Goal: Information Seeking & Learning: Learn about a topic

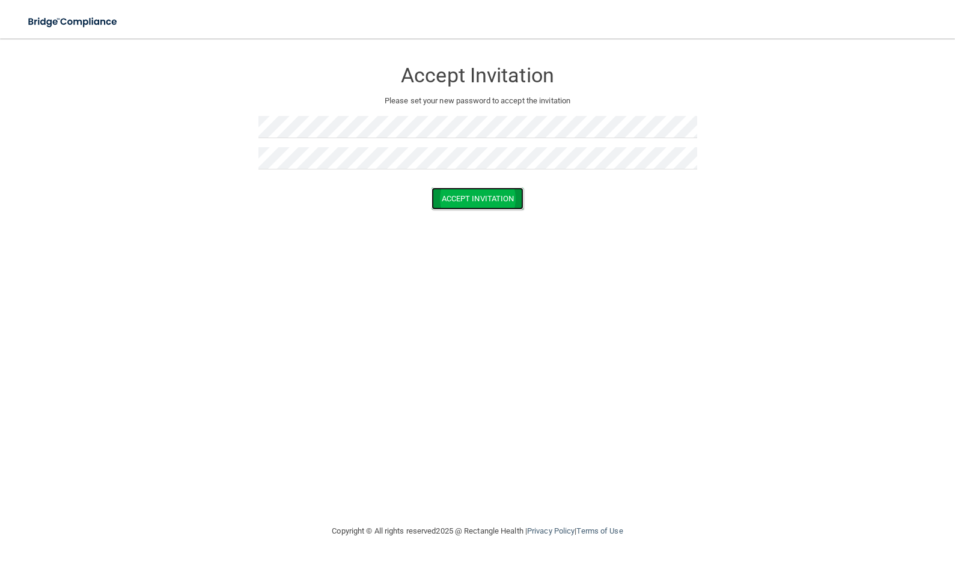
click at [468, 195] on button "Accept Invitation" at bounding box center [477, 198] width 93 height 22
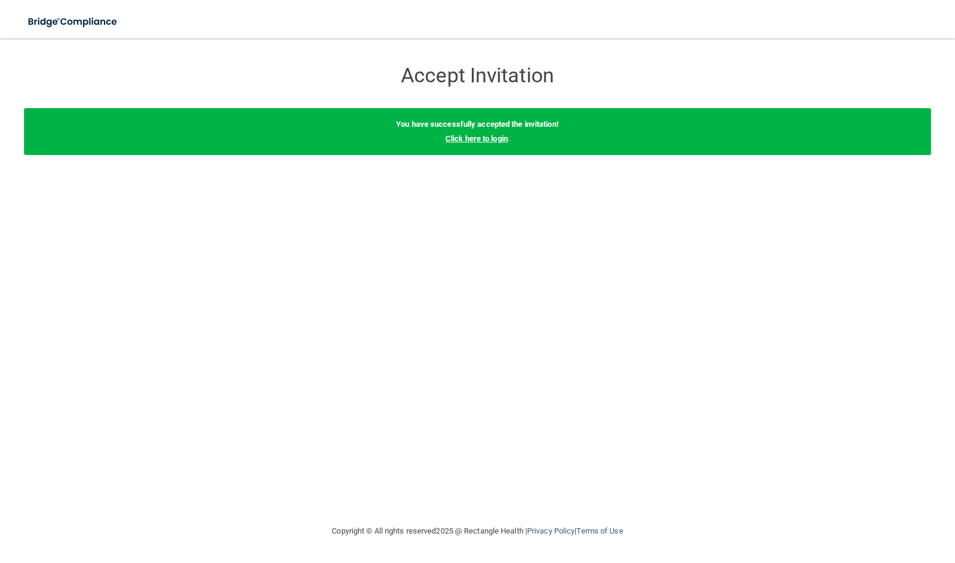
click at [499, 140] on link "Click here to login" at bounding box center [476, 138] width 62 height 9
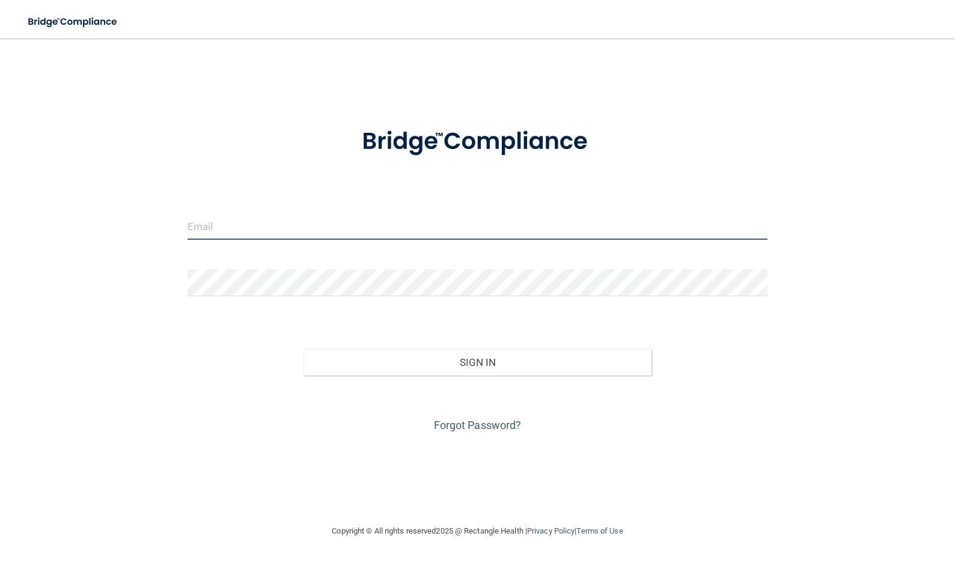
click at [305, 222] on input "email" at bounding box center [477, 226] width 580 height 27
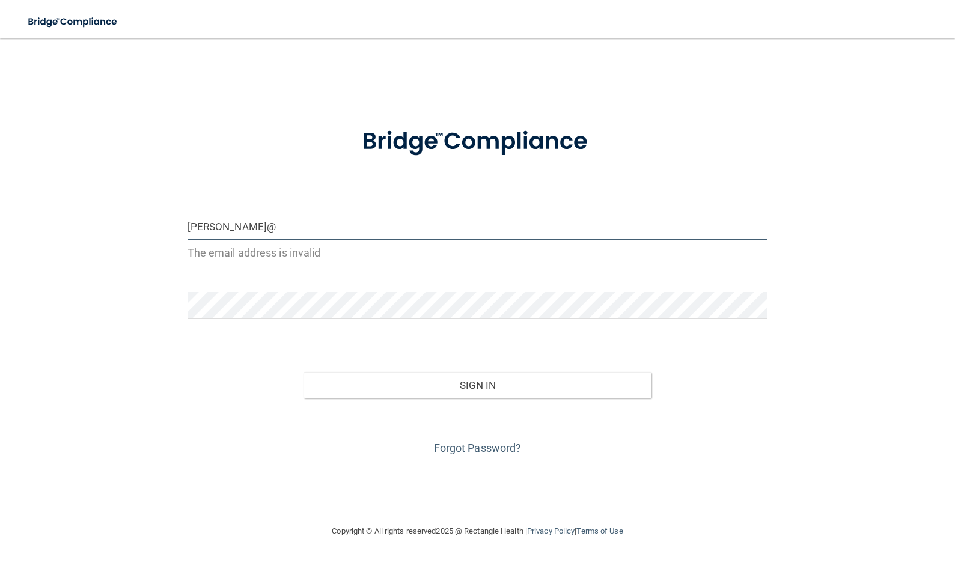
type input "[PERSON_NAME][EMAIL_ADDRESS][DOMAIN_NAME]"
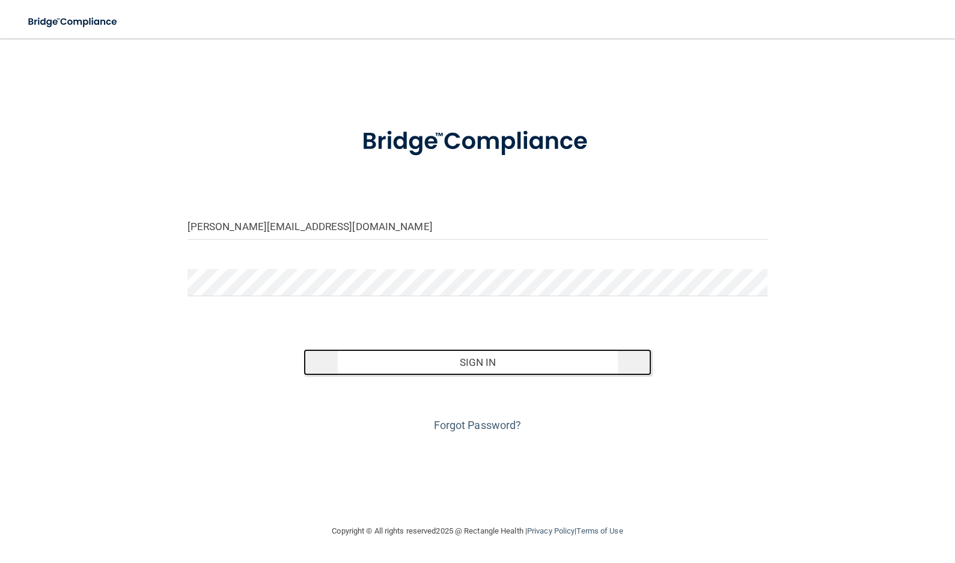
click at [488, 366] on button "Sign In" at bounding box center [477, 362] width 348 height 26
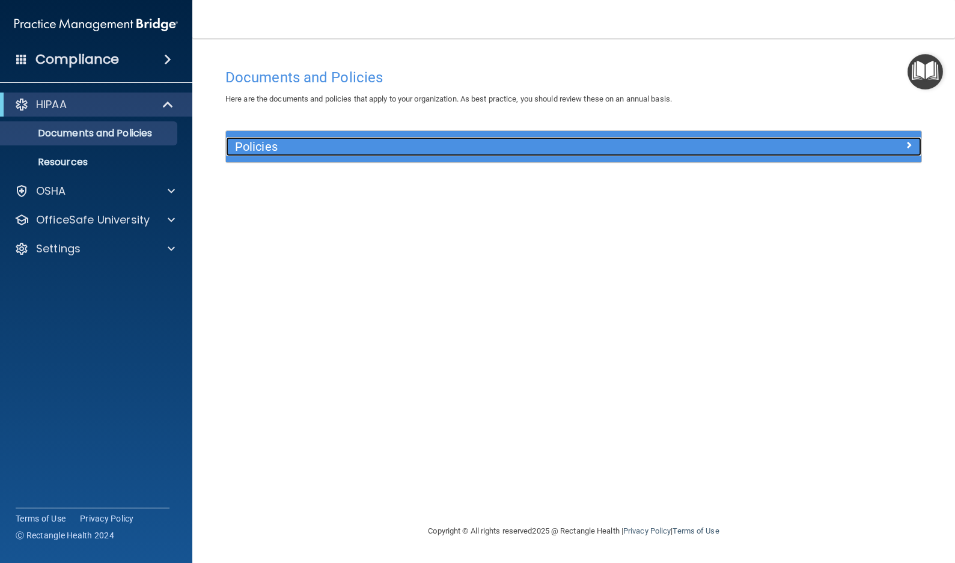
click at [911, 144] on span at bounding box center [908, 145] width 7 height 14
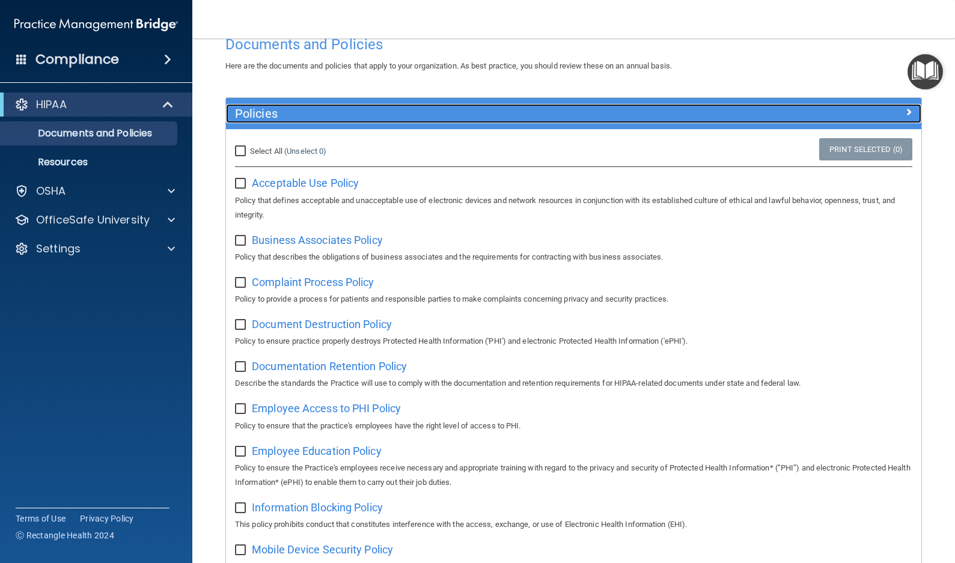
scroll to position [60, 0]
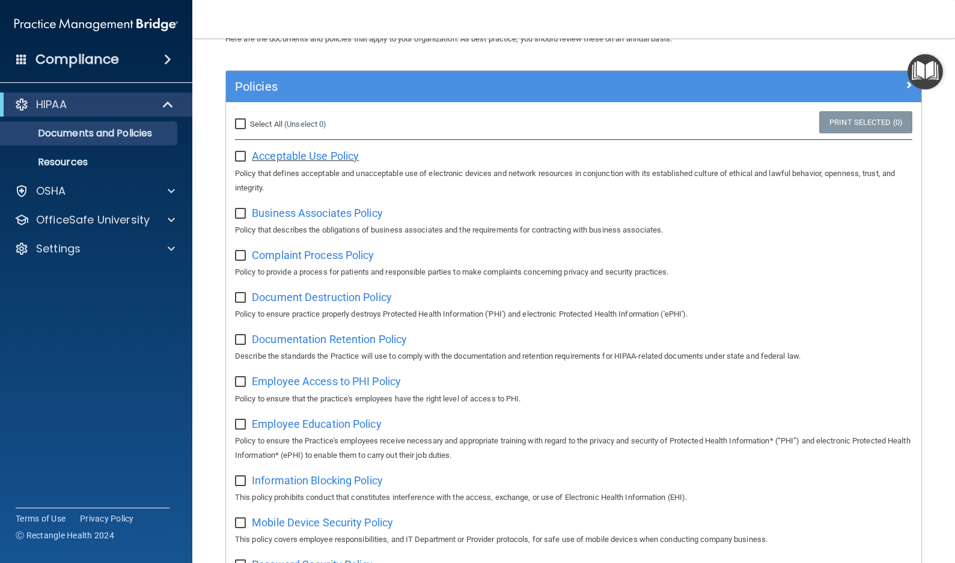
click at [327, 158] on span "Acceptable Use Policy" at bounding box center [305, 156] width 107 height 13
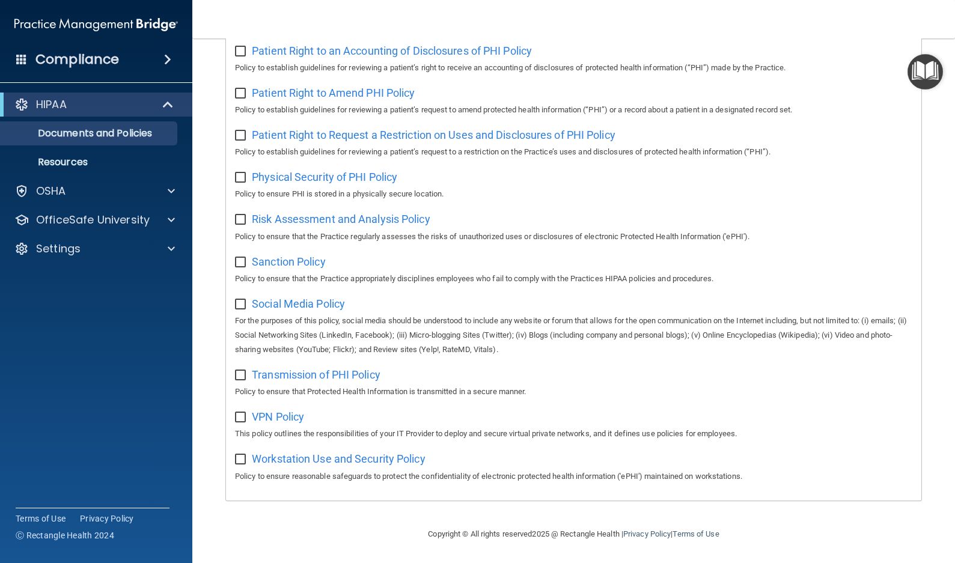
scroll to position [671, 0]
click at [98, 222] on p "OfficeSafe University" at bounding box center [93, 220] width 114 height 14
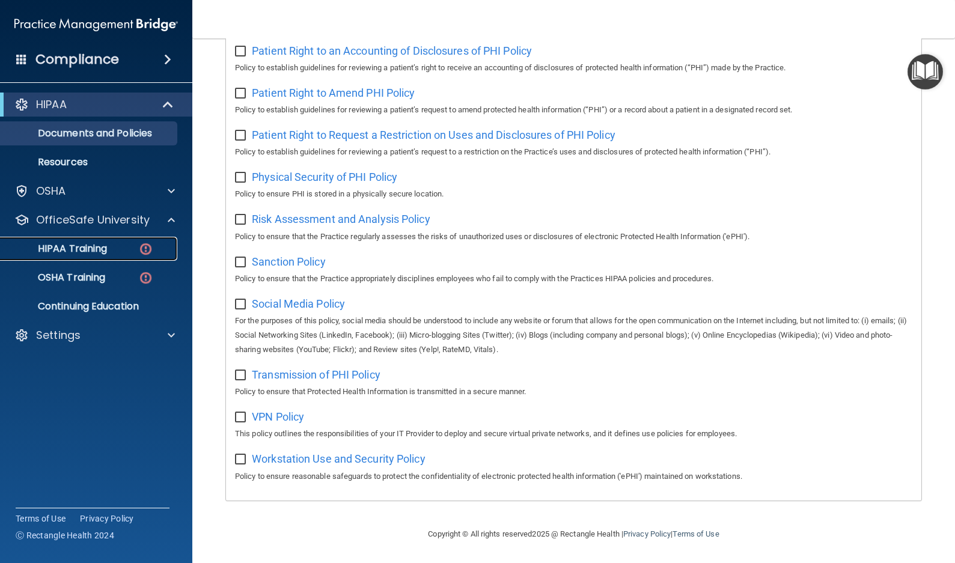
click at [91, 251] on p "HIPAA Training" at bounding box center [57, 249] width 99 height 12
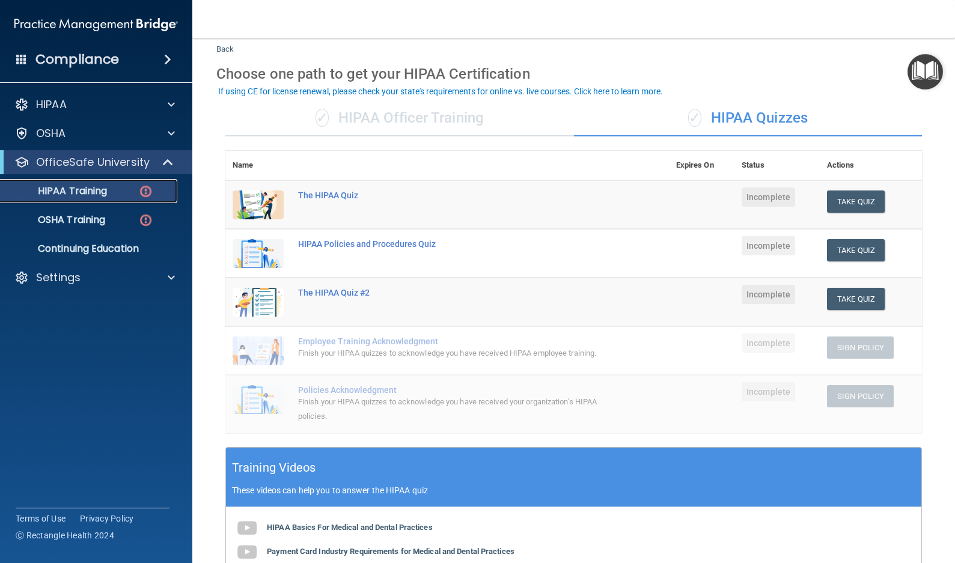
scroll to position [60, 0]
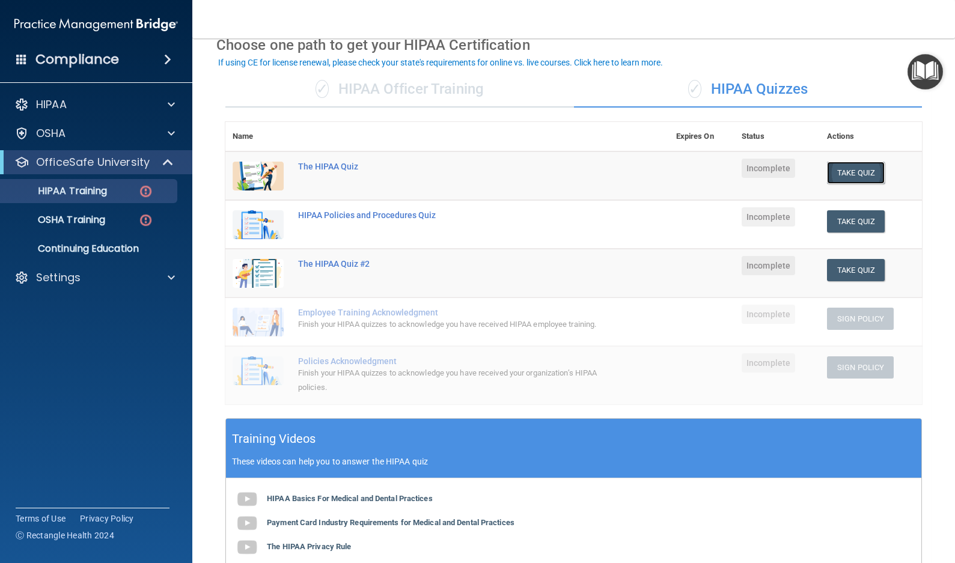
click at [848, 168] on button "Take Quiz" at bounding box center [856, 173] width 58 height 22
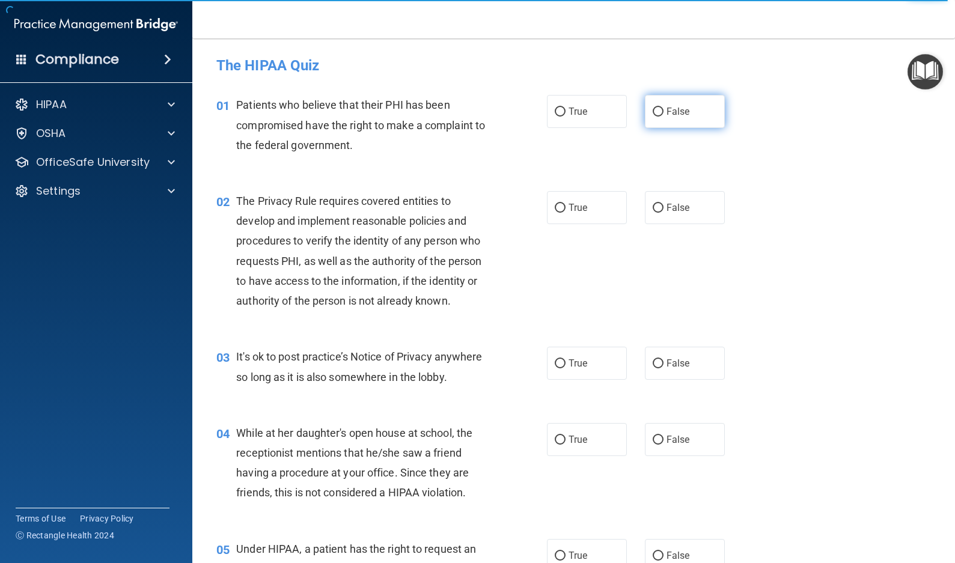
click at [656, 109] on input "False" at bounding box center [657, 112] width 11 height 9
radio input "true"
click at [652, 207] on input "False" at bounding box center [657, 208] width 11 height 9
radio input "true"
click at [653, 365] on input "False" at bounding box center [657, 363] width 11 height 9
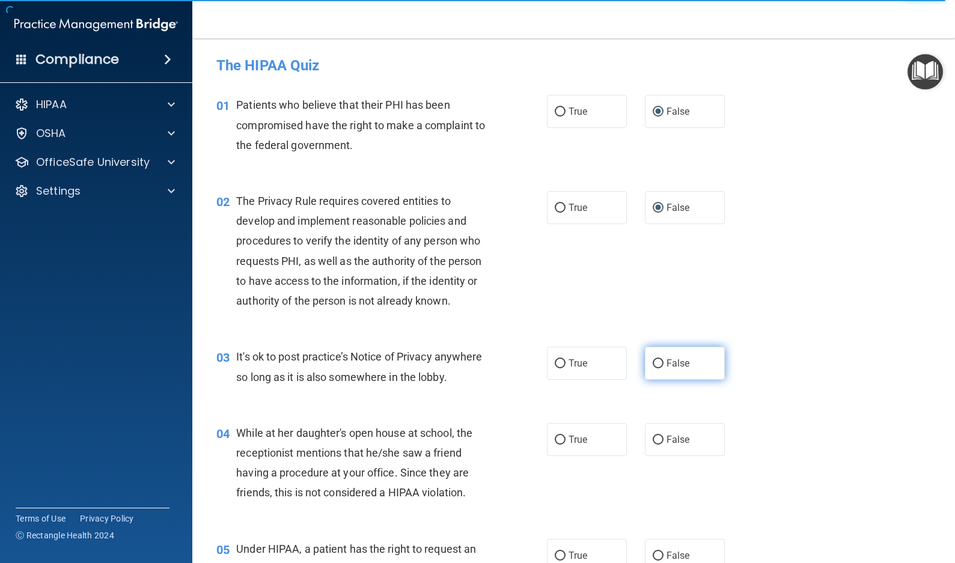
radio input "true"
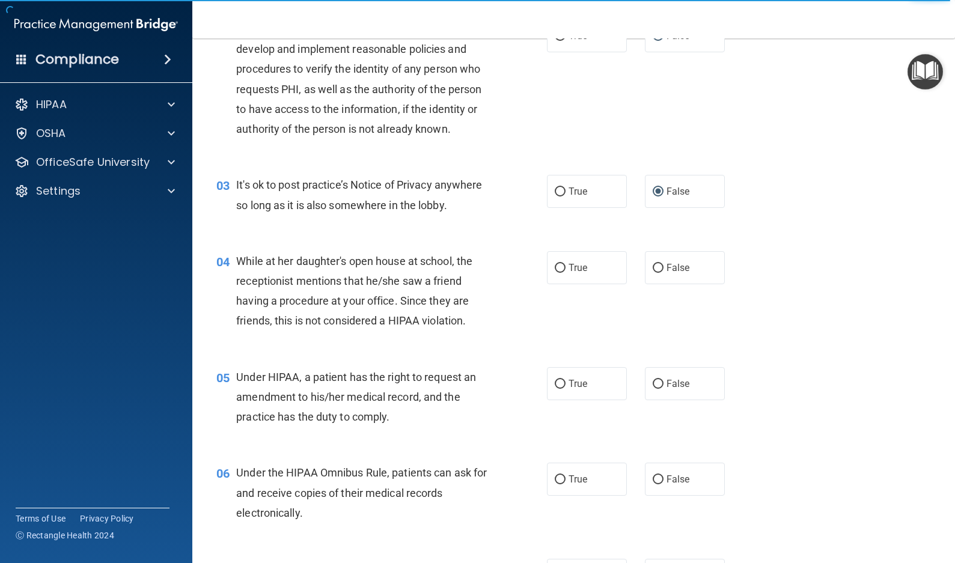
scroll to position [180, 0]
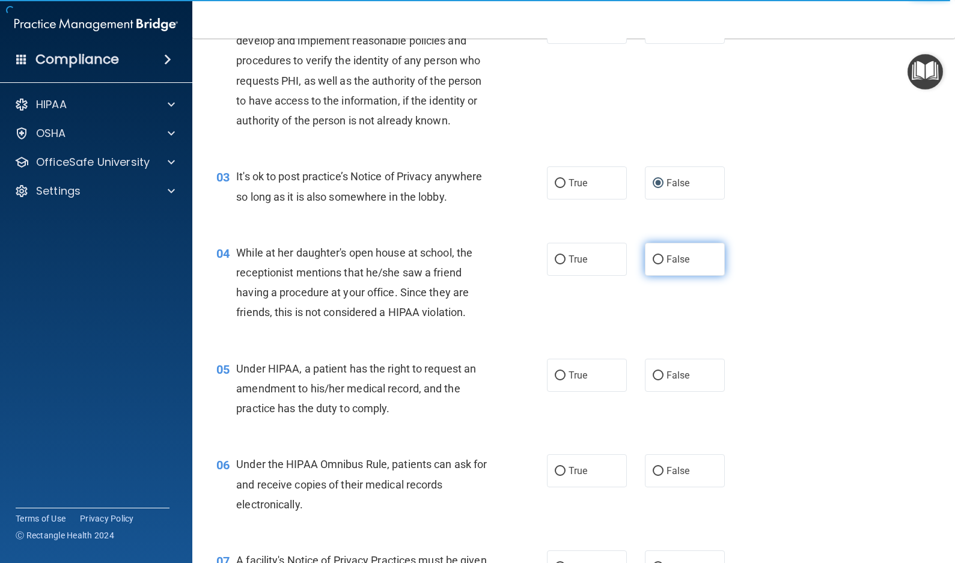
click at [652, 261] on input "False" at bounding box center [657, 259] width 11 height 9
radio input "true"
click at [654, 375] on input "False" at bounding box center [657, 375] width 11 height 9
radio input "true"
click at [656, 469] on input "False" at bounding box center [657, 471] width 11 height 9
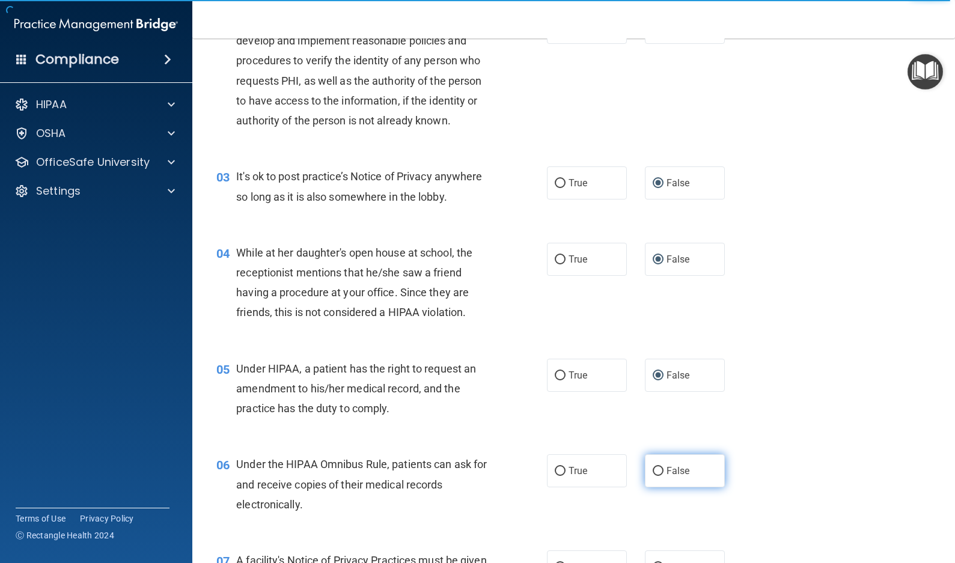
radio input "true"
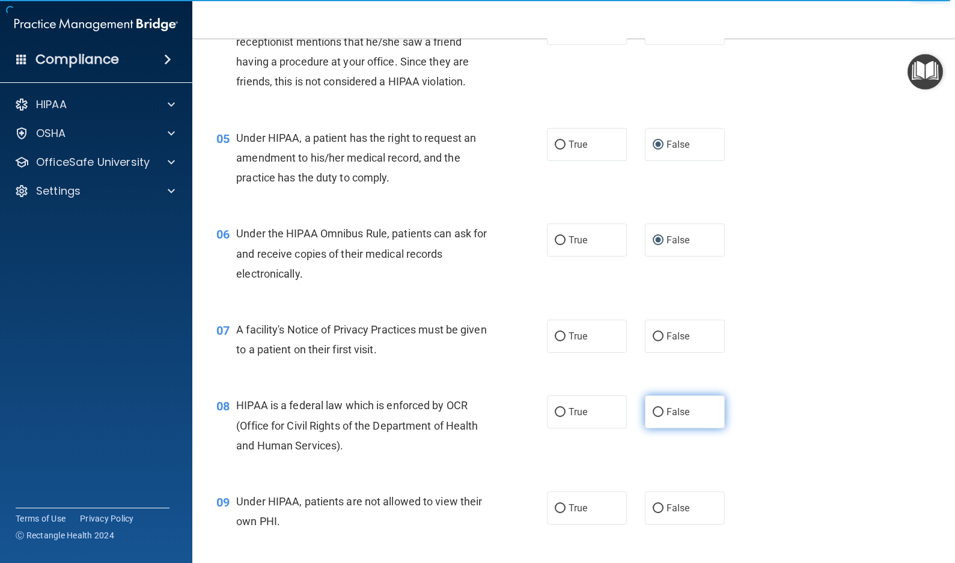
scroll to position [421, 0]
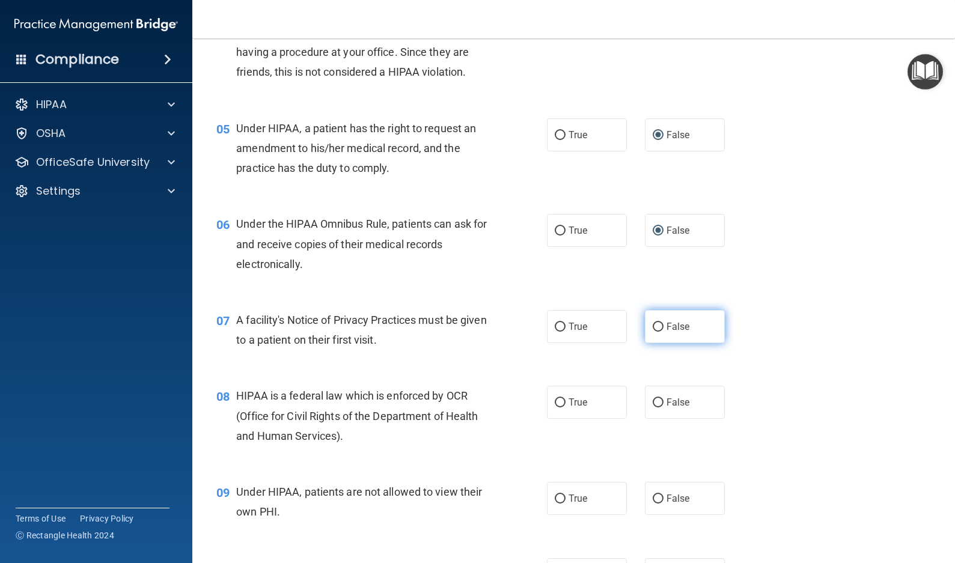
click at [652, 330] on input "False" at bounding box center [657, 327] width 11 height 9
radio input "true"
click at [657, 406] on input "False" at bounding box center [657, 402] width 11 height 9
radio input "true"
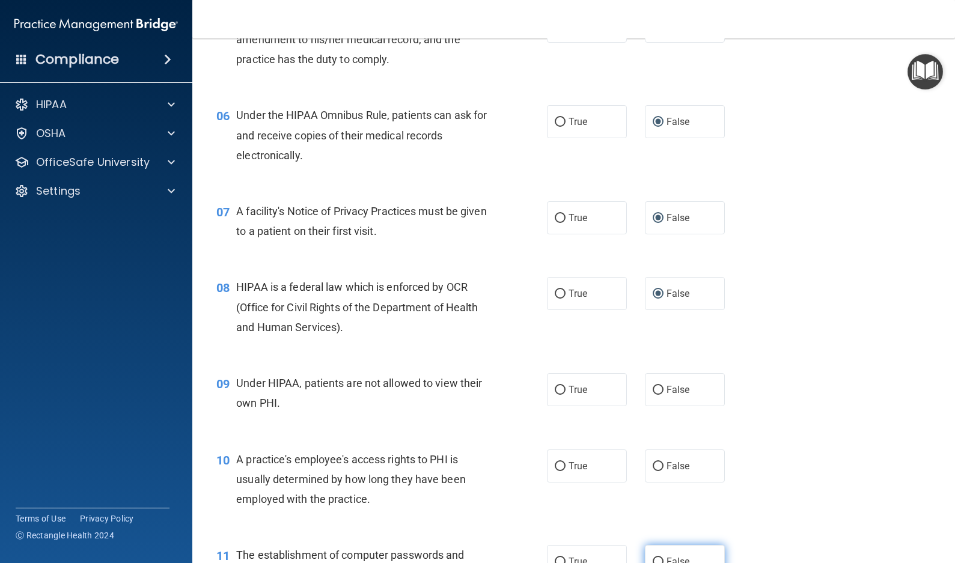
scroll to position [721, 0]
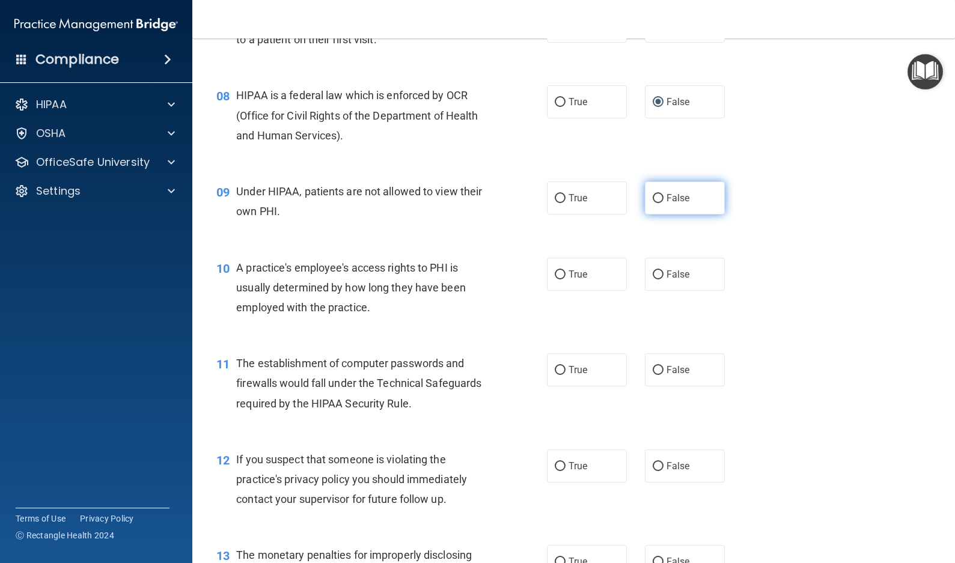
click at [652, 202] on input "False" at bounding box center [657, 198] width 11 height 9
radio input "true"
drag, startPoint x: 649, startPoint y: 272, endPoint x: 677, endPoint y: 321, distance: 56.8
click at [652, 273] on input "False" at bounding box center [657, 274] width 11 height 9
radio input "true"
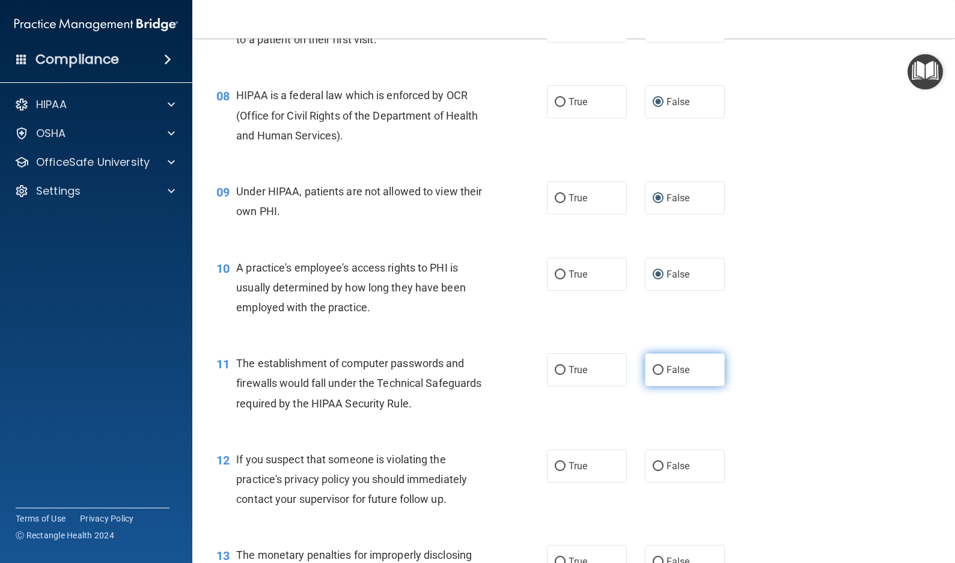
drag, startPoint x: 651, startPoint y: 369, endPoint x: 677, endPoint y: 374, distance: 27.0
click at [652, 369] on input "False" at bounding box center [657, 370] width 11 height 9
radio input "true"
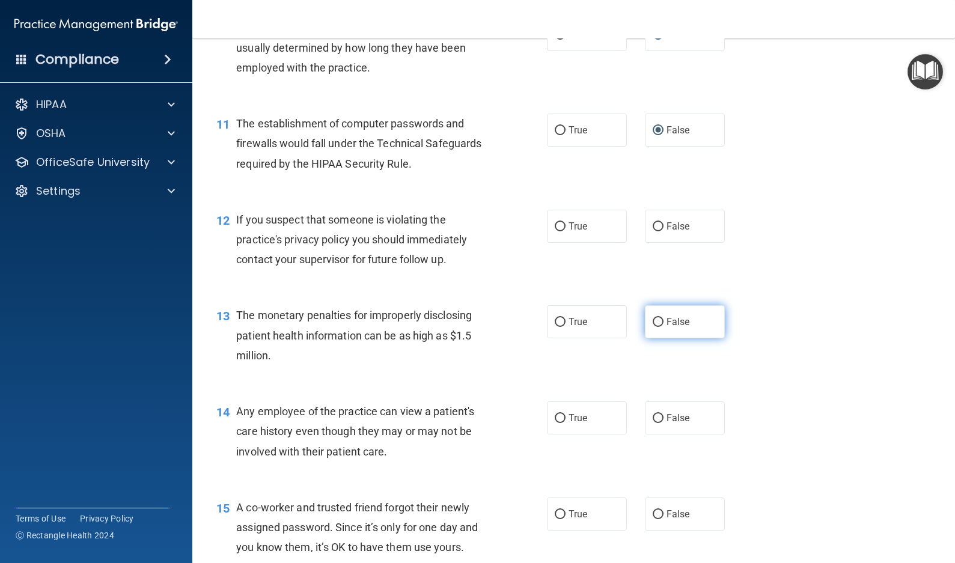
scroll to position [961, 0]
click at [652, 222] on input "False" at bounding box center [657, 226] width 11 height 9
radio input "true"
click at [652, 323] on input "False" at bounding box center [657, 321] width 11 height 9
radio input "true"
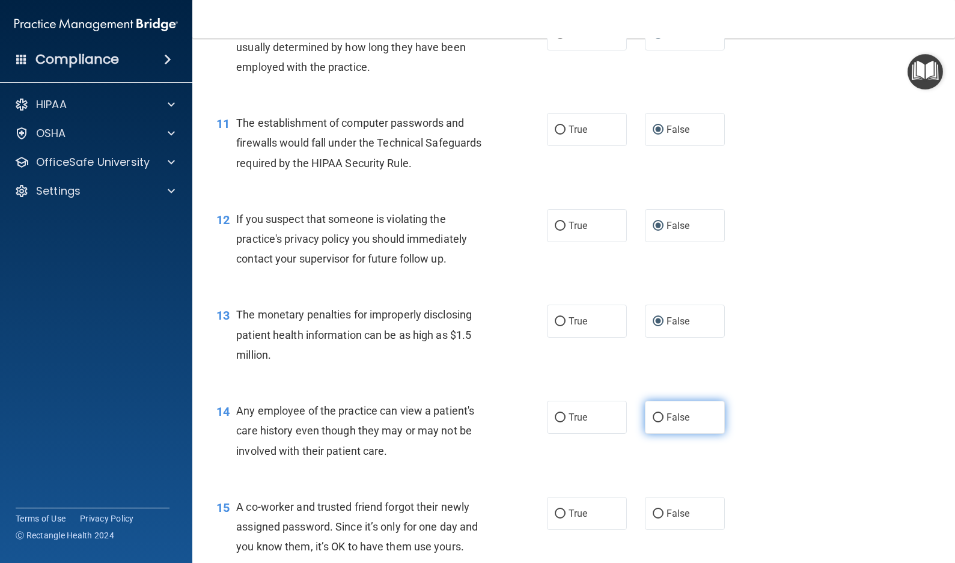
click at [655, 418] on input "False" at bounding box center [657, 417] width 11 height 9
radio input "true"
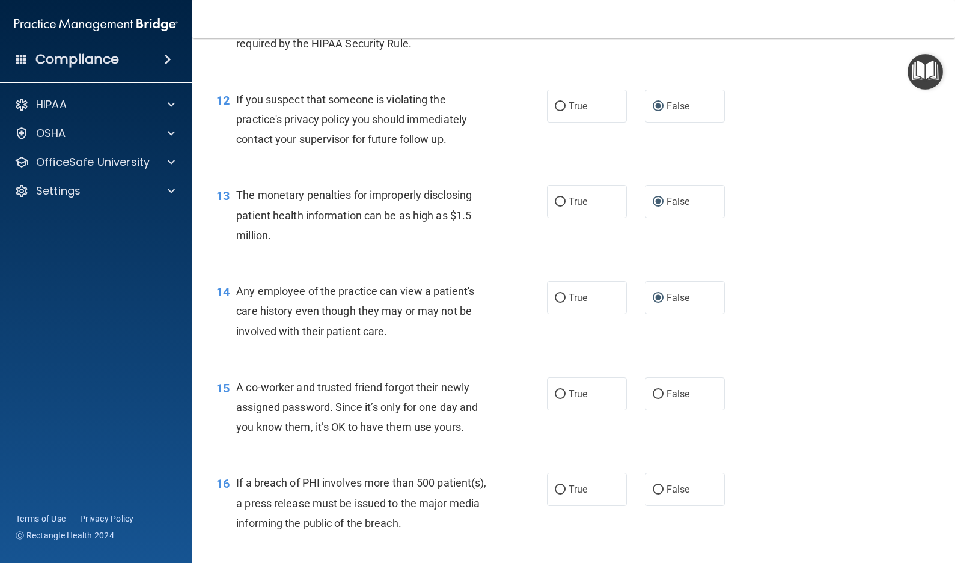
scroll to position [1081, 0]
click at [652, 394] on input "False" at bounding box center [657, 393] width 11 height 9
radio input "true"
click at [654, 493] on input "False" at bounding box center [657, 489] width 11 height 9
radio input "true"
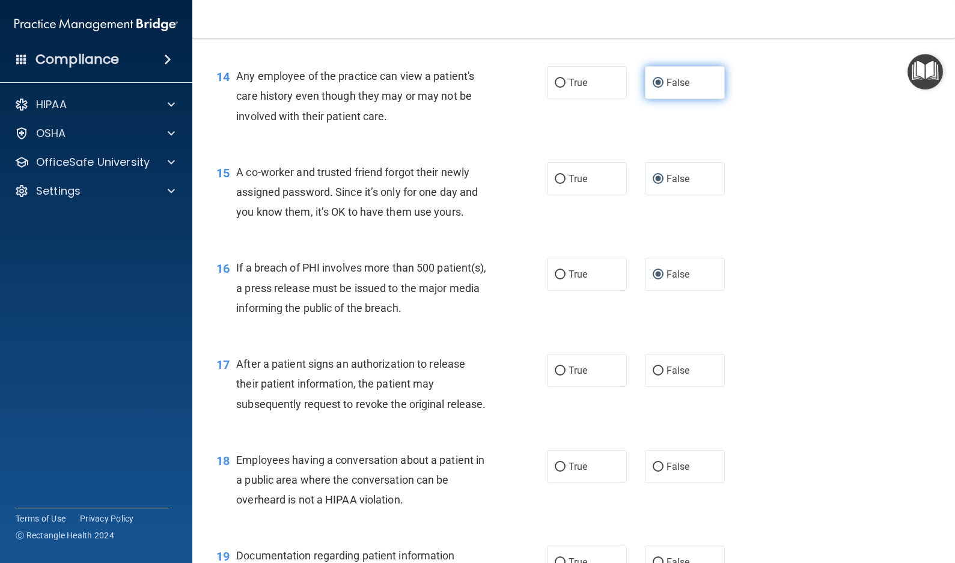
scroll to position [1382, 0]
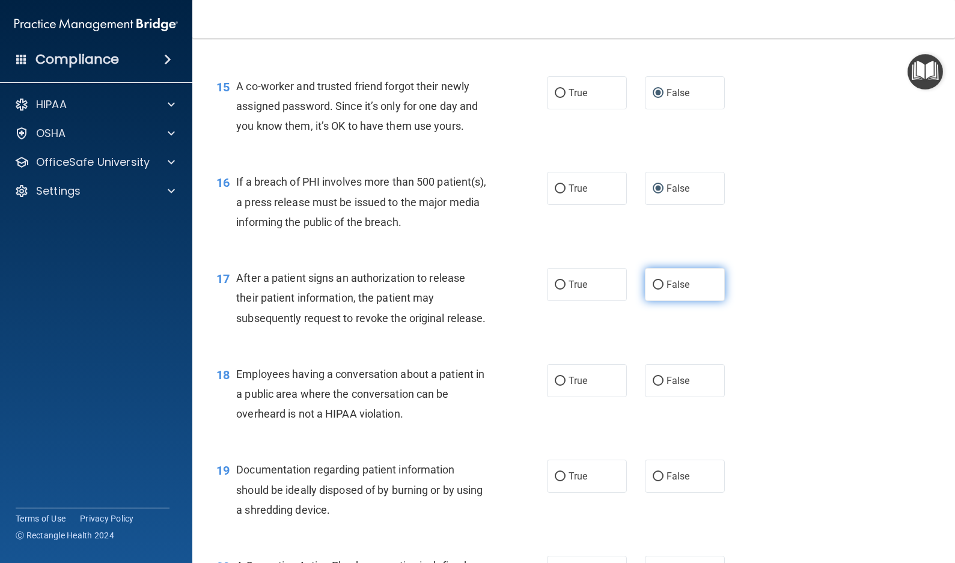
click at [652, 284] on input "False" at bounding box center [657, 285] width 11 height 9
radio input "true"
click at [652, 386] on input "False" at bounding box center [657, 381] width 11 height 9
radio input "true"
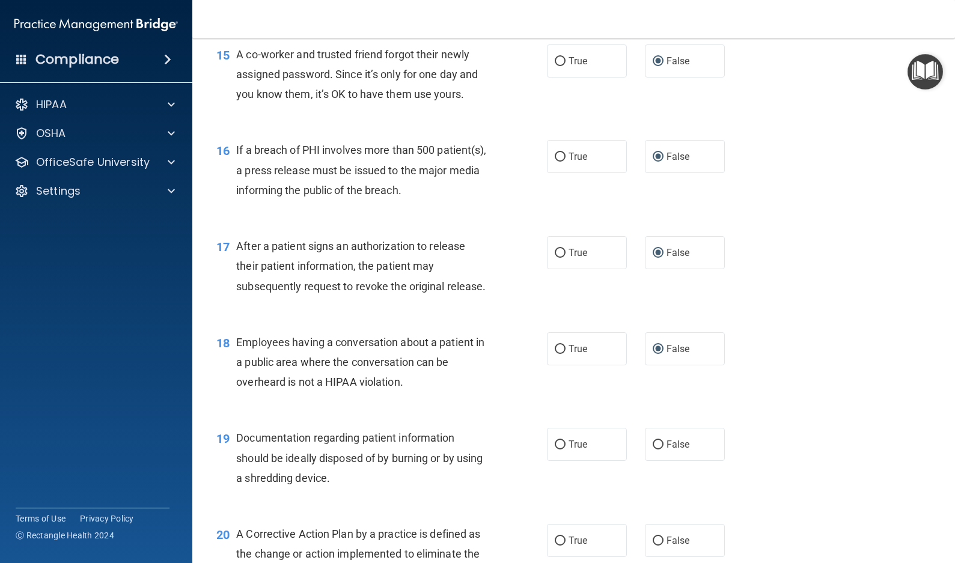
scroll to position [1442, 0]
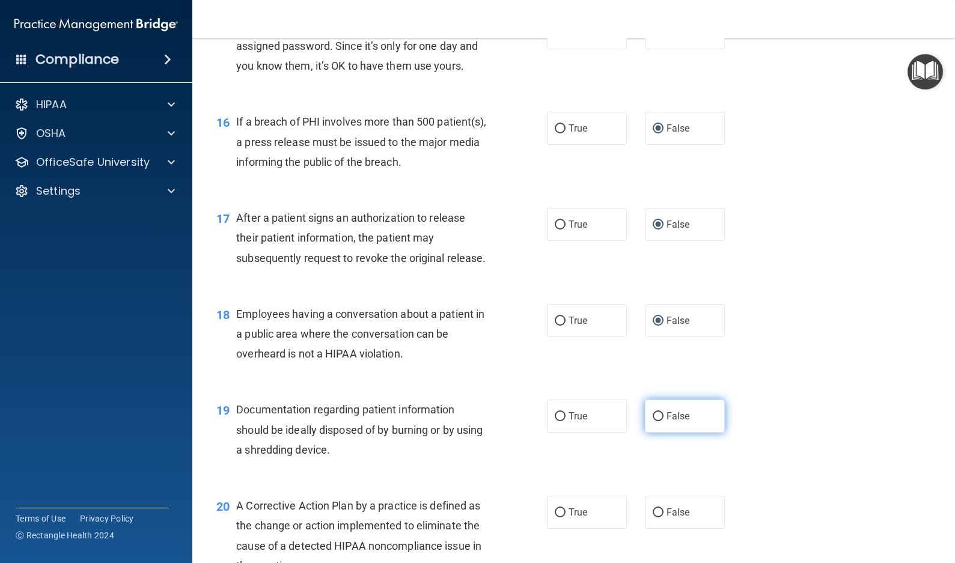
click at [652, 421] on input "False" at bounding box center [657, 416] width 11 height 9
radio input "true"
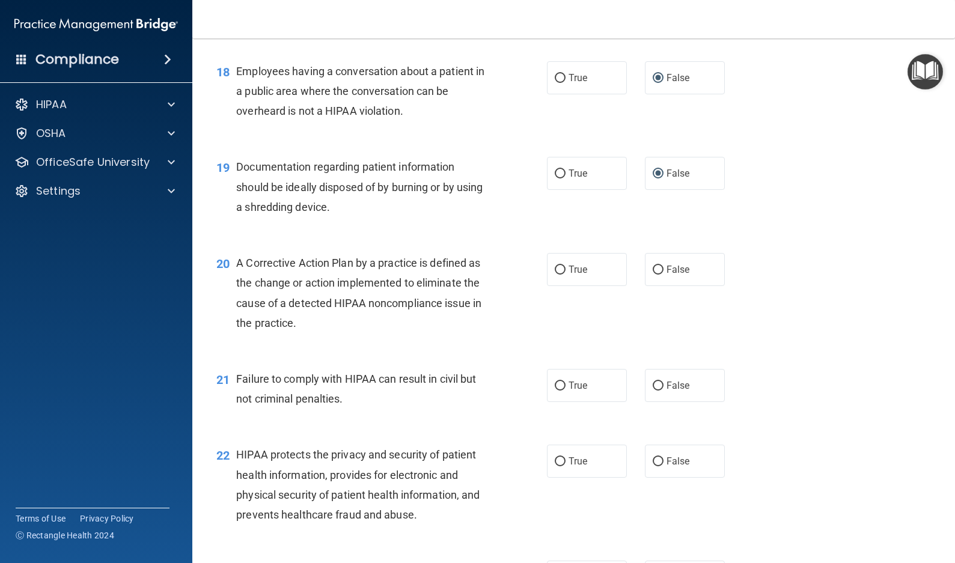
scroll to position [1682, 0]
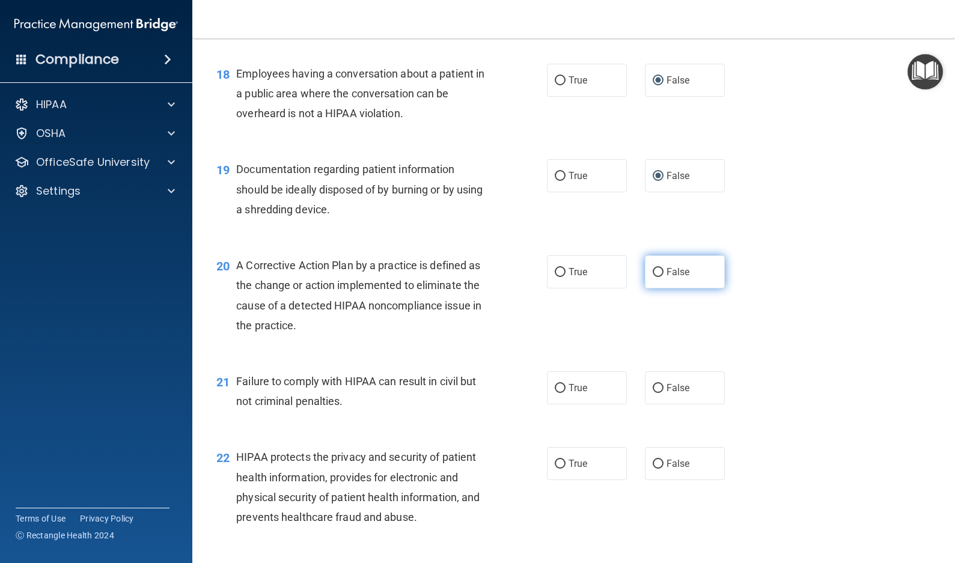
click at [655, 277] on input "False" at bounding box center [657, 272] width 11 height 9
radio input "true"
click at [652, 393] on input "False" at bounding box center [657, 388] width 11 height 9
radio input "true"
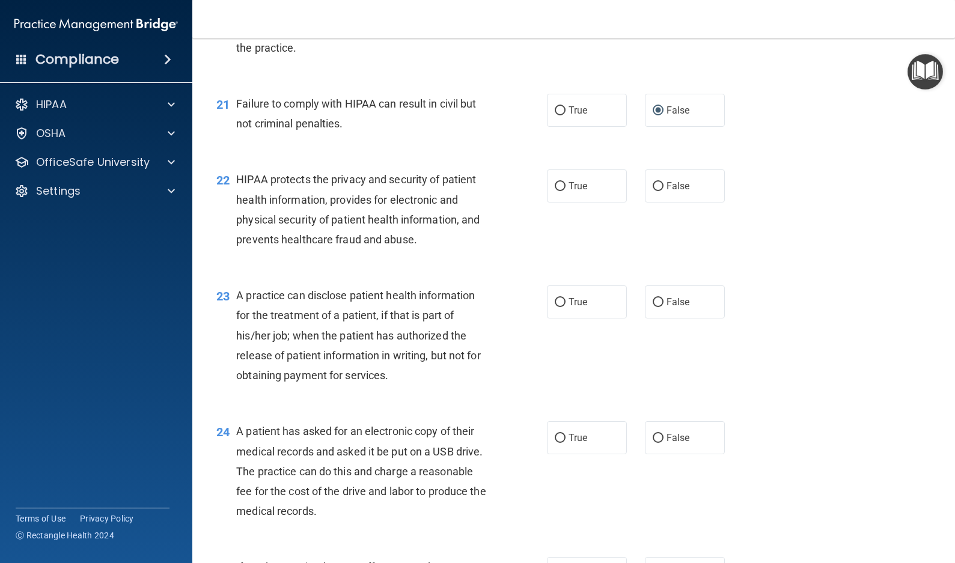
scroll to position [1983, 0]
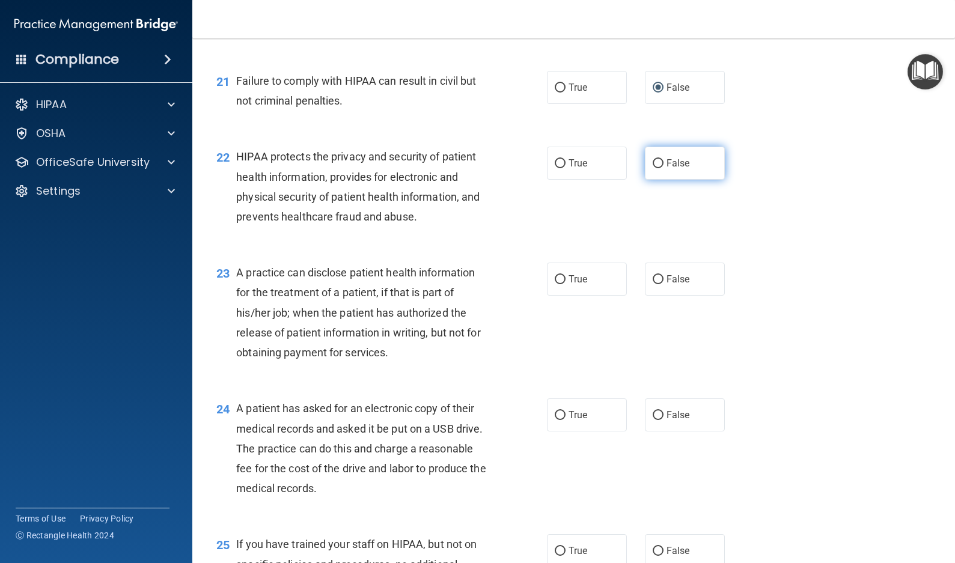
click at [654, 168] on input "False" at bounding box center [657, 163] width 11 height 9
radio input "true"
click at [656, 284] on input "False" at bounding box center [657, 279] width 11 height 9
radio input "true"
click at [655, 420] on input "False" at bounding box center [657, 415] width 11 height 9
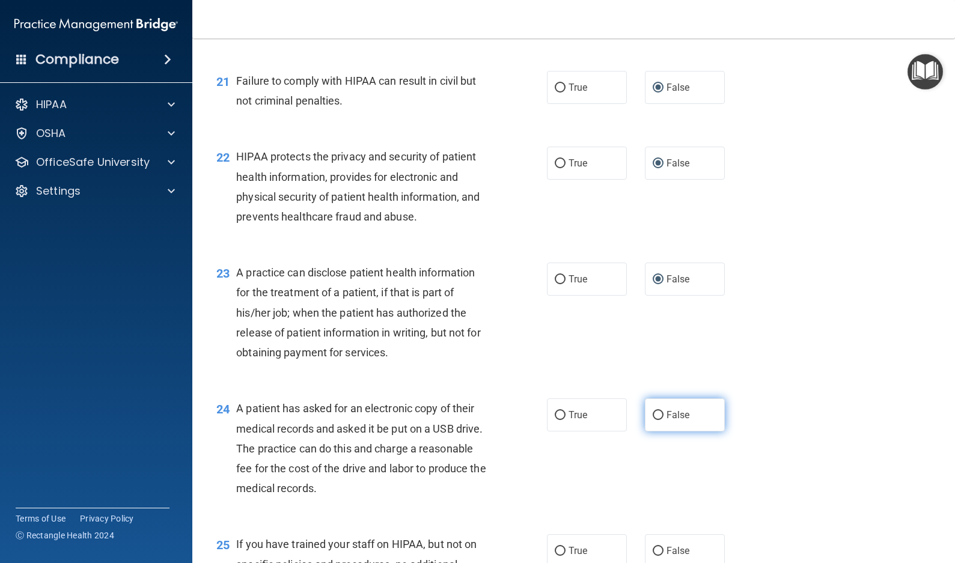
radio input "true"
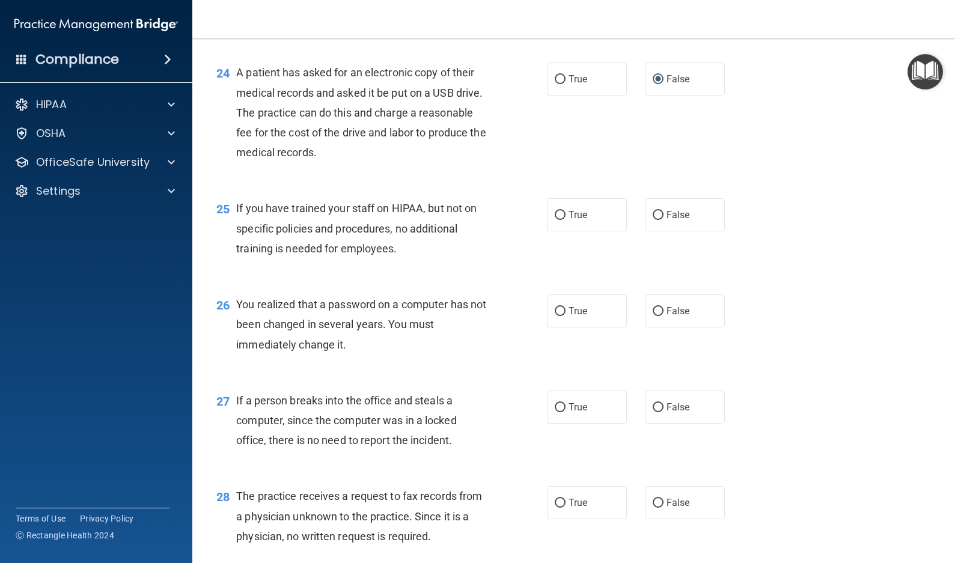
scroll to position [2343, 0]
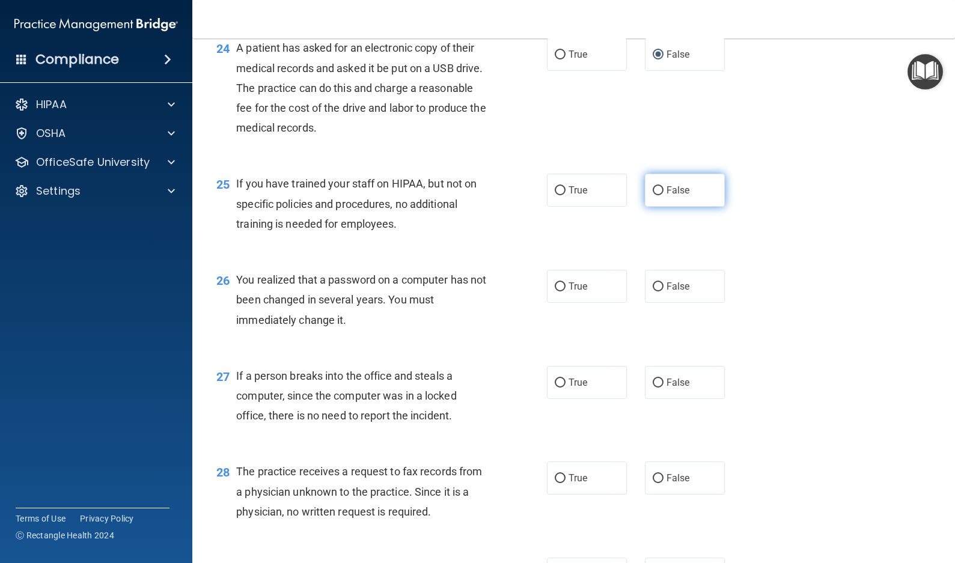
click at [652, 195] on input "False" at bounding box center [657, 190] width 11 height 9
radio input "true"
click at [654, 291] on input "False" at bounding box center [657, 286] width 11 height 9
radio input "true"
click at [655, 387] on input "False" at bounding box center [657, 382] width 11 height 9
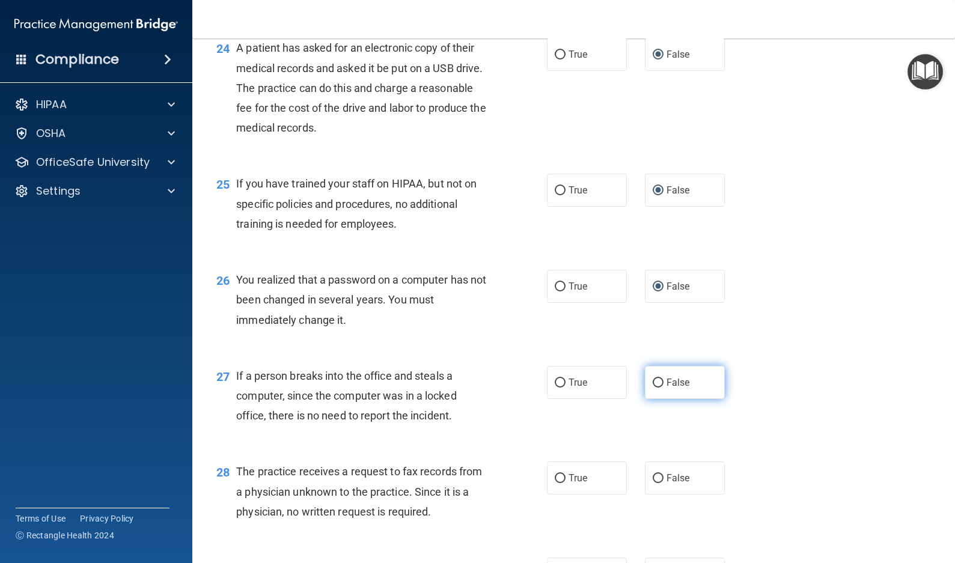
radio input "true"
click at [653, 483] on input "False" at bounding box center [657, 478] width 11 height 9
radio input "true"
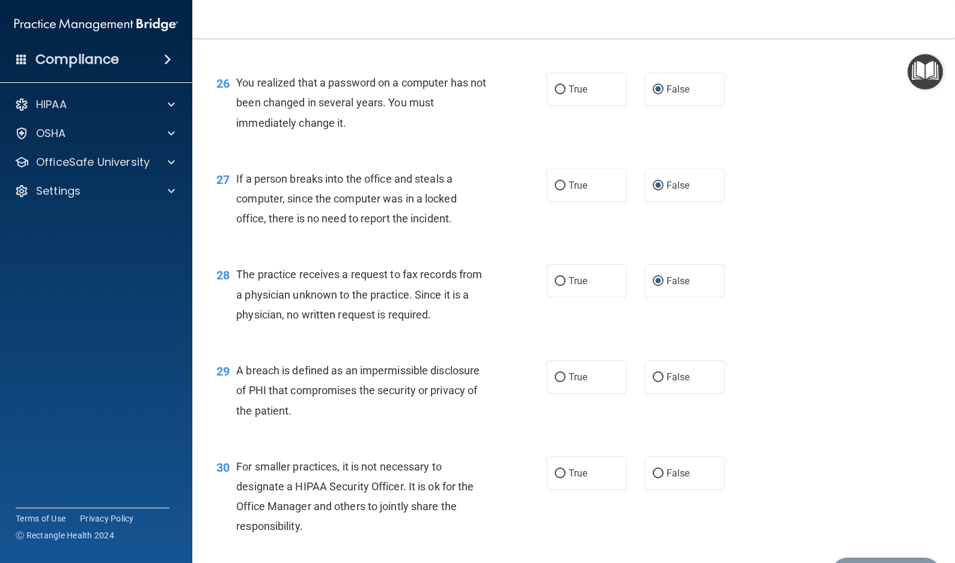
scroll to position [2583, 0]
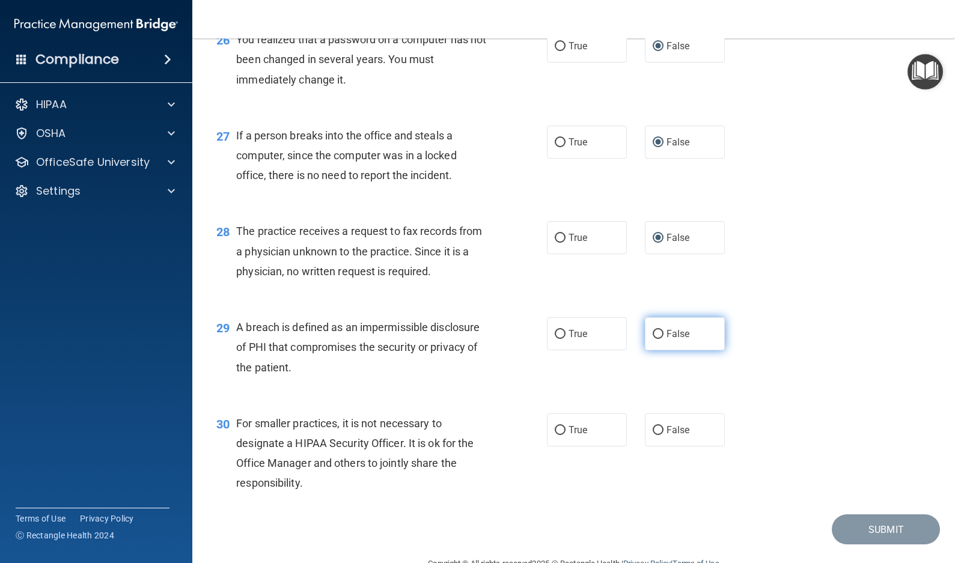
click at [652, 339] on input "False" at bounding box center [657, 334] width 11 height 9
radio input "true"
click at [654, 435] on input "False" at bounding box center [657, 430] width 11 height 9
radio input "true"
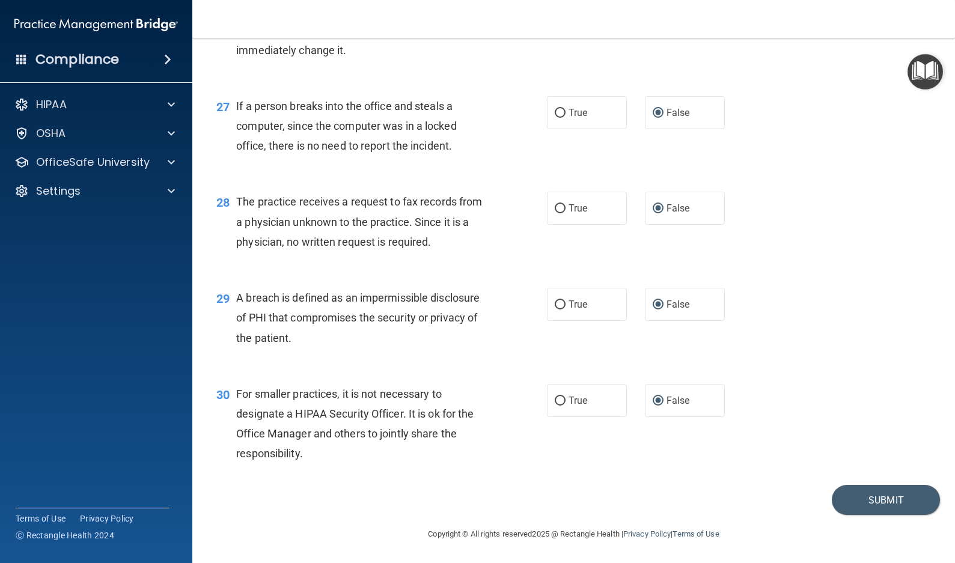
scroll to position [2633, 0]
click at [874, 493] on button "Submit" at bounding box center [885, 500] width 108 height 31
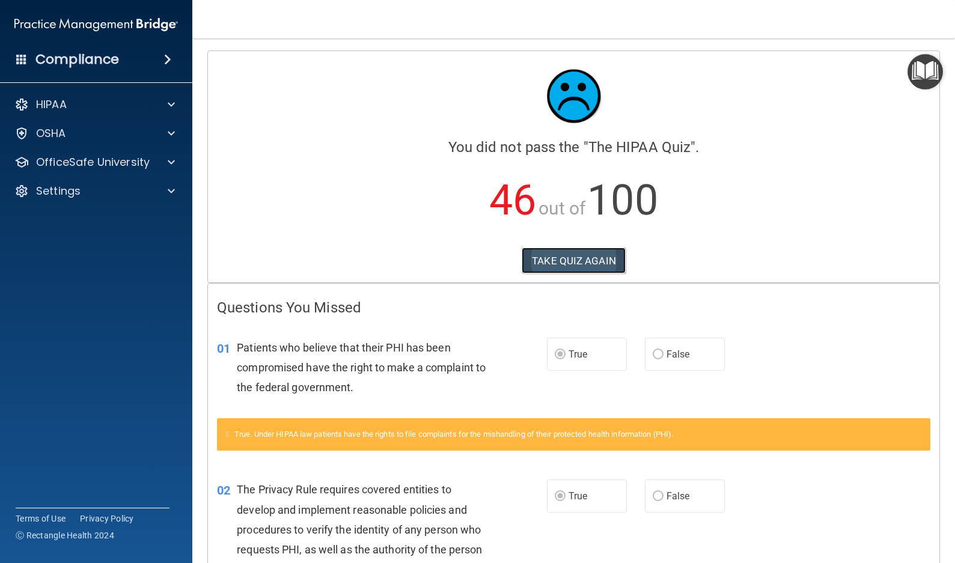
click at [559, 258] on button "TAKE QUIZ AGAIN" at bounding box center [573, 261] width 104 height 26
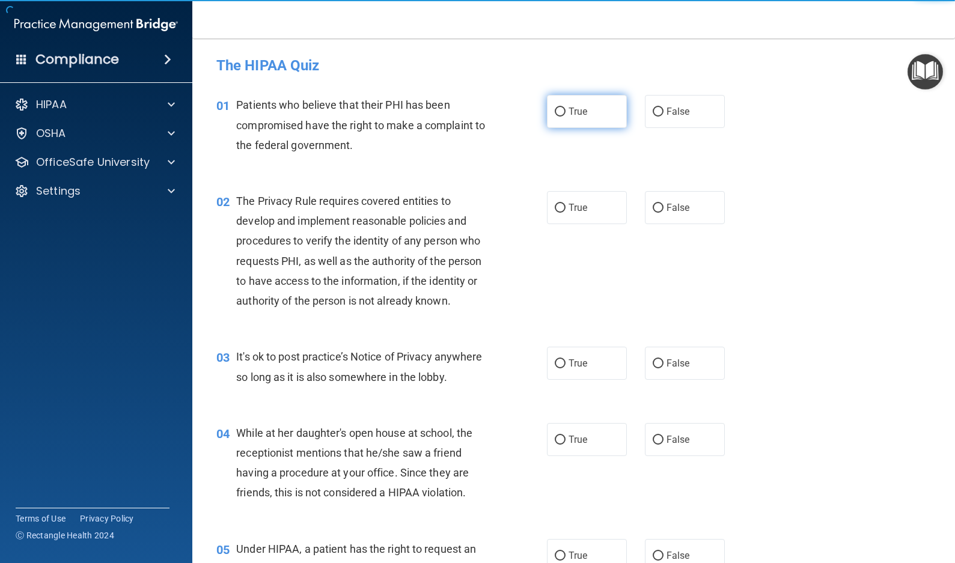
click at [557, 110] on input "True" at bounding box center [559, 112] width 11 height 9
radio input "true"
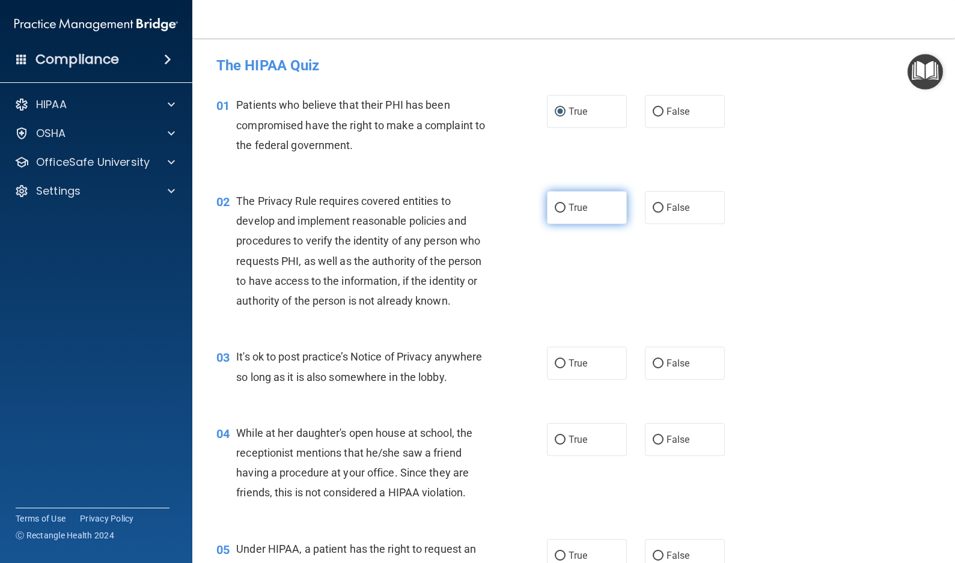
click at [559, 204] on input "True" at bounding box center [559, 208] width 11 height 9
radio input "true"
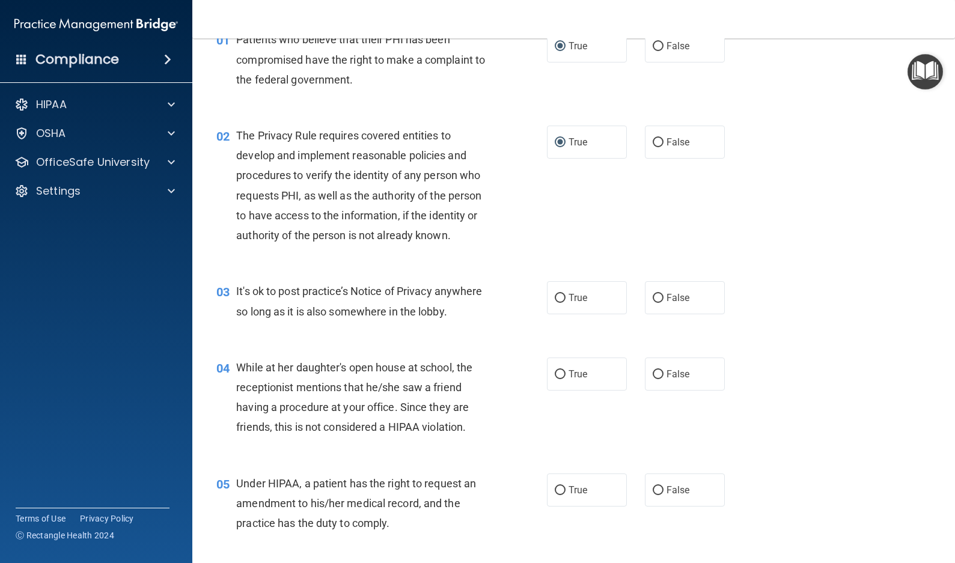
scroll to position [180, 0]
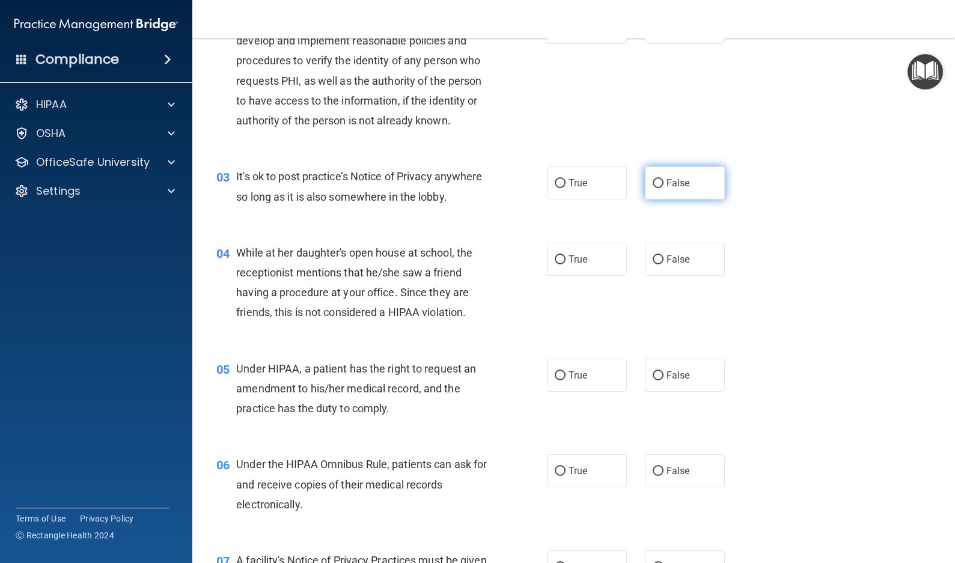
click at [652, 183] on input "False" at bounding box center [657, 183] width 11 height 9
radio input "true"
click at [652, 256] on input "False" at bounding box center [657, 259] width 11 height 9
radio input "true"
click at [658, 371] on label "False" at bounding box center [685, 375] width 80 height 33
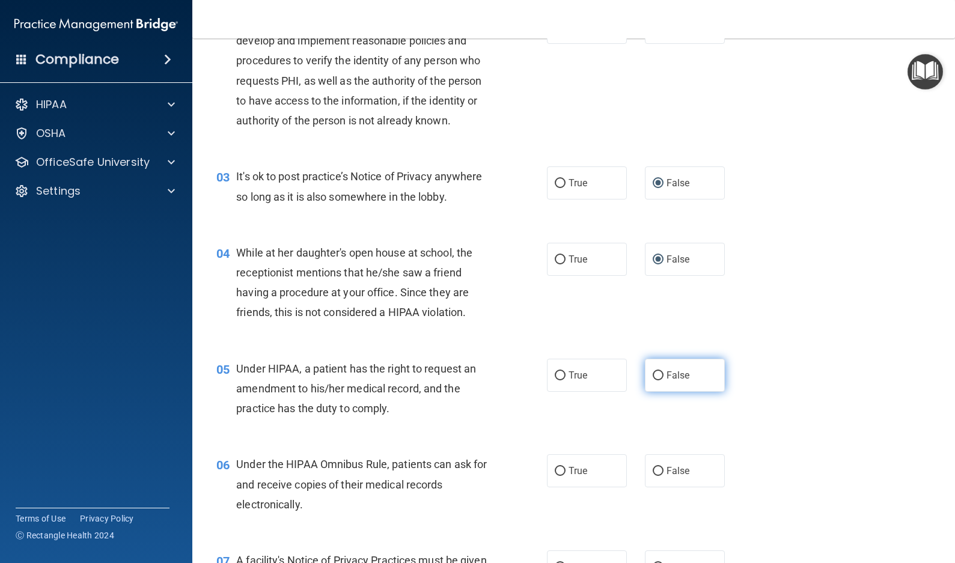
click at [658, 371] on input "False" at bounding box center [657, 375] width 11 height 9
radio input "true"
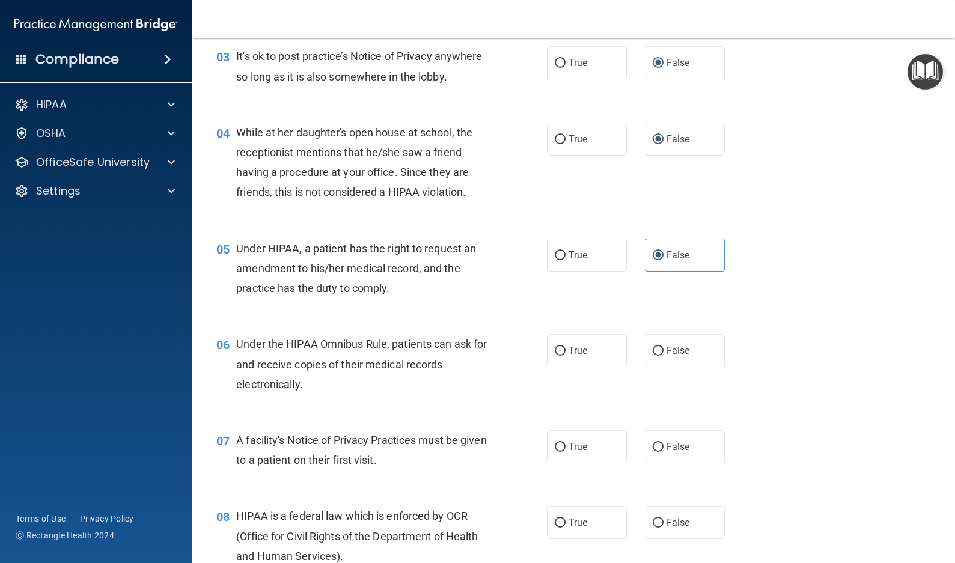
scroll to position [360, 0]
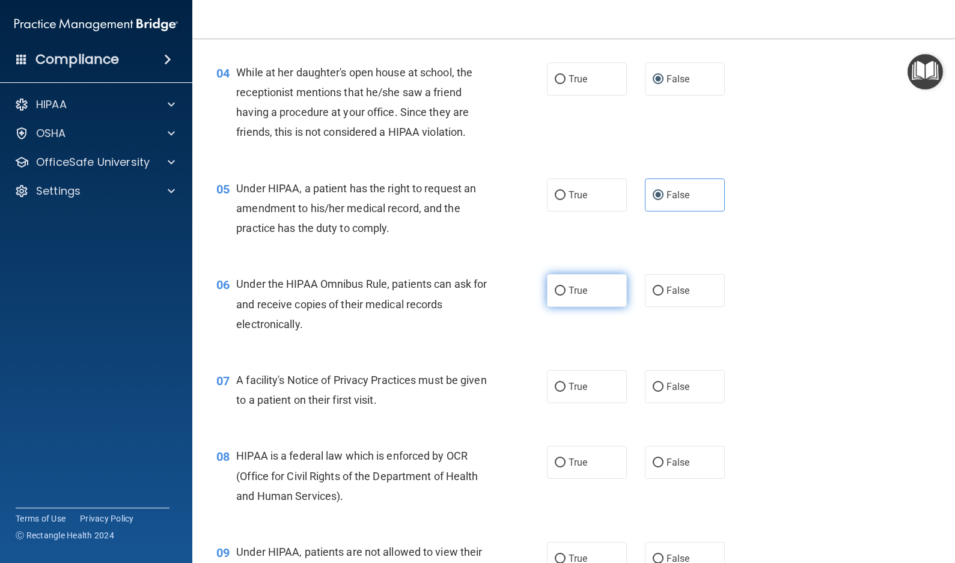
click at [554, 290] on input "True" at bounding box center [559, 291] width 11 height 9
radio input "true"
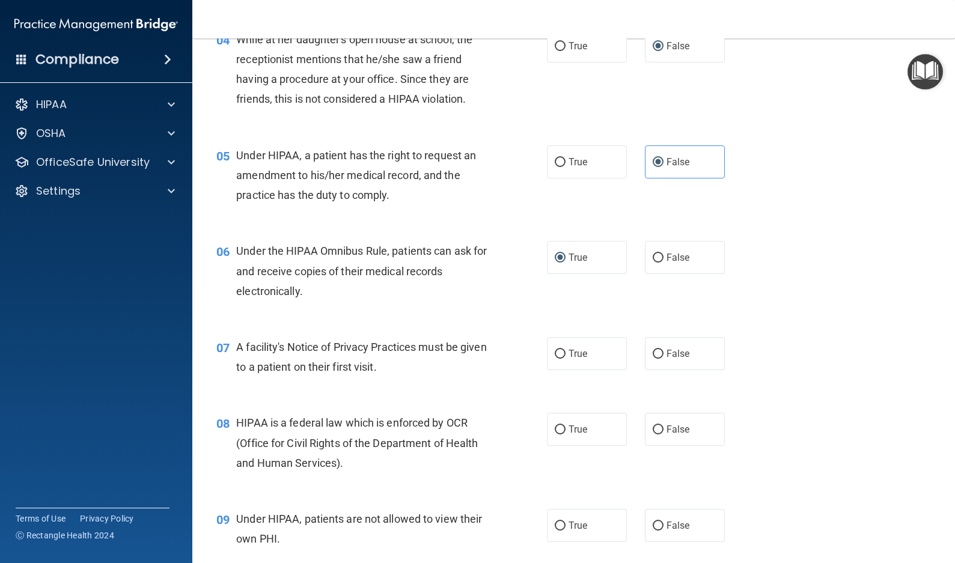
scroll to position [421, 0]
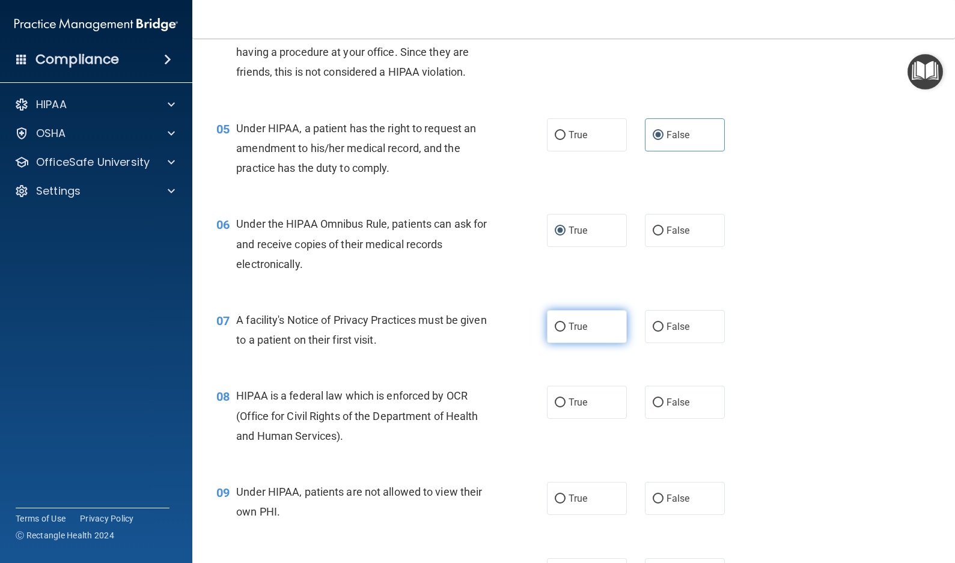
click at [557, 323] on input "True" at bounding box center [559, 327] width 11 height 9
radio input "true"
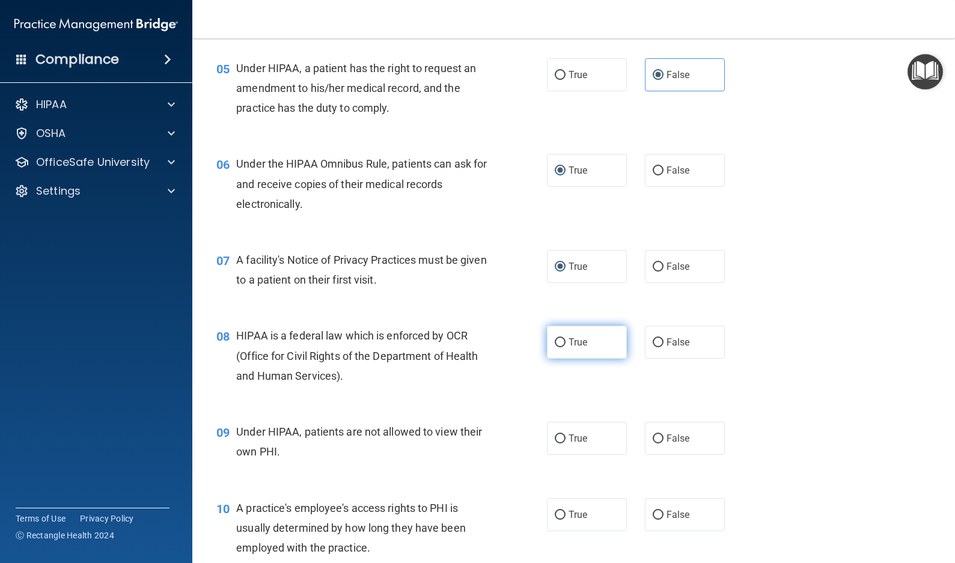
click at [554, 338] on input "True" at bounding box center [559, 342] width 11 height 9
radio input "true"
click at [652, 436] on input "False" at bounding box center [657, 438] width 11 height 9
radio input "true"
click at [654, 514] on input "False" at bounding box center [657, 515] width 11 height 9
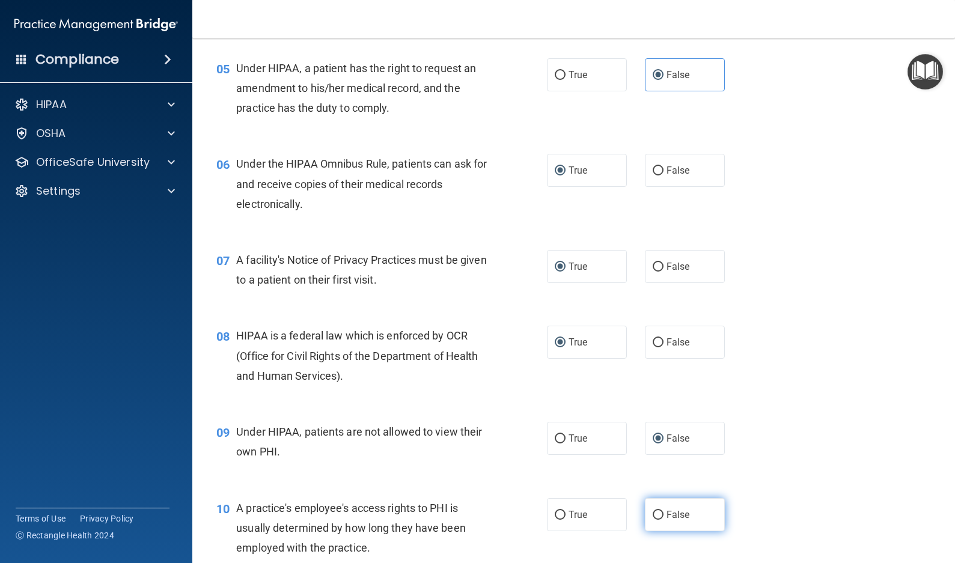
radio input "true"
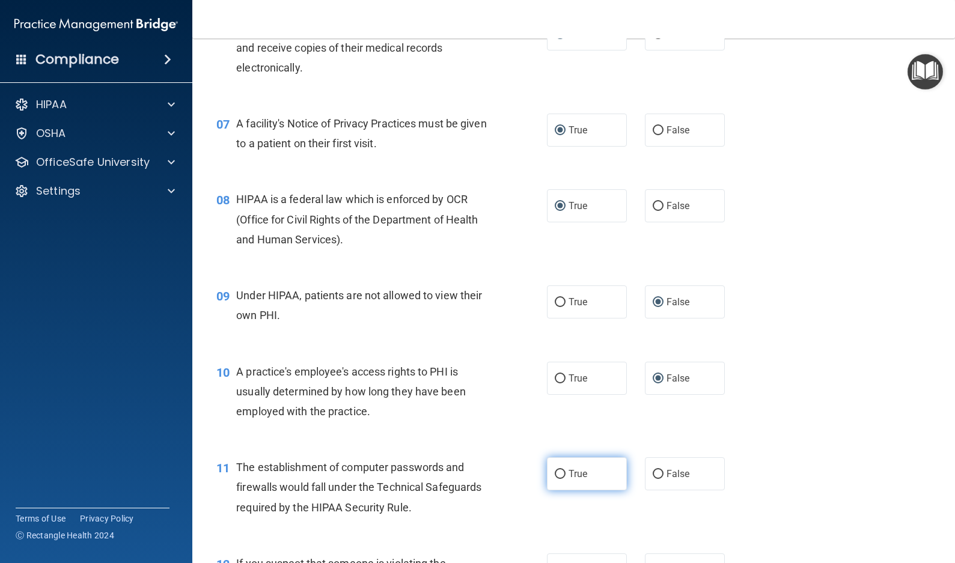
scroll to position [661, 0]
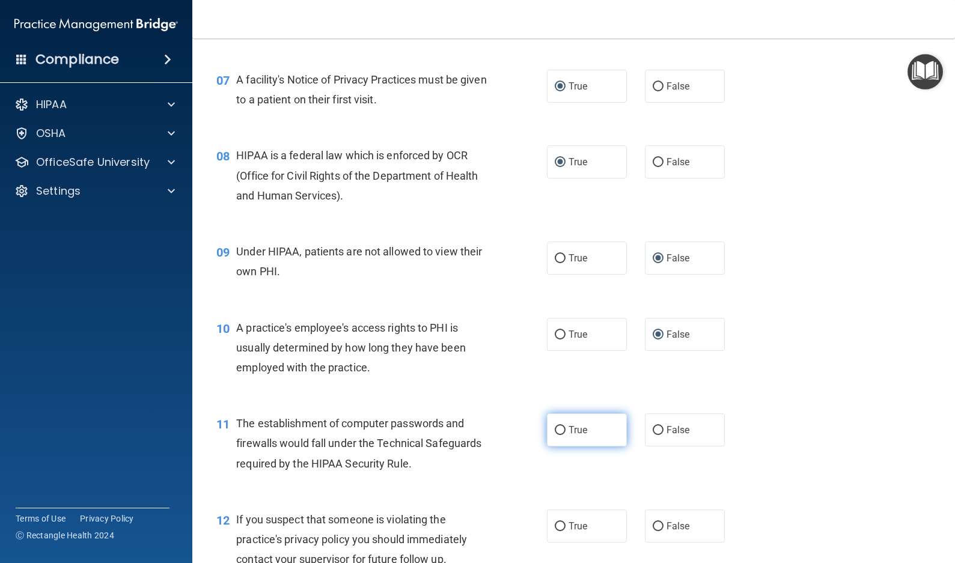
click at [554, 431] on input "True" at bounding box center [559, 430] width 11 height 9
radio input "true"
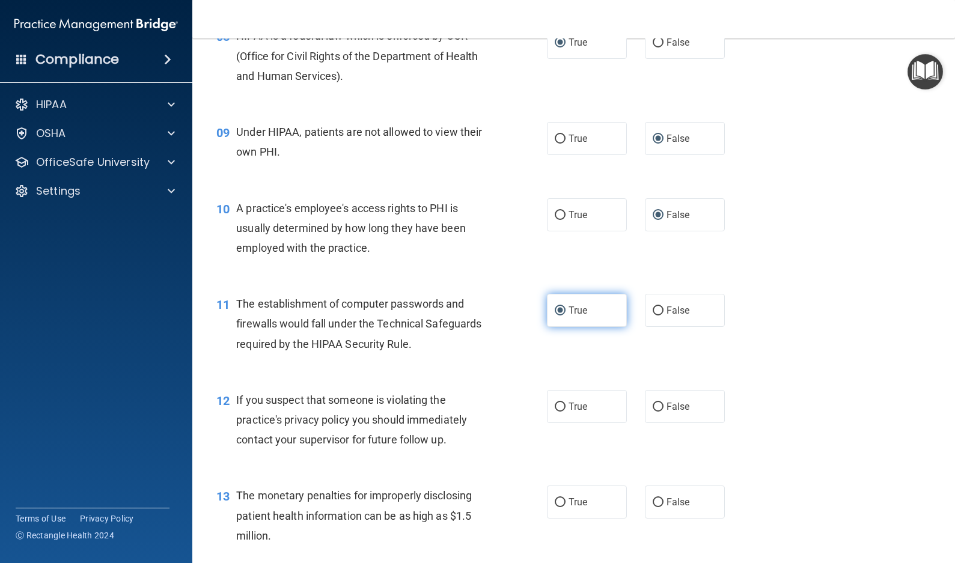
scroll to position [781, 0]
click at [554, 403] on input "True" at bounding box center [559, 406] width 11 height 9
radio input "true"
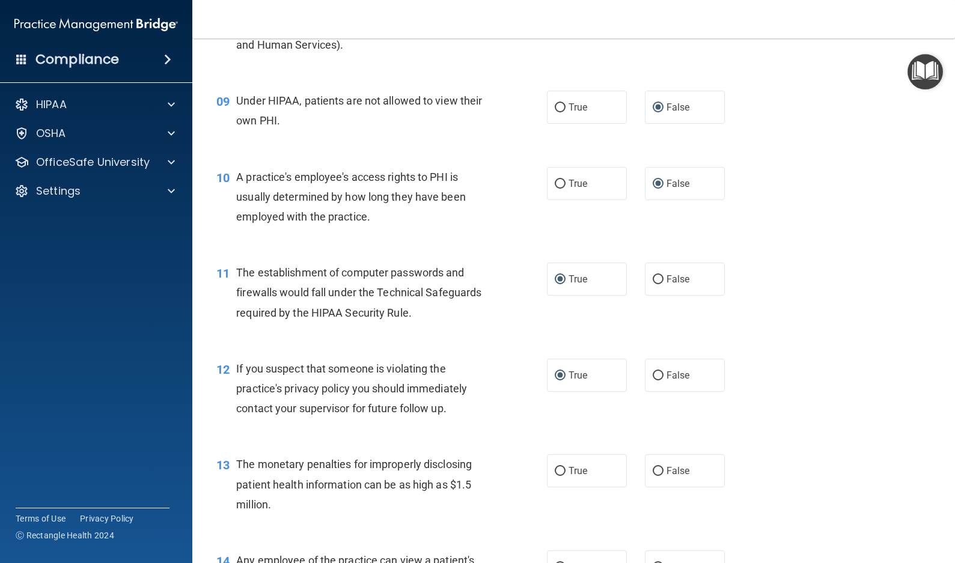
scroll to position [841, 0]
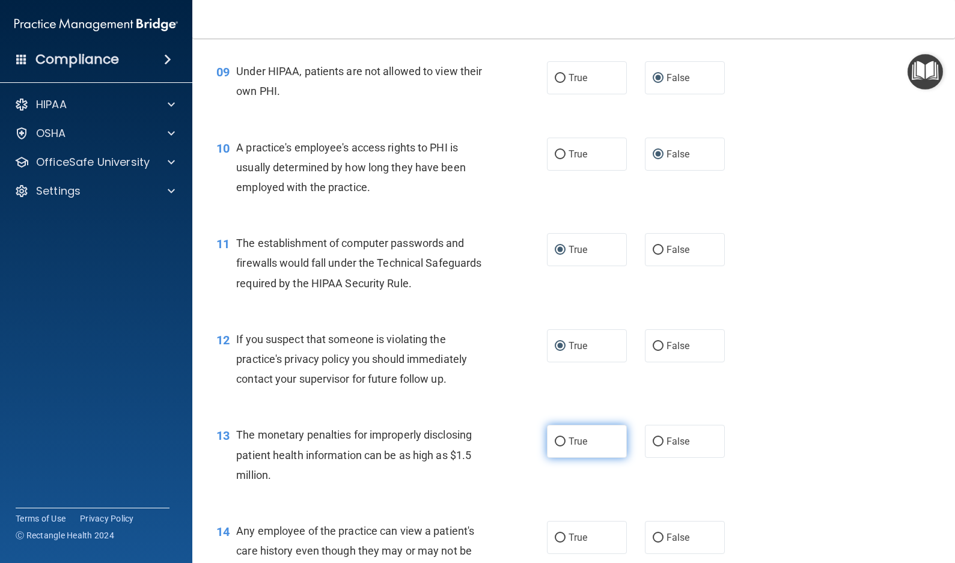
click at [554, 438] on input "True" at bounding box center [559, 441] width 11 height 9
radio input "true"
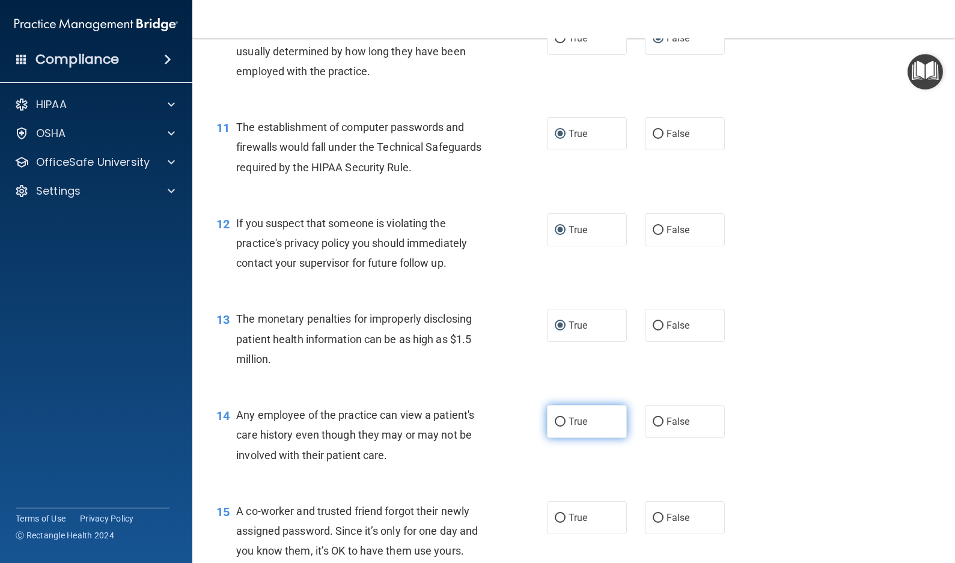
scroll to position [961, 0]
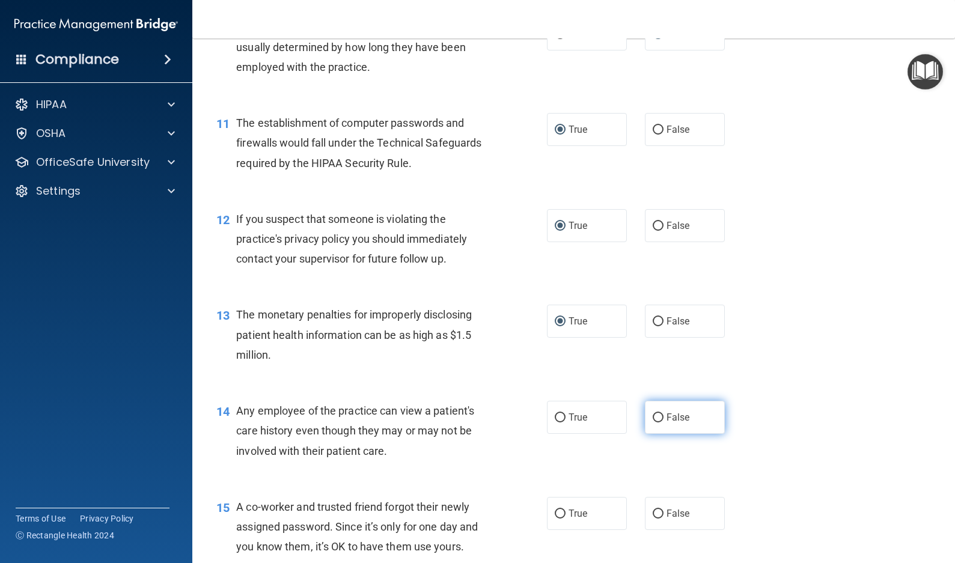
click at [652, 418] on input "False" at bounding box center [657, 417] width 11 height 9
radio input "true"
click at [654, 509] on input "False" at bounding box center [657, 513] width 11 height 9
radio input "true"
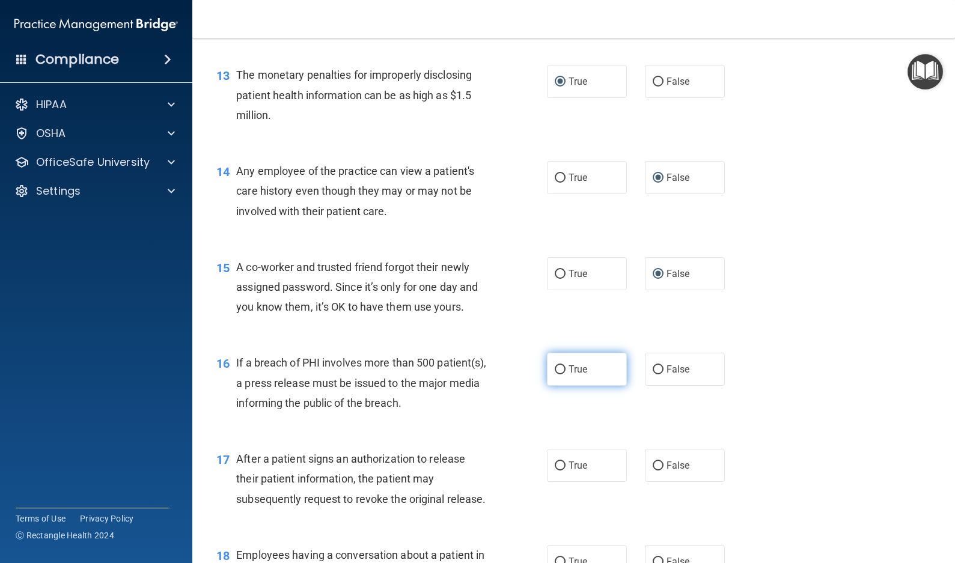
scroll to position [1202, 0]
click at [558, 367] on input "True" at bounding box center [559, 369] width 11 height 9
radio input "true"
click at [557, 464] on input "True" at bounding box center [559, 465] width 11 height 9
radio input "true"
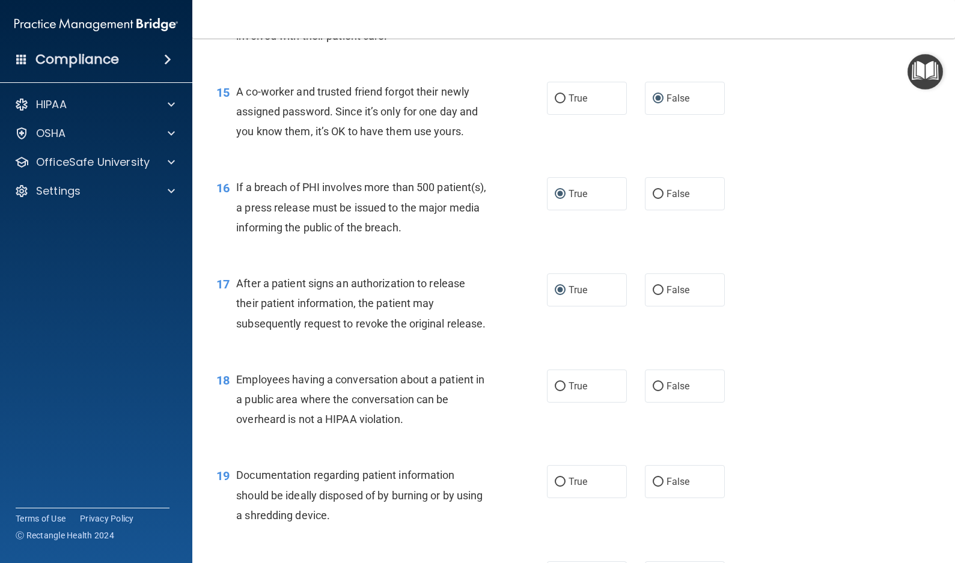
scroll to position [1442, 0]
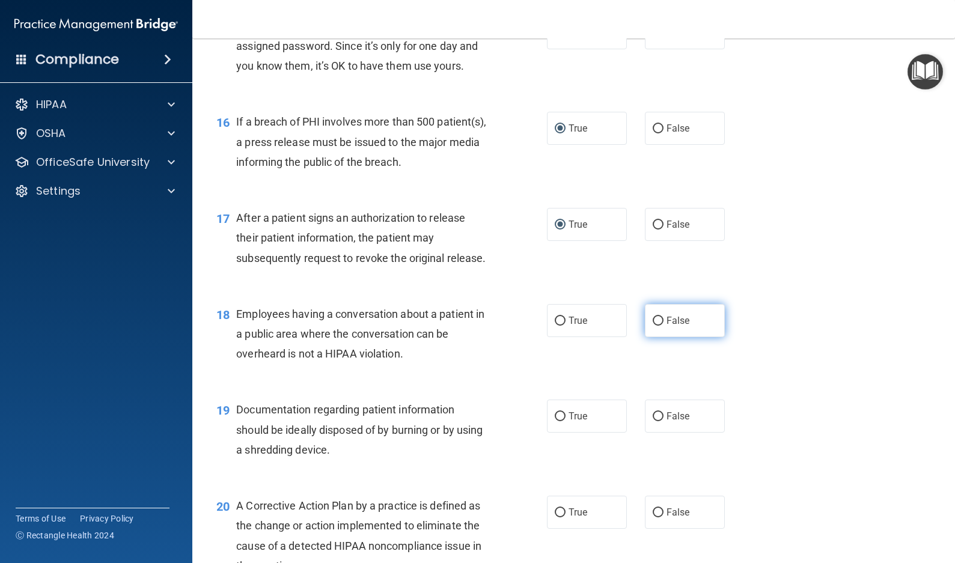
click at [654, 326] on input "False" at bounding box center [657, 321] width 11 height 9
radio input "true"
click at [556, 421] on input "True" at bounding box center [559, 416] width 11 height 9
radio input "true"
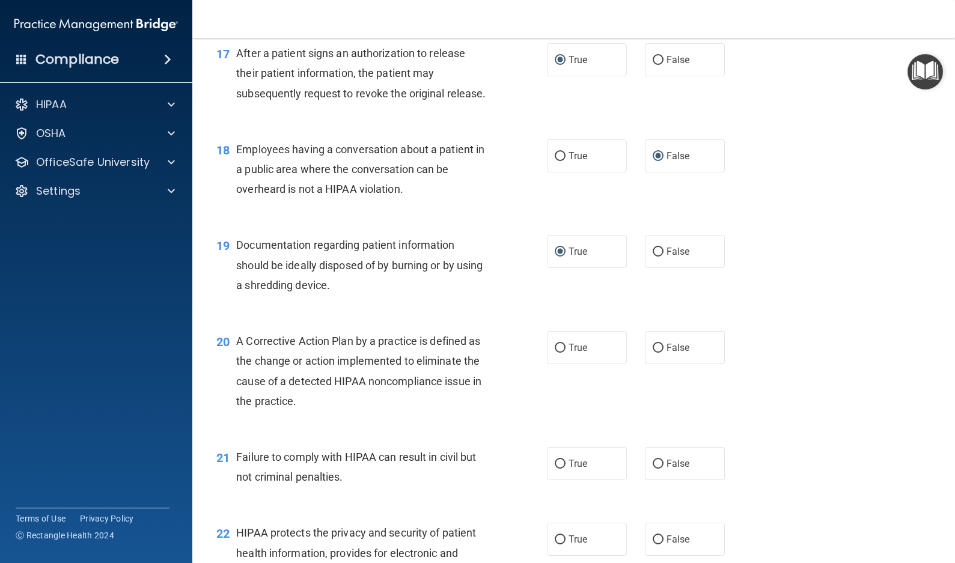
scroll to position [1622, 0]
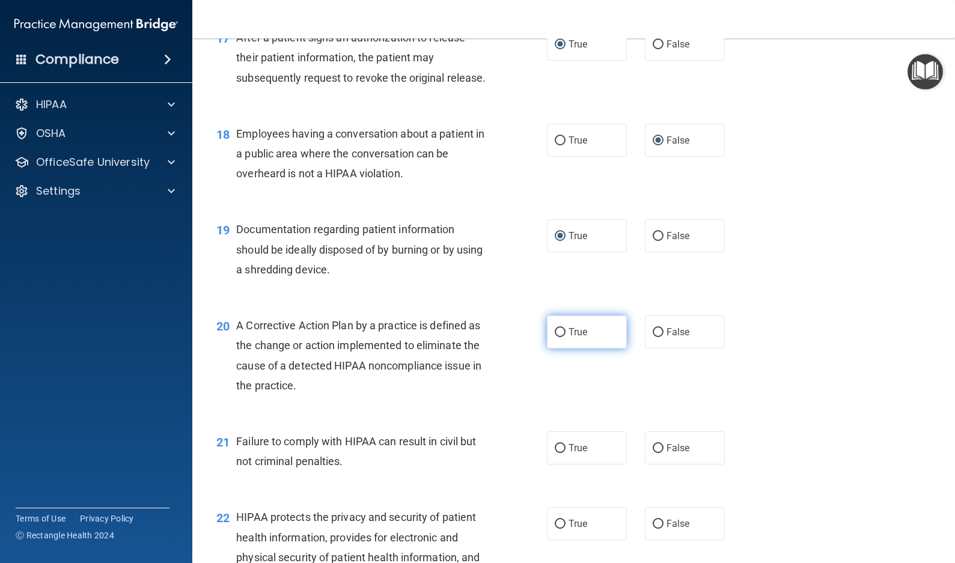
click at [554, 337] on input "True" at bounding box center [559, 332] width 11 height 9
radio input "true"
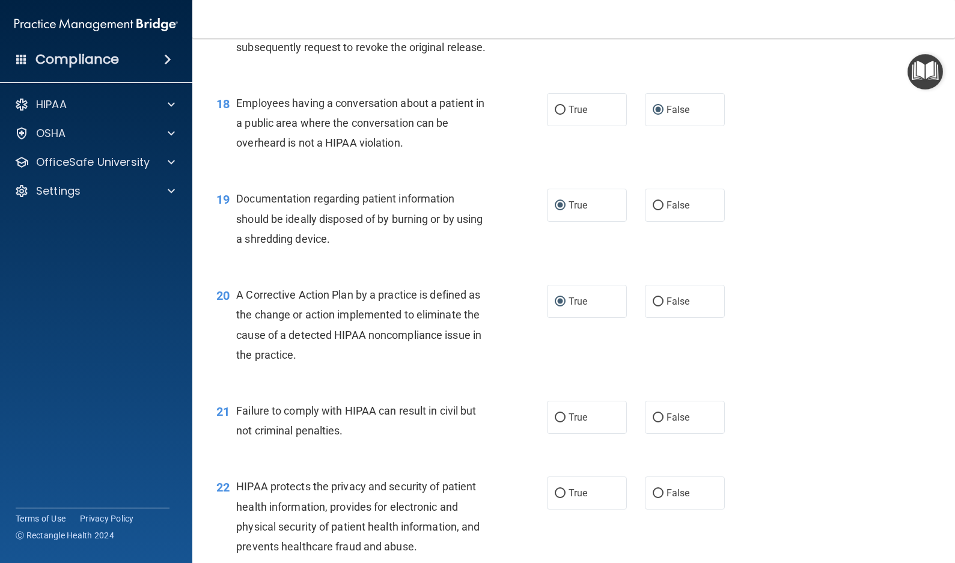
scroll to position [1682, 0]
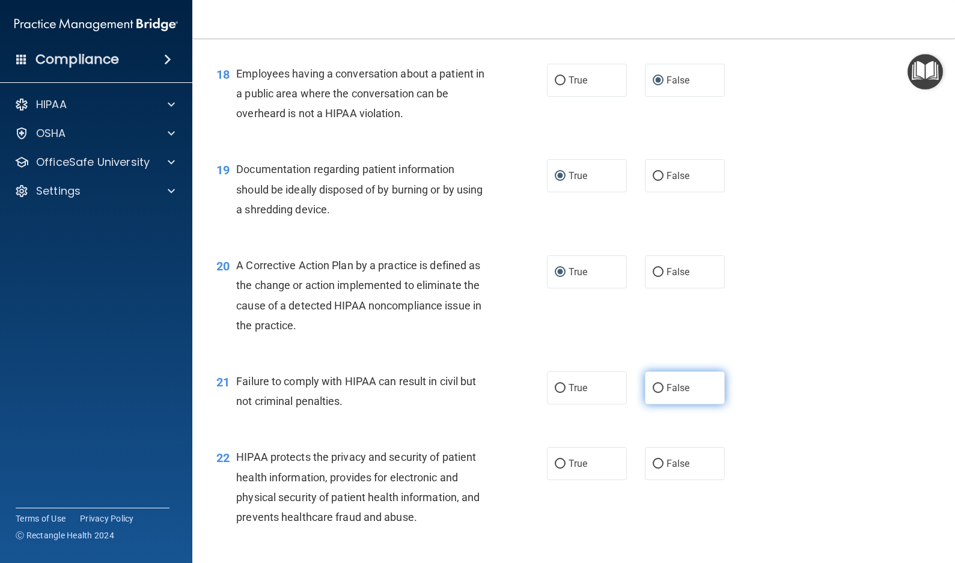
click at [652, 393] on input "False" at bounding box center [657, 388] width 11 height 9
radio input "true"
click at [557, 469] on input "True" at bounding box center [559, 464] width 11 height 9
radio input "true"
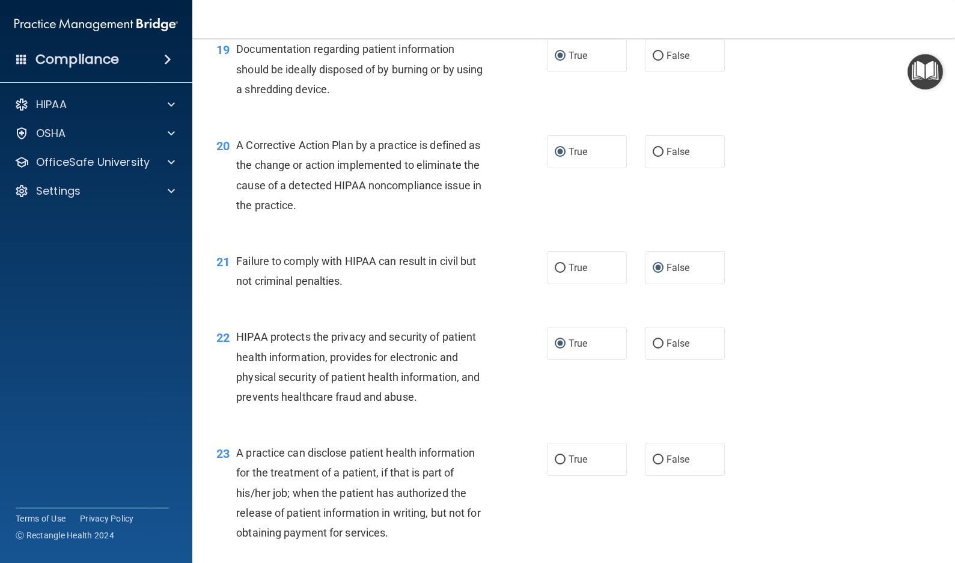
scroll to position [1862, 0]
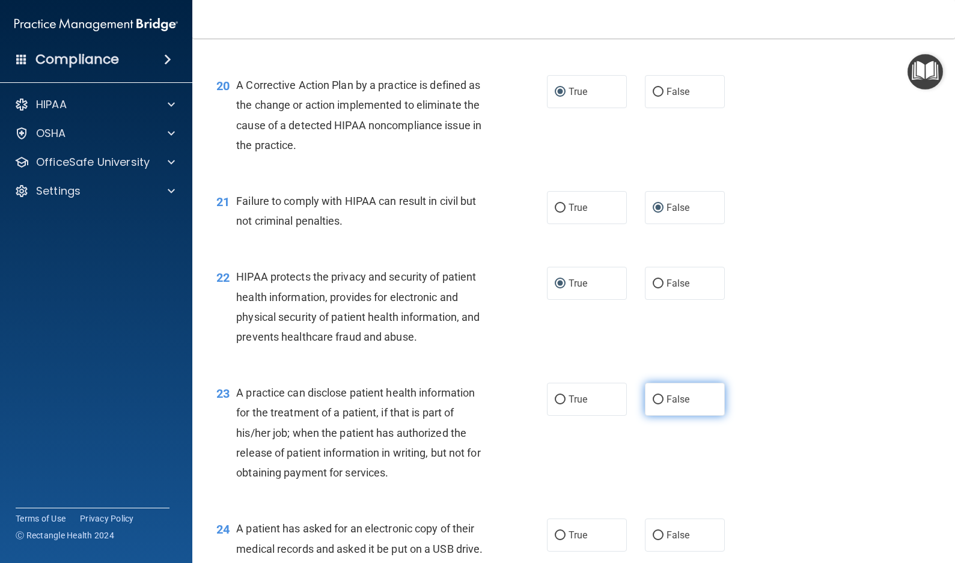
click at [652, 404] on input "False" at bounding box center [657, 399] width 11 height 9
radio input "true"
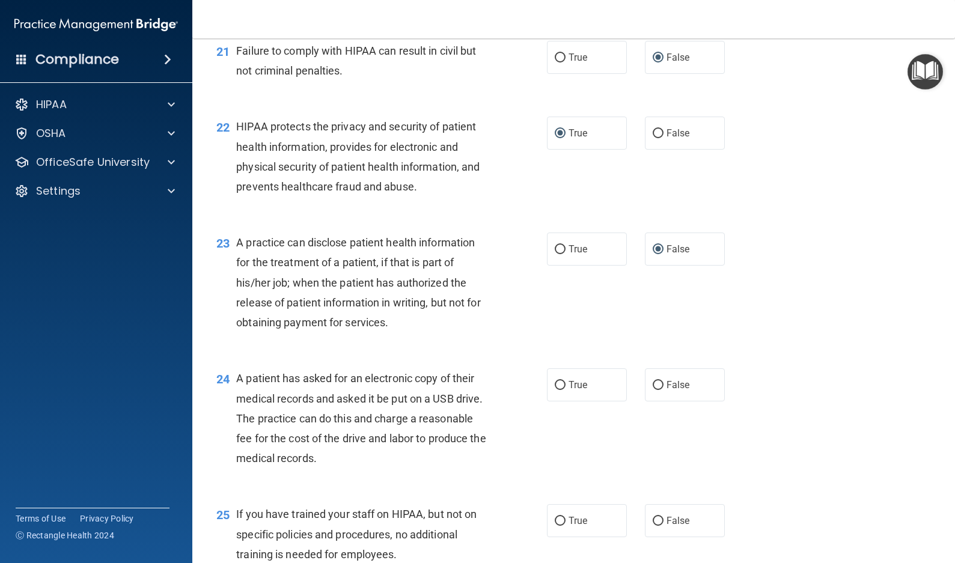
scroll to position [2043, 0]
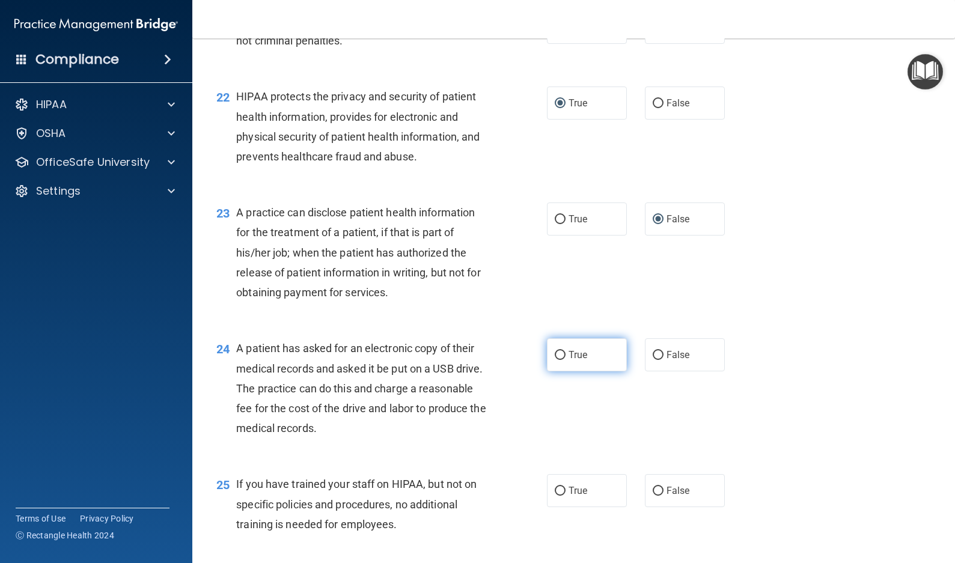
click at [554, 360] on input "True" at bounding box center [559, 355] width 11 height 9
radio input "true"
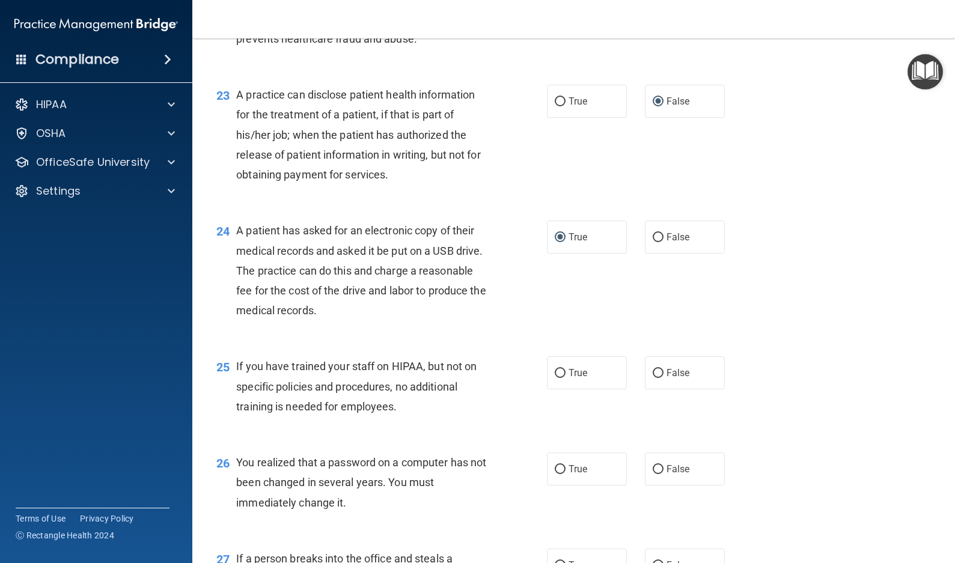
scroll to position [2163, 0]
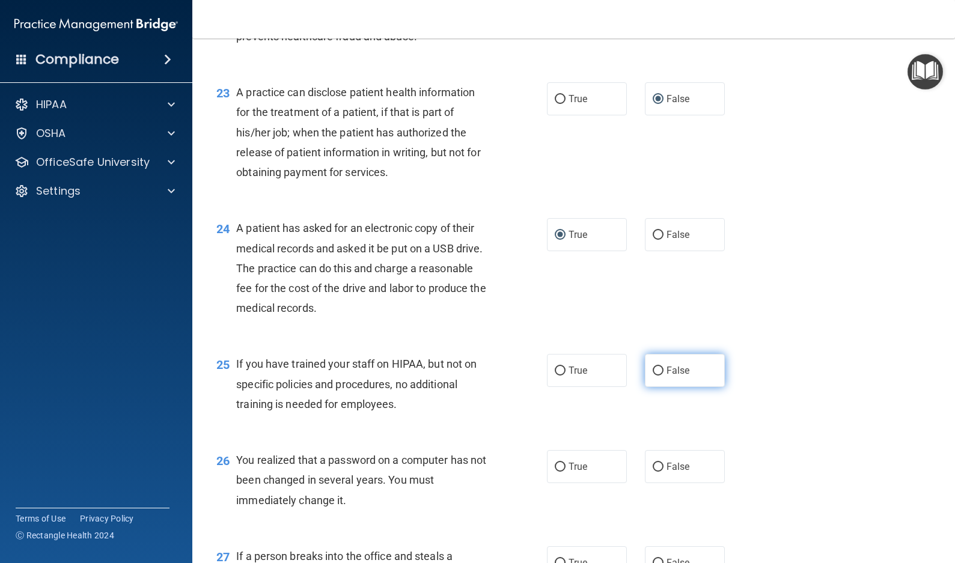
click at [652, 375] on input "False" at bounding box center [657, 370] width 11 height 9
radio input "true"
click at [556, 472] on input "True" at bounding box center [559, 467] width 11 height 9
radio input "true"
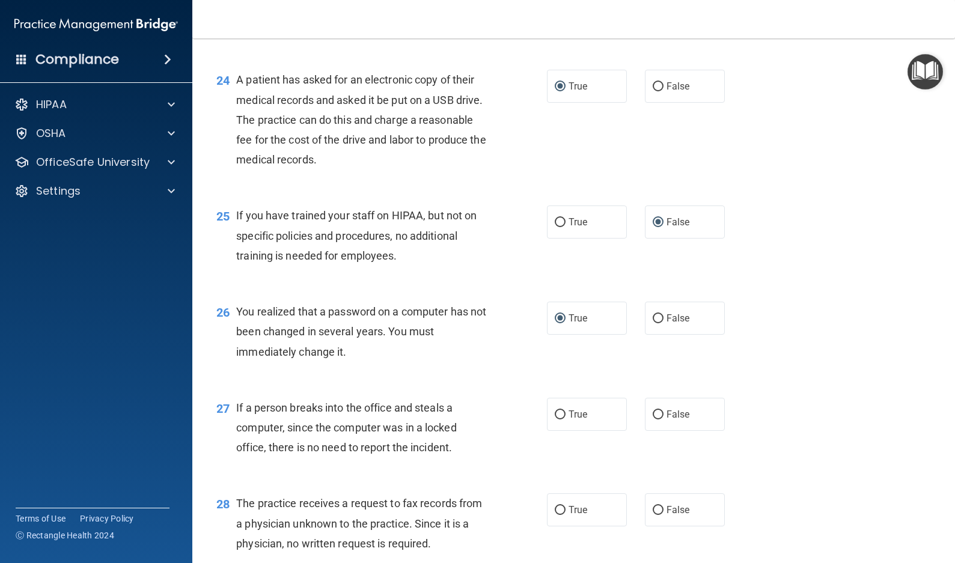
scroll to position [2343, 0]
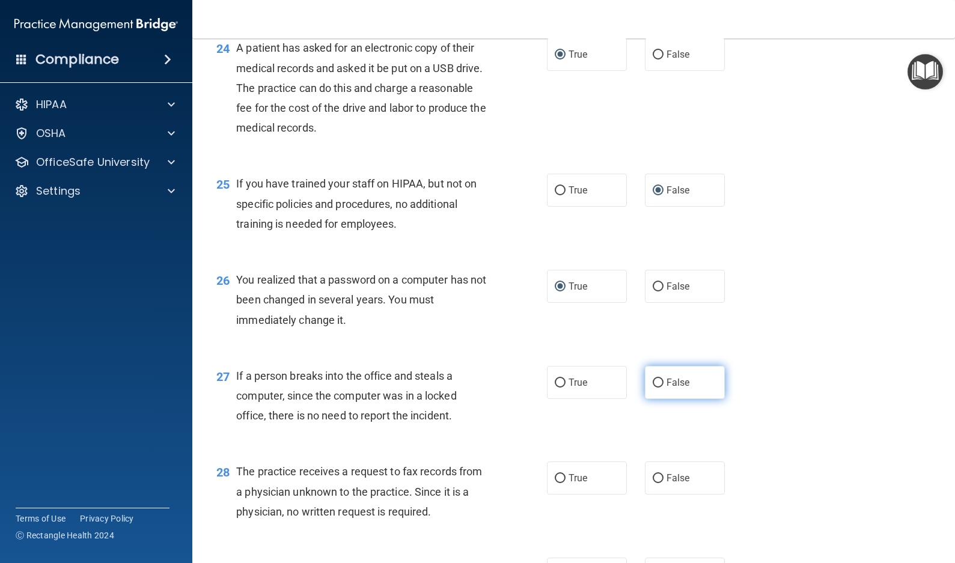
click at [652, 387] on input "False" at bounding box center [657, 382] width 11 height 9
radio input "true"
click at [652, 483] on input "False" at bounding box center [657, 478] width 11 height 9
radio input "true"
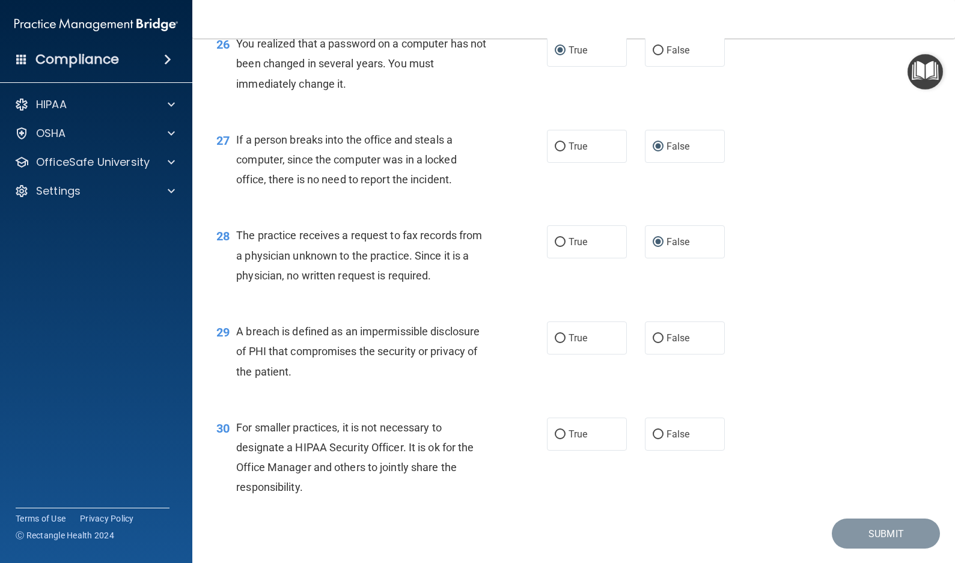
scroll to position [2583, 0]
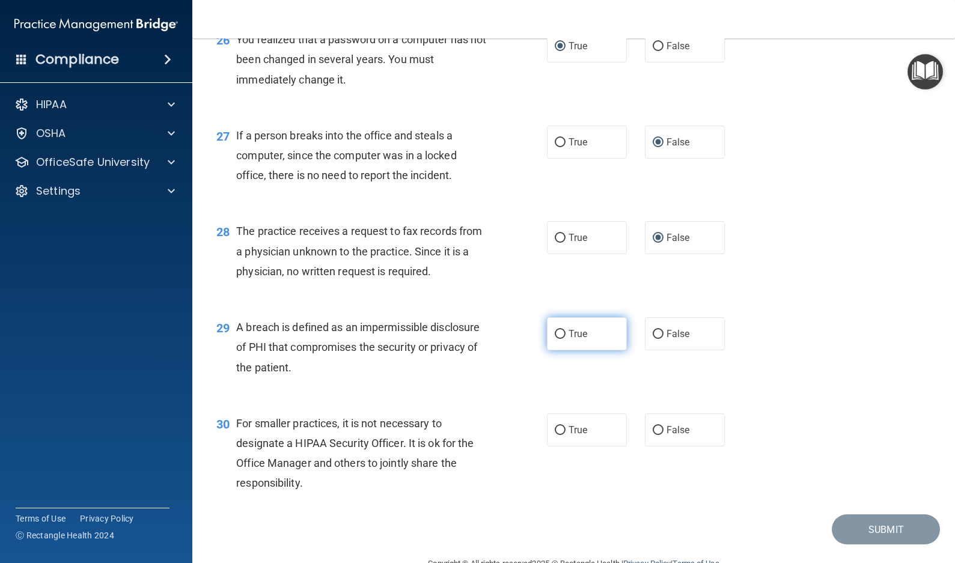
click at [554, 339] on input "True" at bounding box center [559, 334] width 11 height 9
radio input "true"
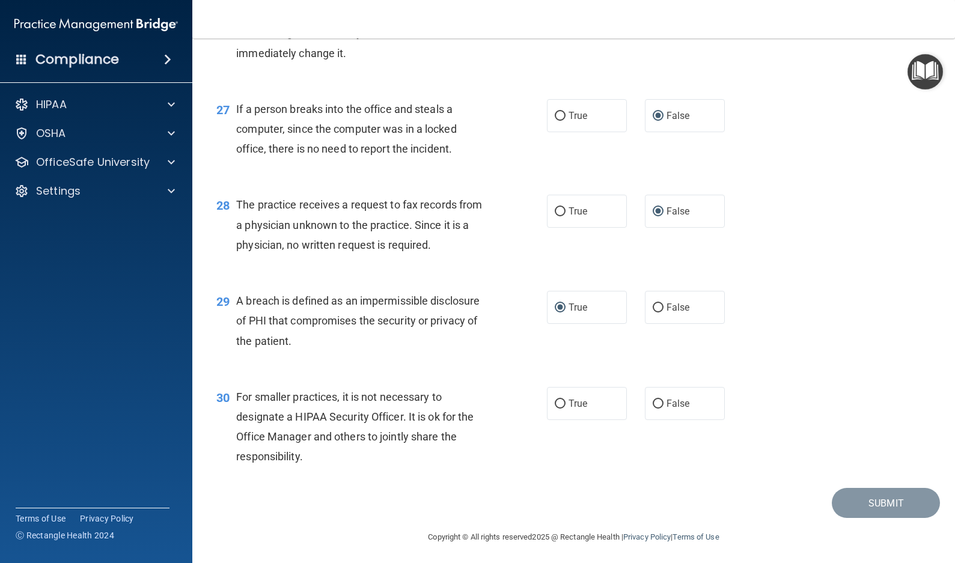
scroll to position [2633, 0]
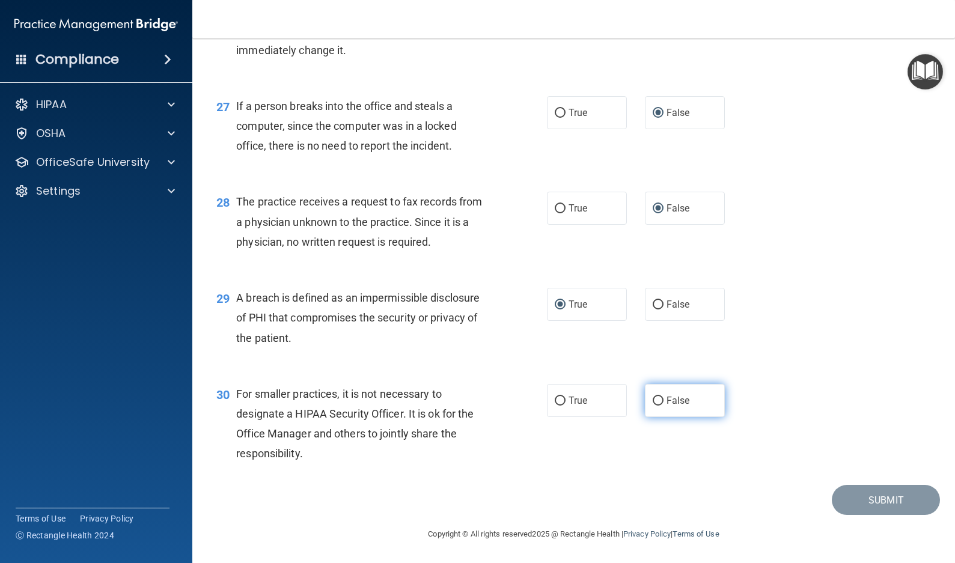
click at [654, 393] on label "False" at bounding box center [685, 400] width 80 height 33
click at [654, 397] on input "False" at bounding box center [657, 401] width 11 height 9
radio input "true"
drag, startPoint x: 892, startPoint y: 494, endPoint x: 884, endPoint y: 497, distance: 8.9
click at [892, 494] on button "Submit" at bounding box center [885, 500] width 108 height 31
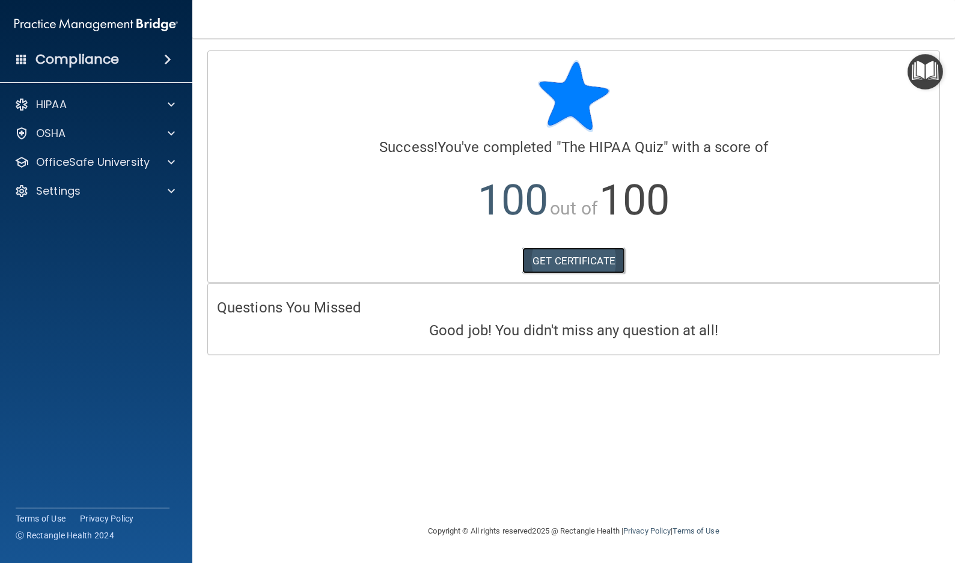
click at [590, 260] on link "GET CERTIFICATE" at bounding box center [573, 261] width 103 height 26
click at [172, 103] on span at bounding box center [171, 104] width 7 height 14
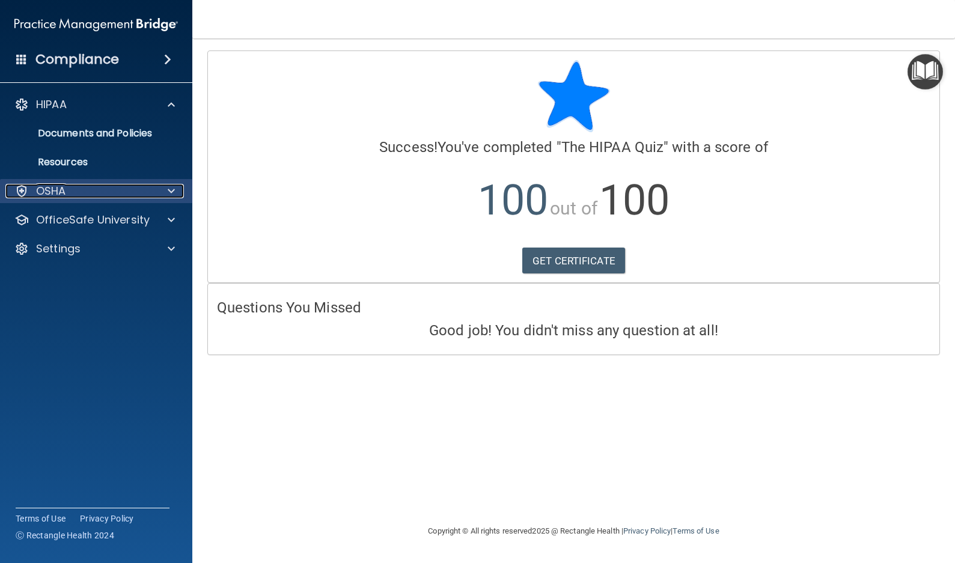
click at [166, 192] on div at bounding box center [169, 191] width 30 height 14
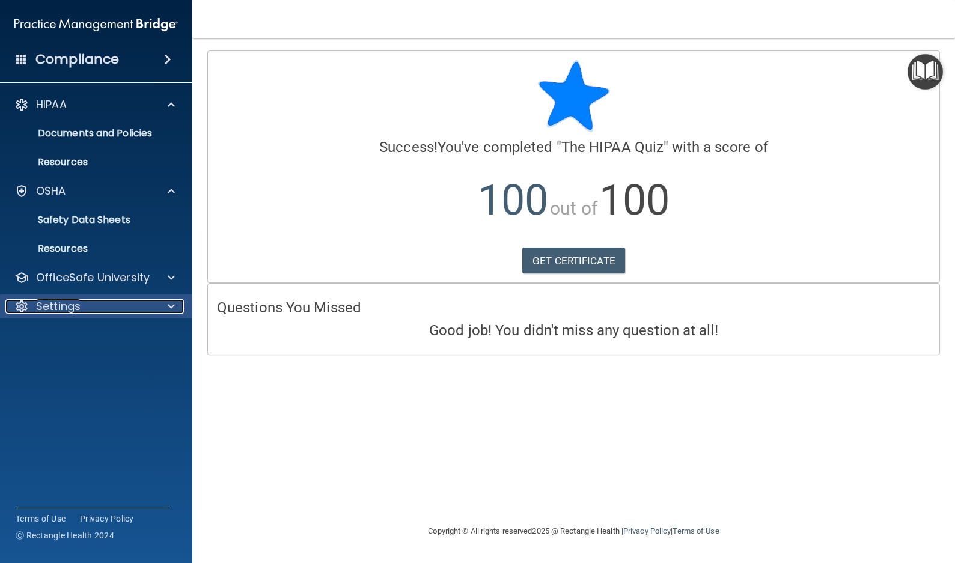
click at [171, 305] on span at bounding box center [171, 306] width 7 height 14
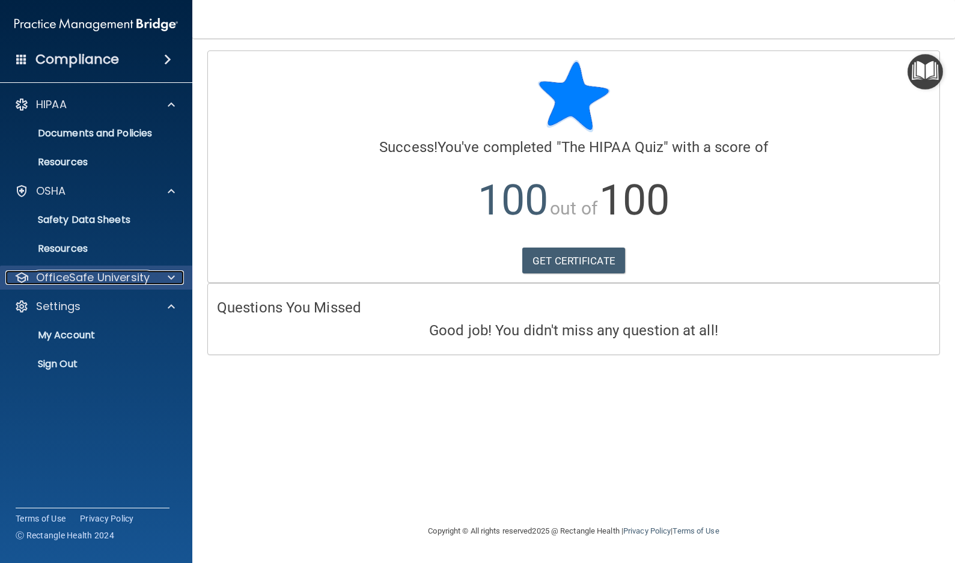
click at [172, 278] on span at bounding box center [171, 277] width 7 height 14
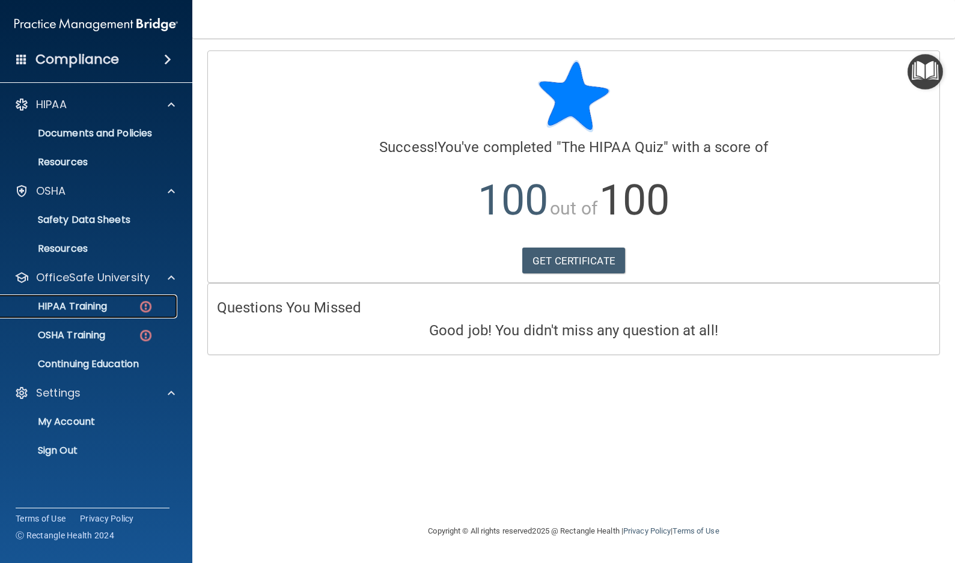
click at [117, 306] on div "HIPAA Training" at bounding box center [90, 306] width 164 height 12
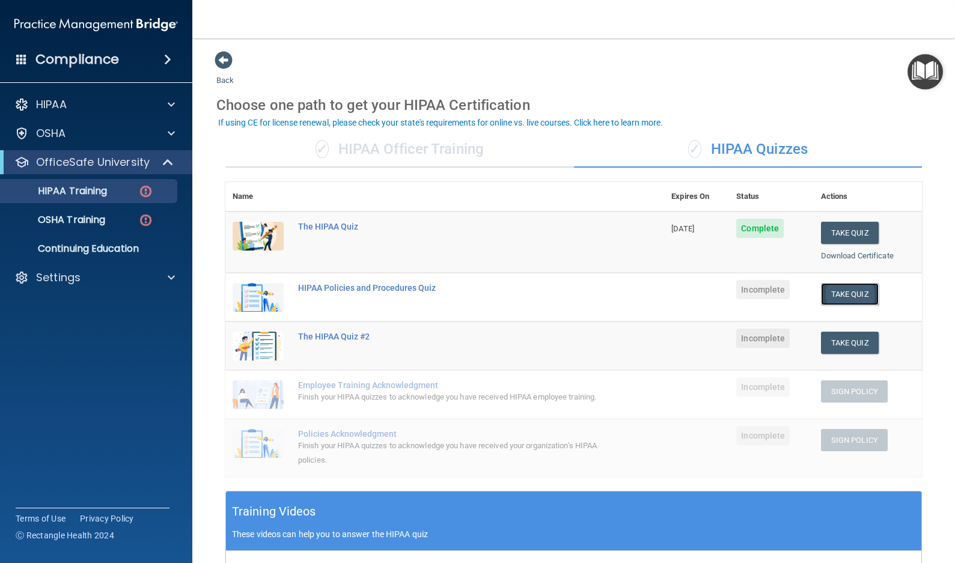
click at [844, 293] on button "Take Quiz" at bounding box center [850, 294] width 58 height 22
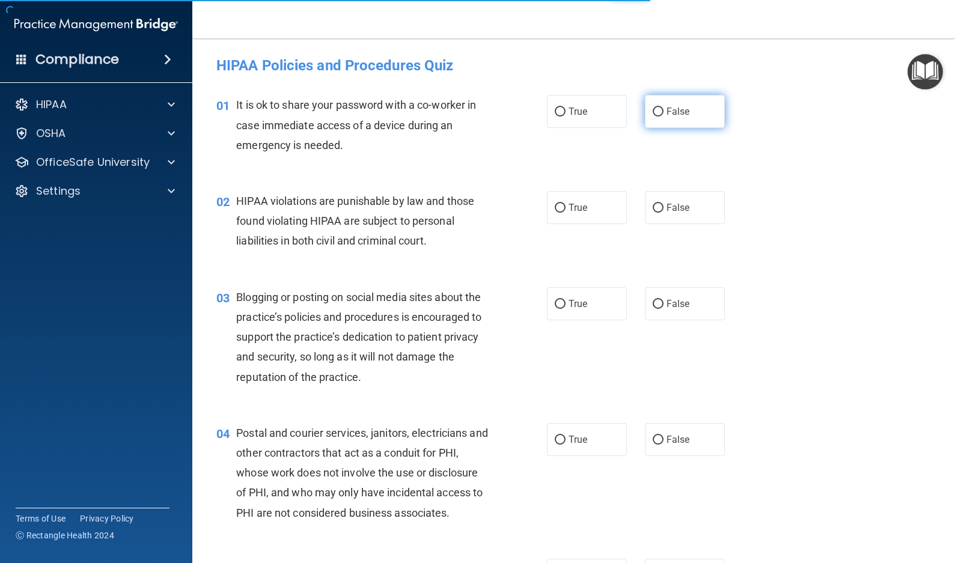
click at [654, 108] on input "False" at bounding box center [657, 112] width 11 height 9
radio input "true"
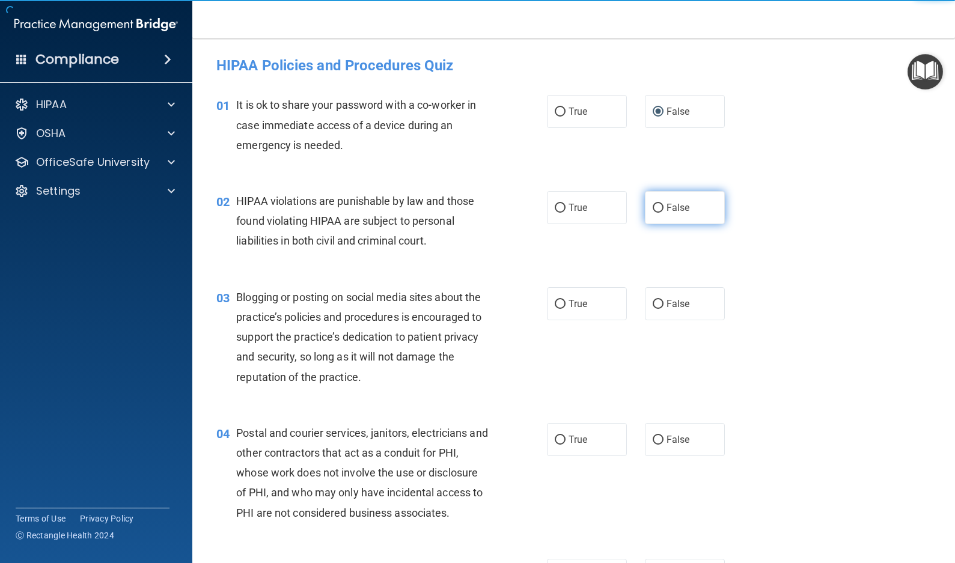
click at [652, 207] on input "False" at bounding box center [657, 208] width 11 height 9
radio input "true"
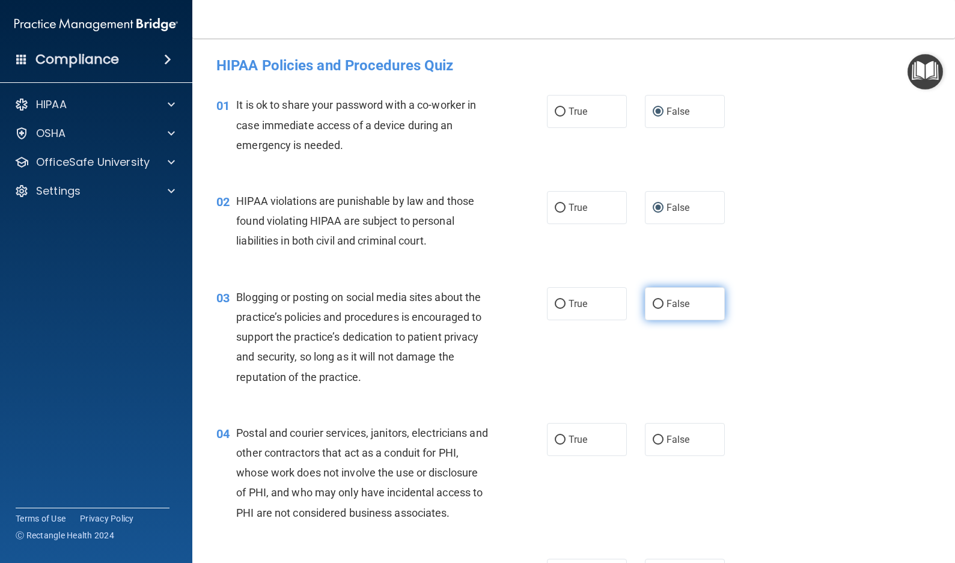
click at [652, 305] on input "False" at bounding box center [657, 304] width 11 height 9
radio input "true"
click at [653, 431] on label "False" at bounding box center [685, 439] width 80 height 33
click at [653, 436] on input "False" at bounding box center [657, 440] width 11 height 9
radio input "true"
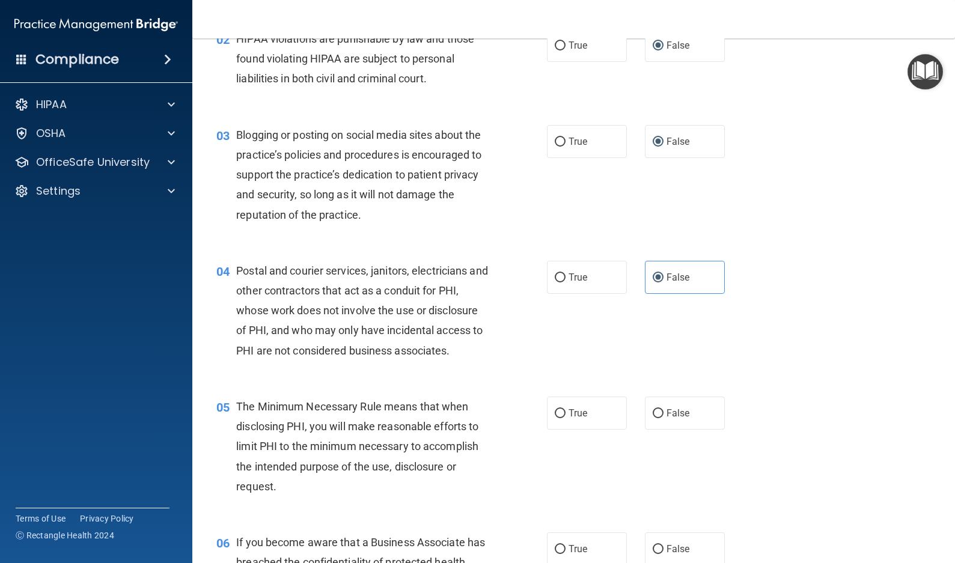
scroll to position [180, 0]
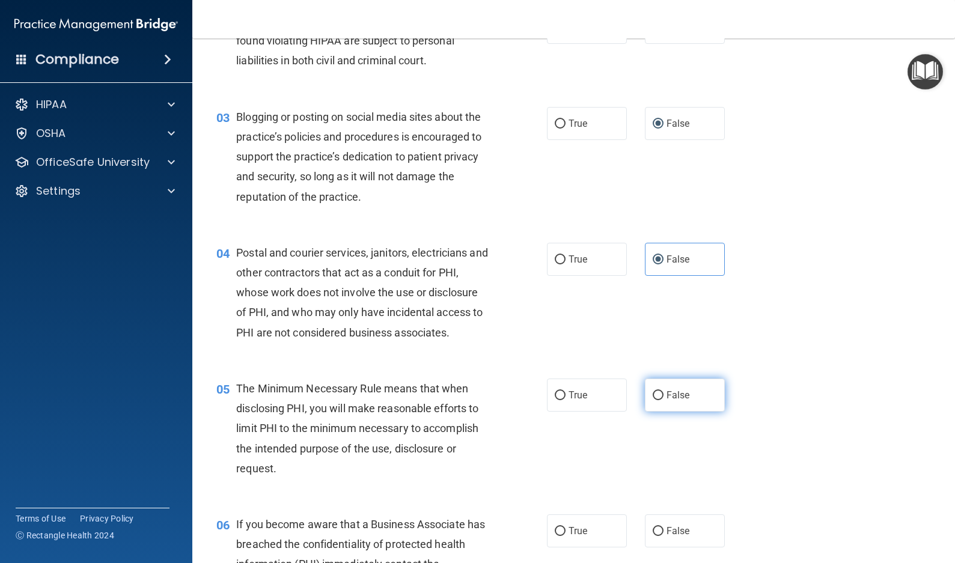
click at [654, 394] on input "False" at bounding box center [657, 395] width 11 height 9
radio input "true"
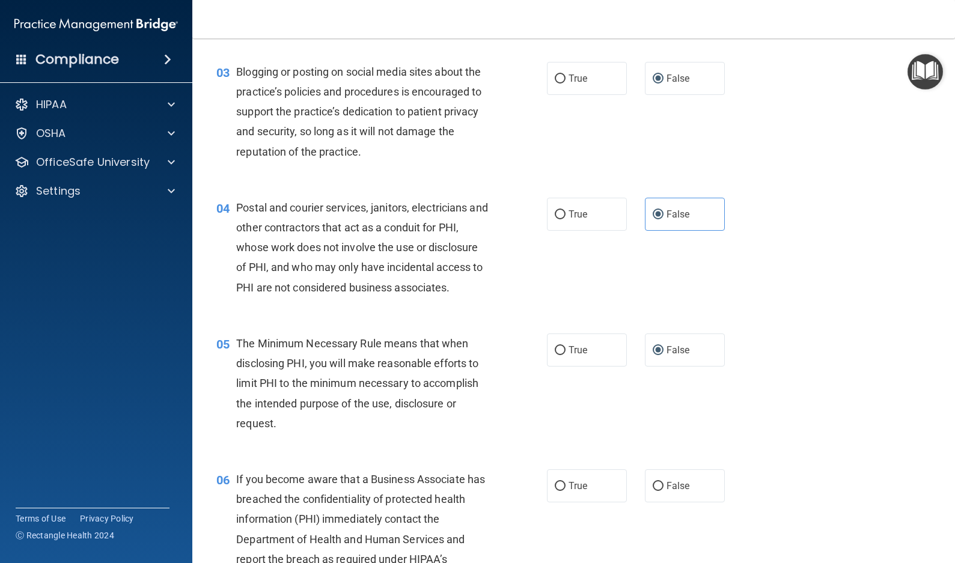
scroll to position [300, 0]
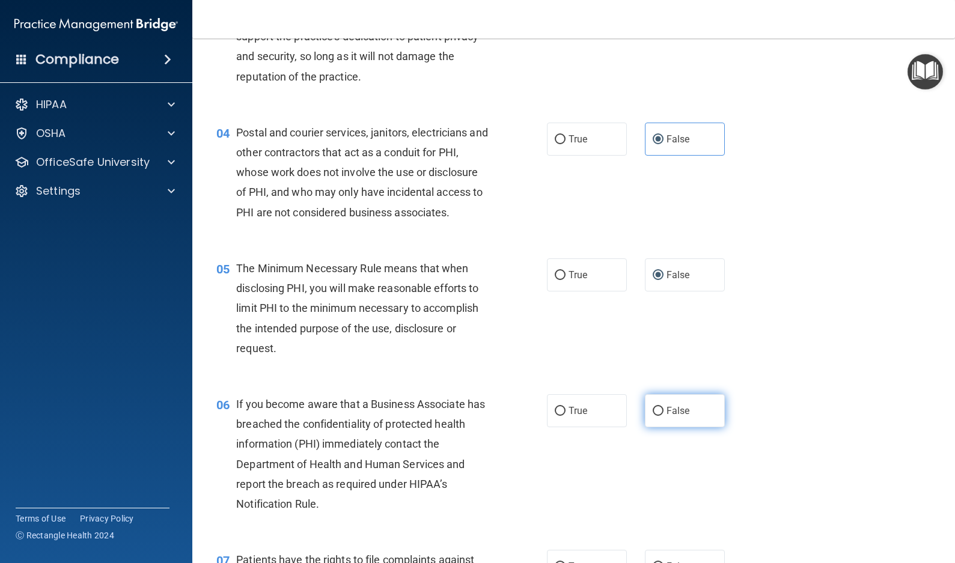
click at [654, 409] on input "False" at bounding box center [657, 411] width 11 height 9
radio input "true"
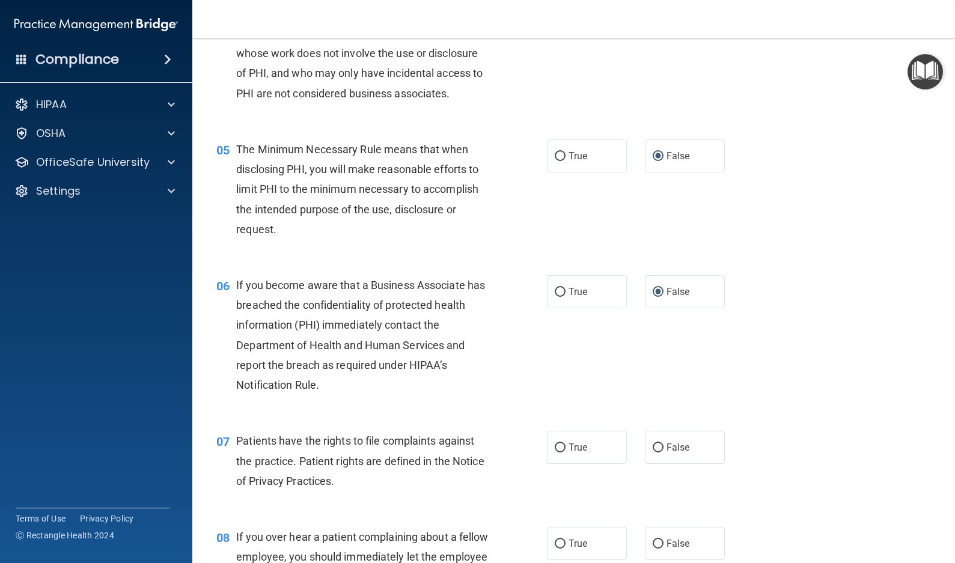
scroll to position [421, 0]
click at [652, 443] on input "False" at bounding box center [657, 446] width 11 height 9
radio input "true"
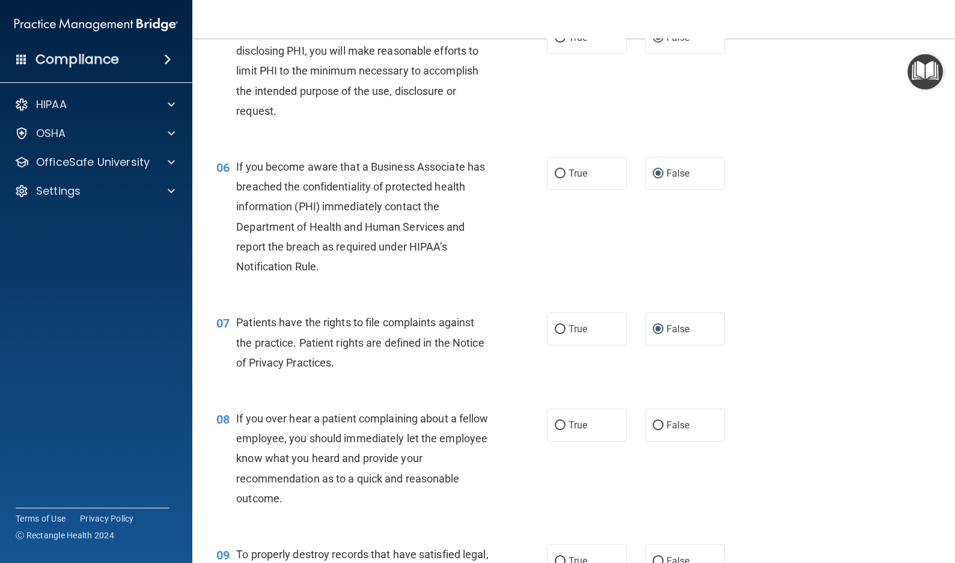
scroll to position [541, 0]
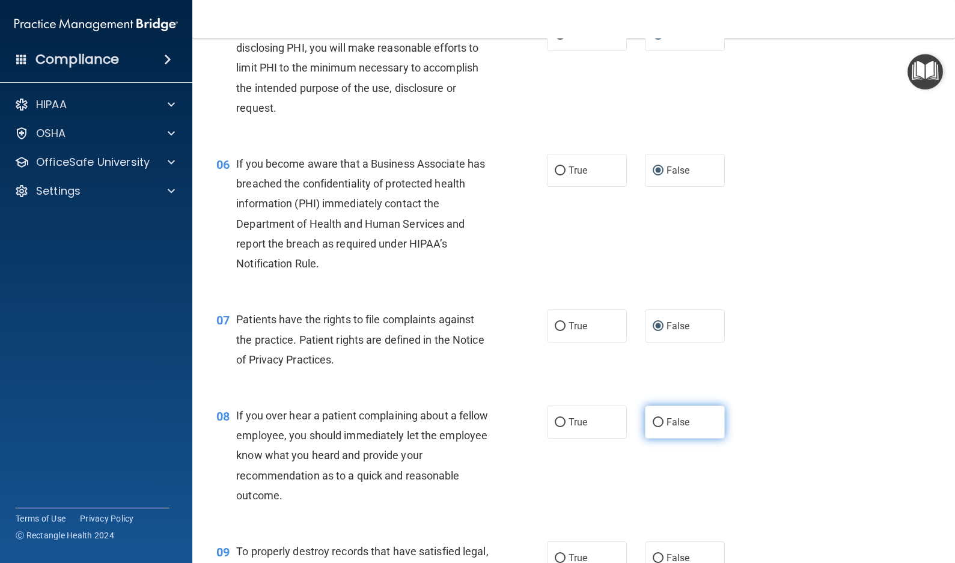
click at [652, 421] on input "False" at bounding box center [657, 422] width 11 height 9
radio input "true"
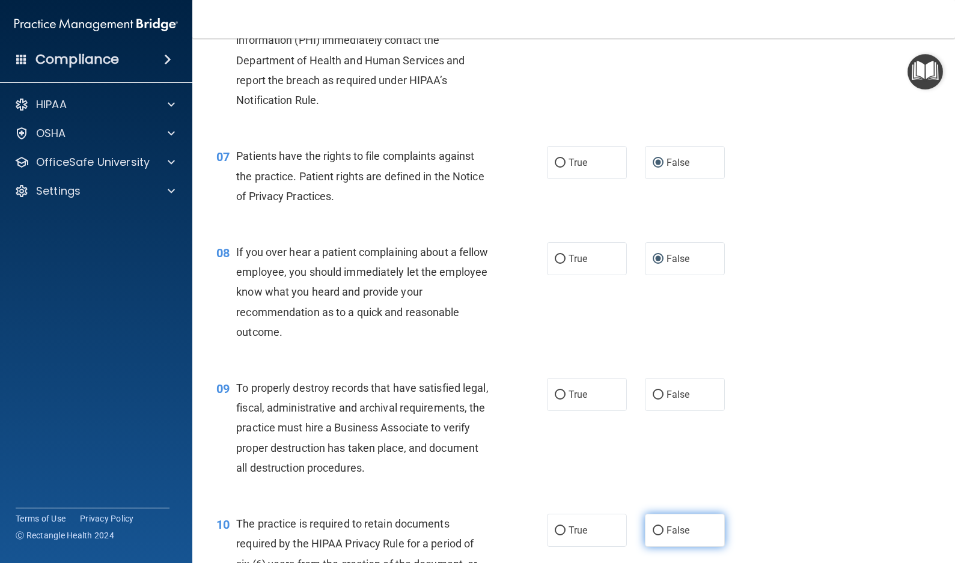
scroll to position [841, 0]
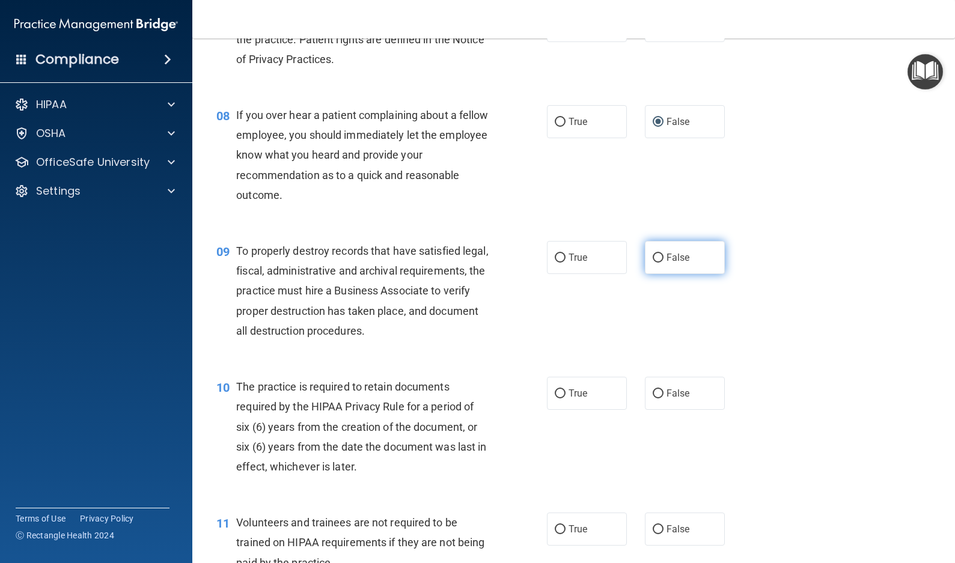
click at [655, 258] on input "False" at bounding box center [657, 258] width 11 height 9
radio input "true"
click at [652, 393] on input "False" at bounding box center [657, 393] width 11 height 9
radio input "true"
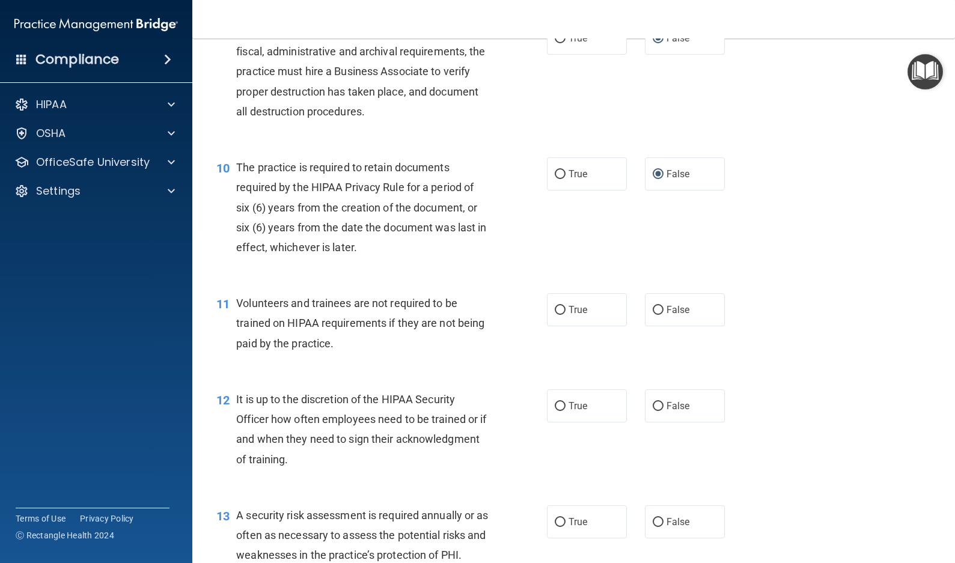
scroll to position [1081, 0]
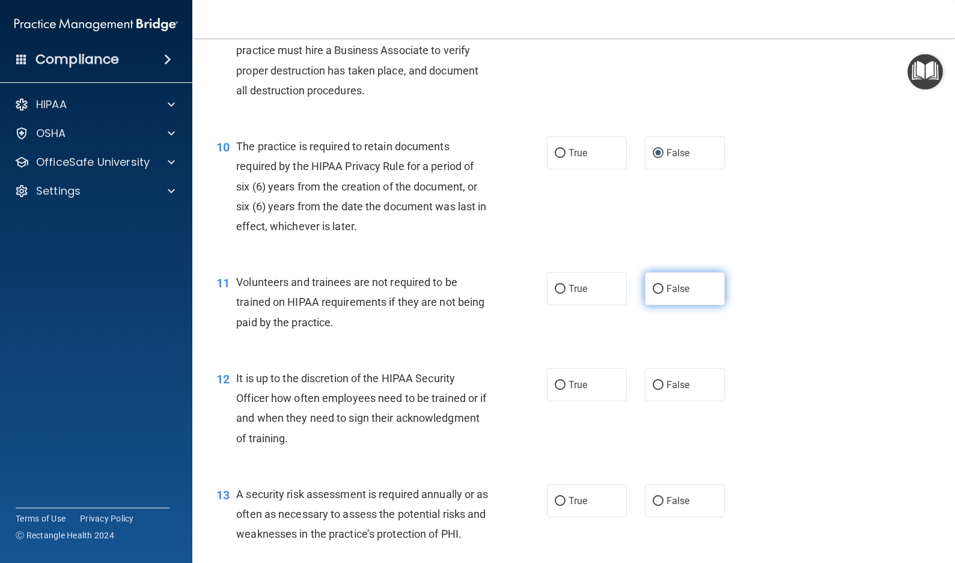
click at [652, 289] on input "False" at bounding box center [657, 289] width 11 height 9
radio input "true"
click at [652, 386] on input "False" at bounding box center [657, 385] width 11 height 9
radio input "true"
drag, startPoint x: 651, startPoint y: 499, endPoint x: 701, endPoint y: 420, distance: 93.2
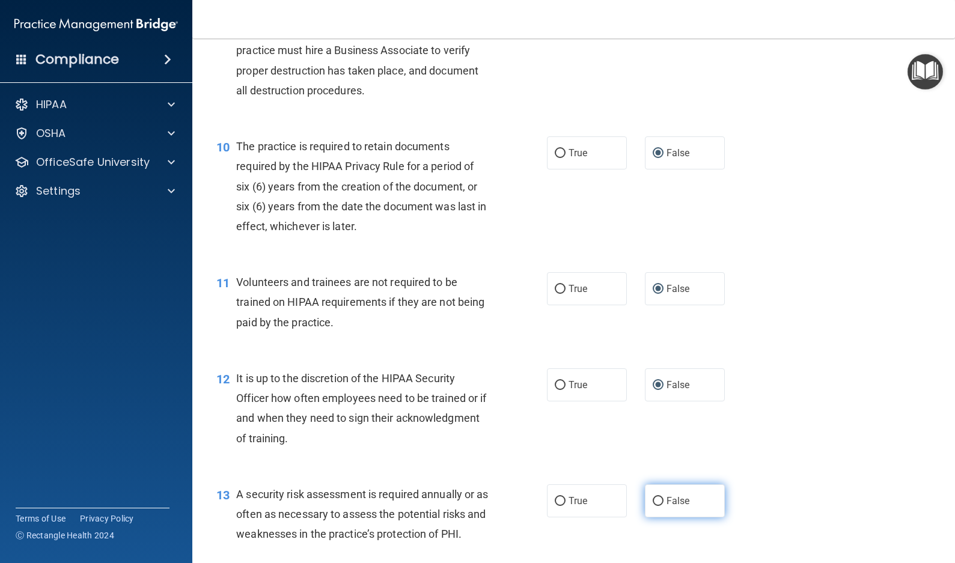
click at [653, 499] on input "False" at bounding box center [657, 501] width 11 height 9
radio input "true"
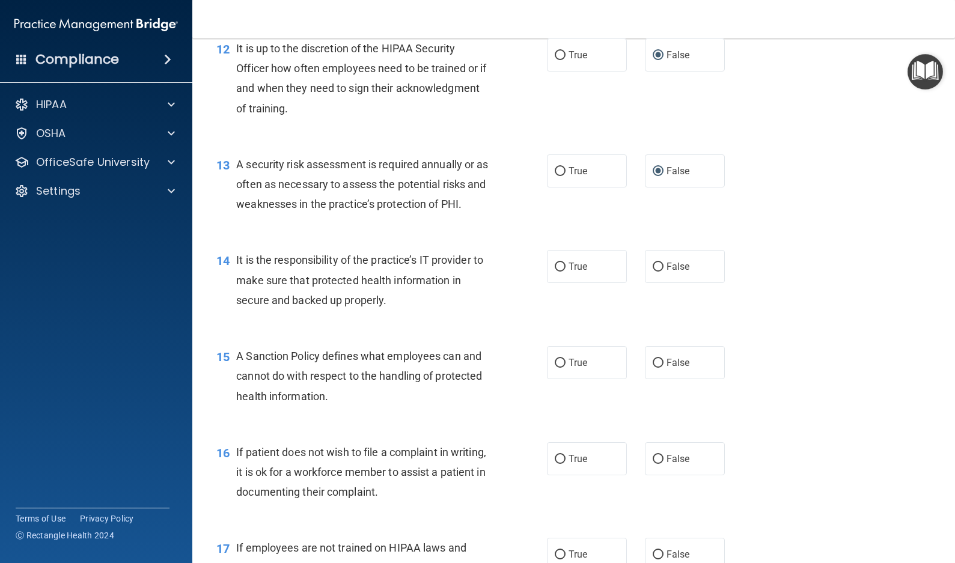
scroll to position [1442, 0]
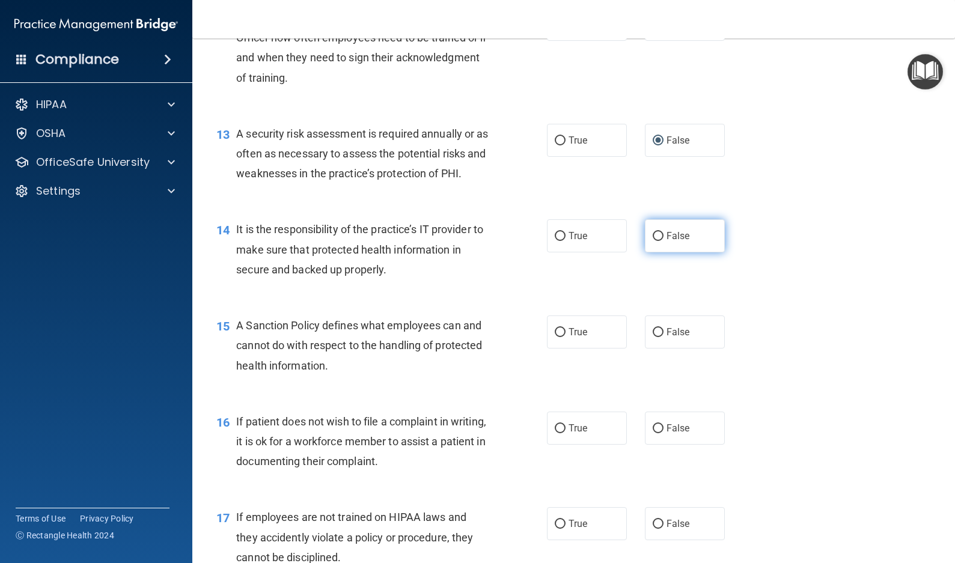
click at [652, 234] on input "False" at bounding box center [657, 236] width 11 height 9
radio input "true"
click at [652, 330] on input "False" at bounding box center [657, 332] width 11 height 9
radio input "true"
click at [652, 425] on input "False" at bounding box center [657, 428] width 11 height 9
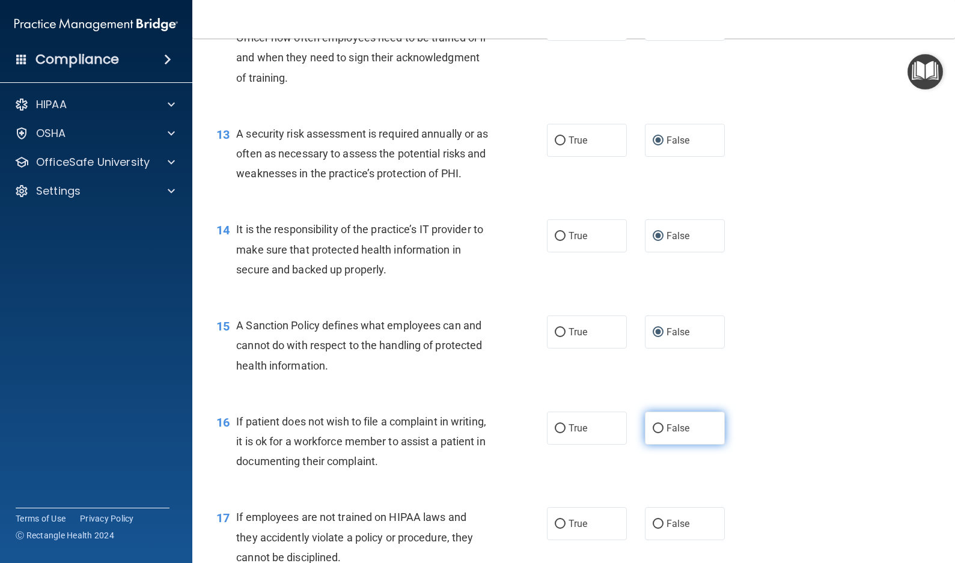
radio input "true"
click at [655, 524] on input "False" at bounding box center [657, 524] width 11 height 9
radio input "true"
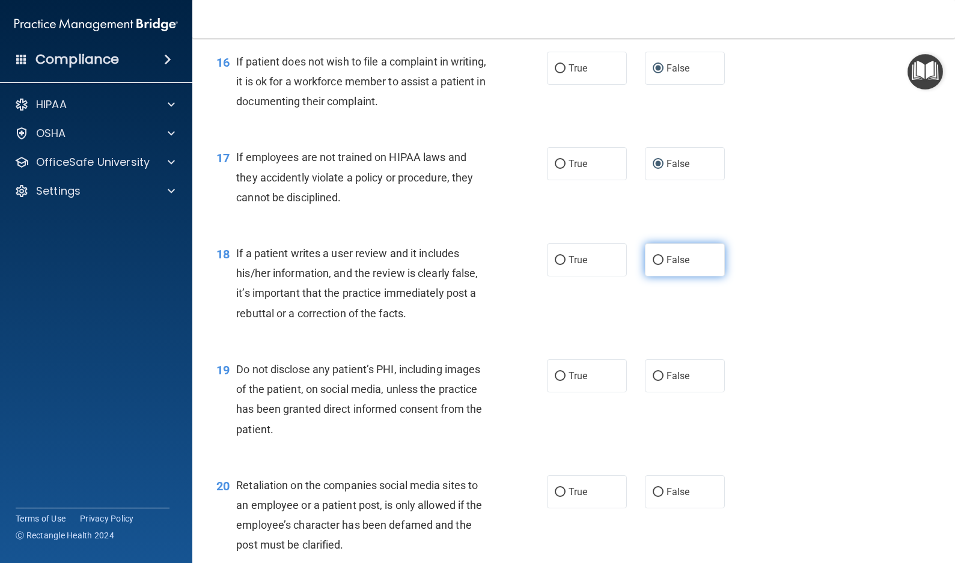
scroll to position [1802, 0]
click at [654, 257] on input "False" at bounding box center [657, 259] width 11 height 9
radio input "true"
click at [652, 373] on input "False" at bounding box center [657, 375] width 11 height 9
radio input "true"
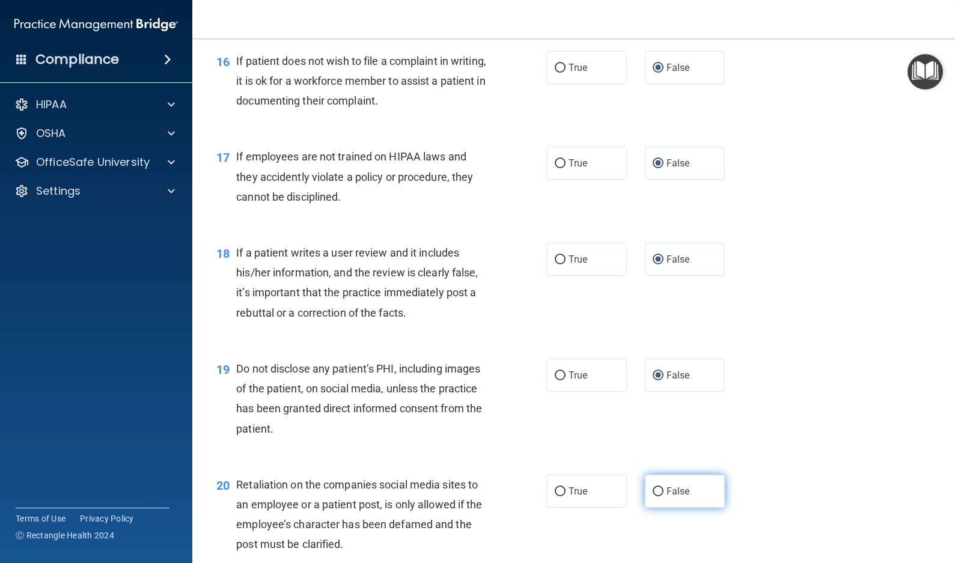
drag, startPoint x: 655, startPoint y: 490, endPoint x: 678, endPoint y: 484, distance: 23.0
click at [655, 490] on input "False" at bounding box center [657, 491] width 11 height 9
radio input "true"
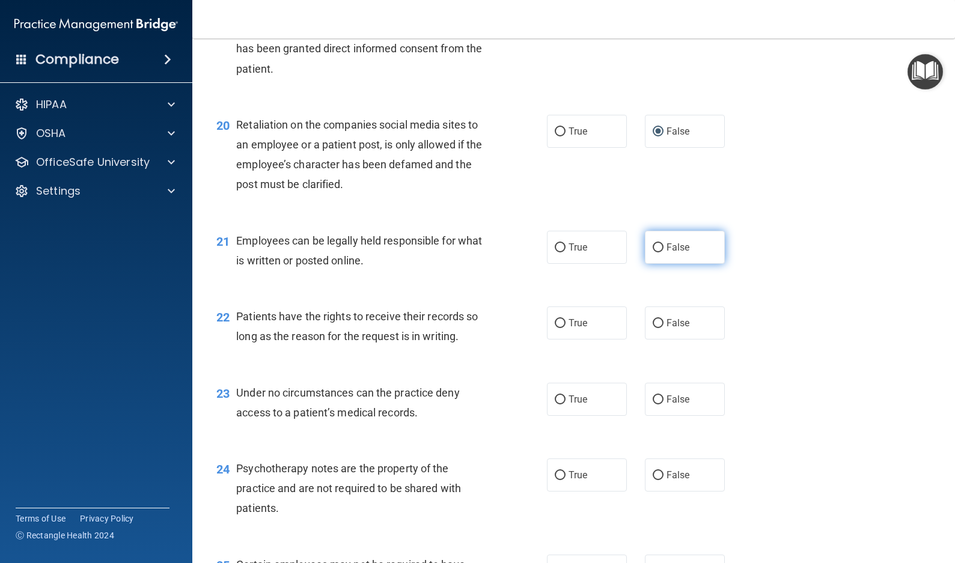
scroll to position [2163, 0]
drag, startPoint x: 654, startPoint y: 245, endPoint x: 661, endPoint y: 290, distance: 45.0
click at [654, 245] on input "False" at bounding box center [657, 247] width 11 height 9
radio input "true"
drag, startPoint x: 649, startPoint y: 318, endPoint x: 654, endPoint y: 326, distance: 9.2
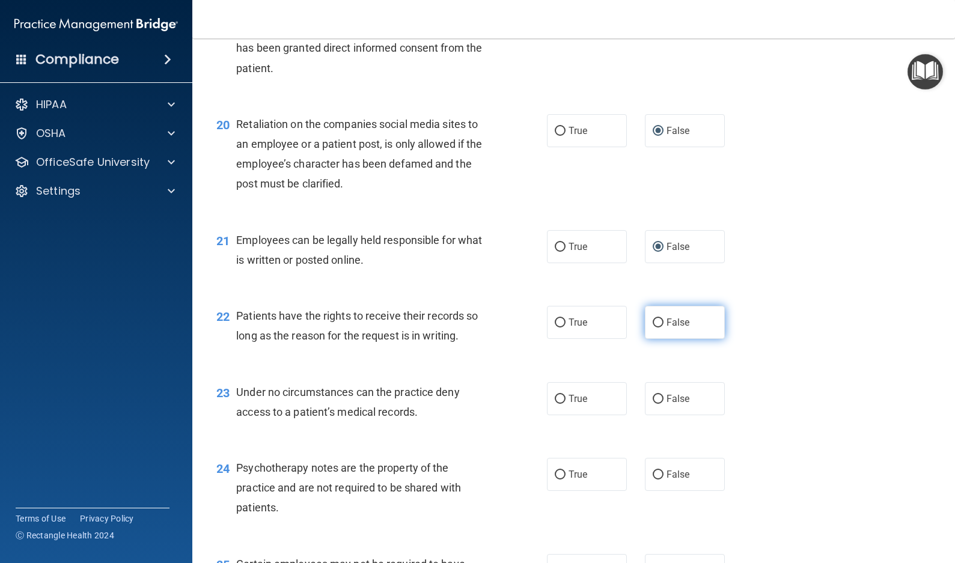
click at [652, 320] on input "False" at bounding box center [657, 322] width 11 height 9
radio input "true"
drag, startPoint x: 651, startPoint y: 397, endPoint x: 678, endPoint y: 400, distance: 27.8
click at [652, 397] on input "False" at bounding box center [657, 399] width 11 height 9
radio input "true"
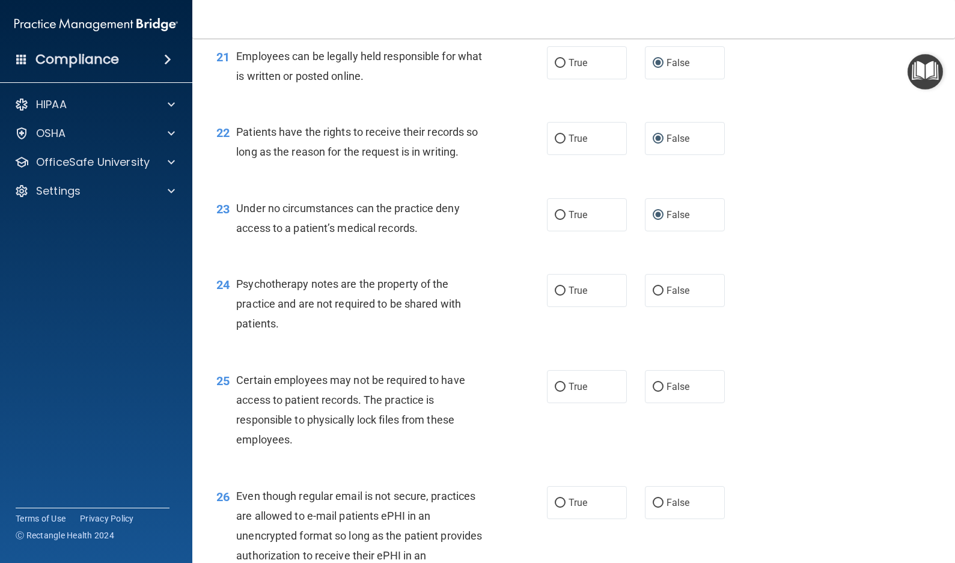
scroll to position [2343, 0]
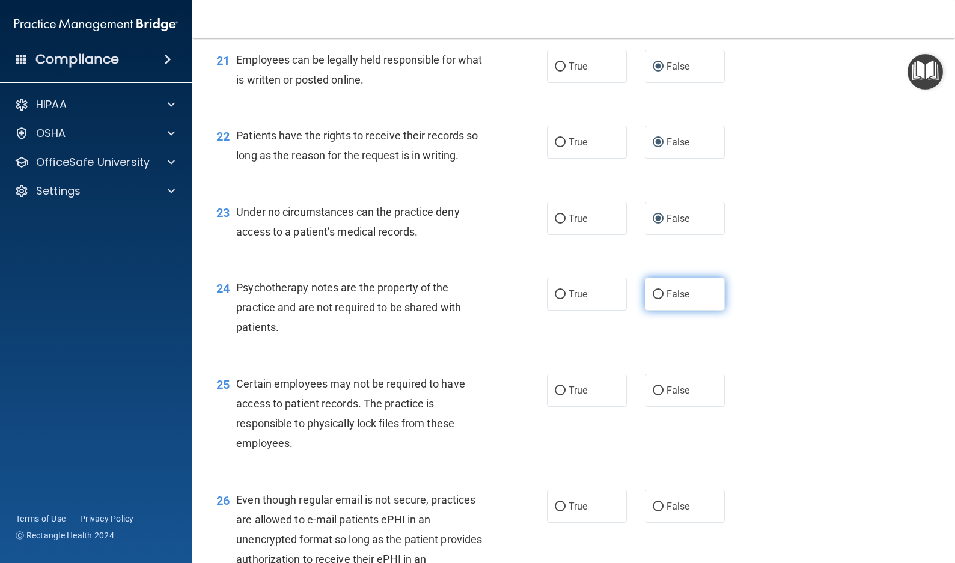
click at [655, 291] on input "False" at bounding box center [657, 294] width 11 height 9
radio input "true"
click at [652, 388] on input "False" at bounding box center [657, 390] width 11 height 9
radio input "true"
click at [652, 508] on input "False" at bounding box center [657, 506] width 11 height 9
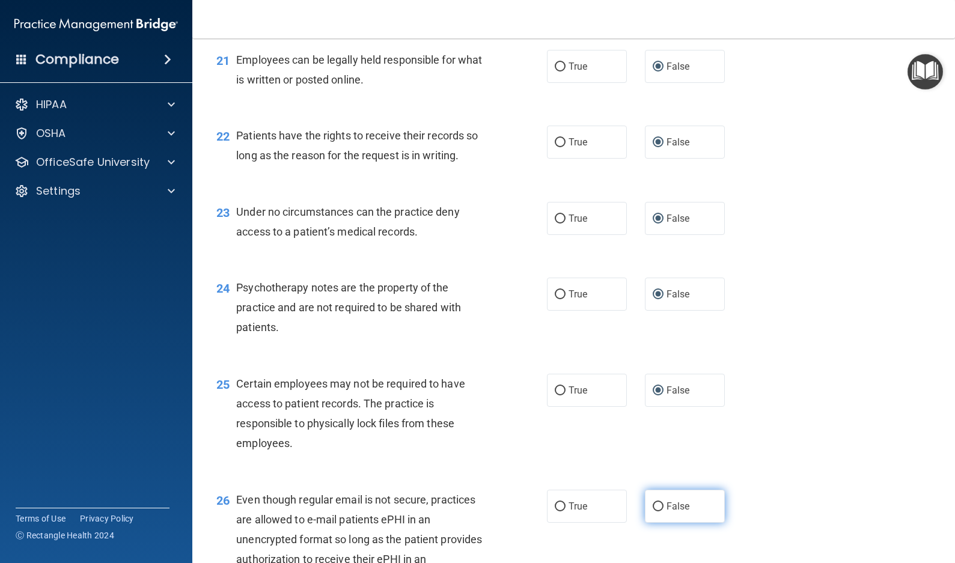
radio input "true"
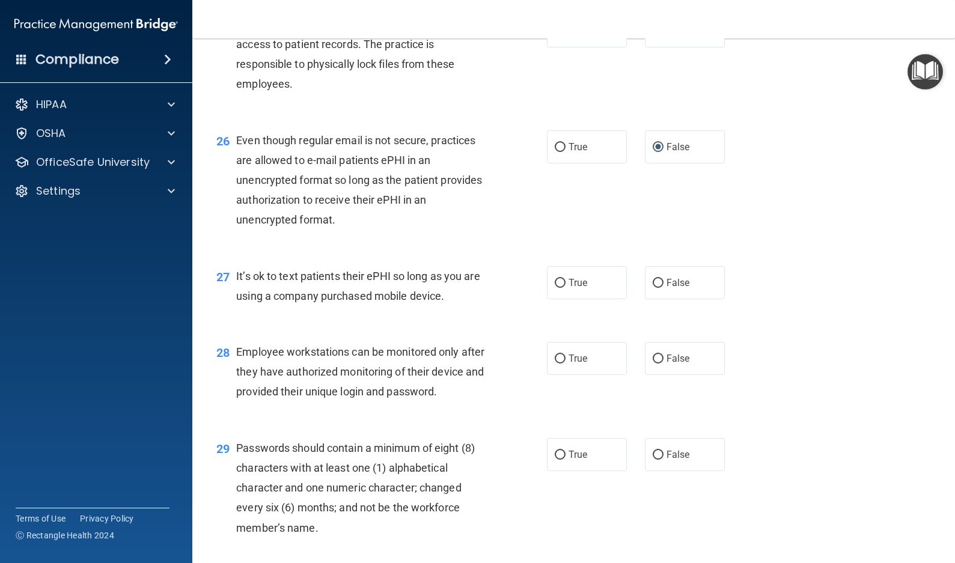
scroll to position [2703, 0]
click at [652, 282] on input "False" at bounding box center [657, 282] width 11 height 9
radio input "true"
click at [652, 355] on input "False" at bounding box center [657, 357] width 11 height 9
radio input "true"
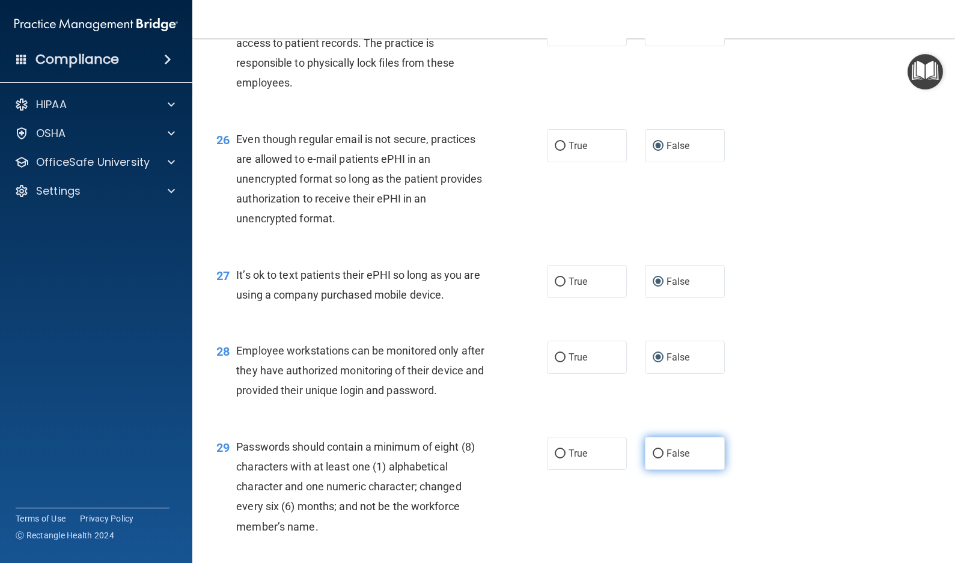
click at [652, 458] on input "False" at bounding box center [657, 453] width 11 height 9
radio input "true"
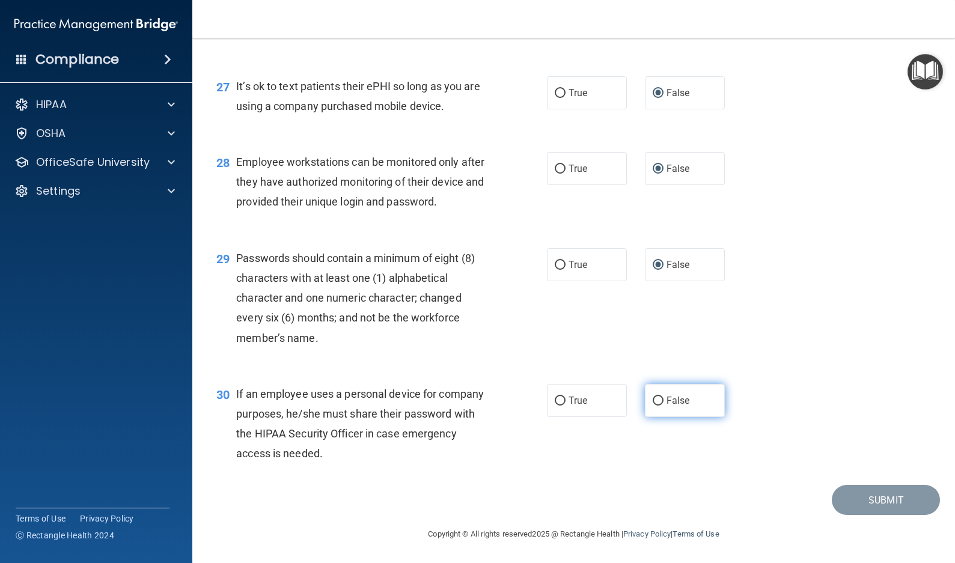
scroll to position [2912, 0]
click at [652, 401] on input "False" at bounding box center [657, 401] width 11 height 9
radio input "true"
click at [865, 496] on button "Submit" at bounding box center [885, 500] width 108 height 31
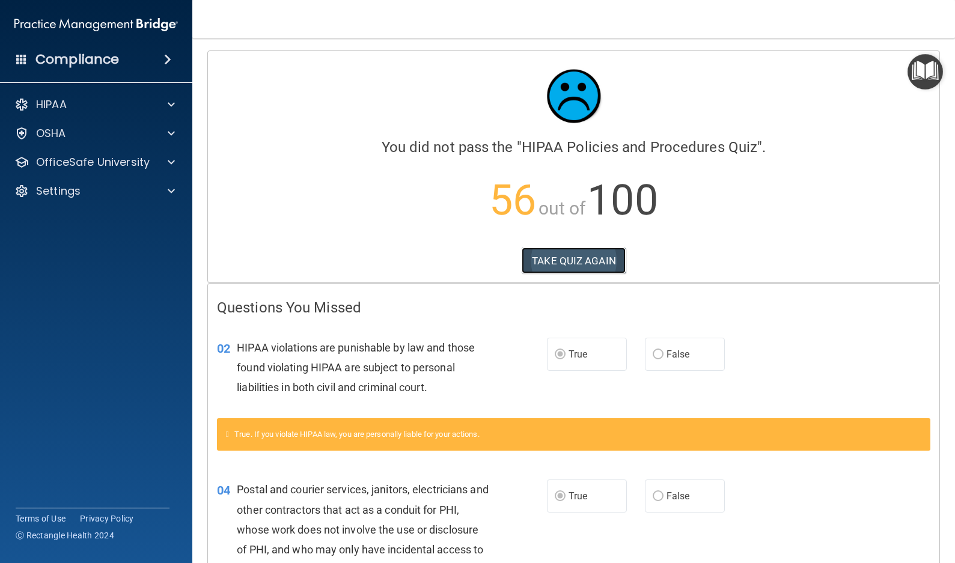
click at [576, 258] on button "TAKE QUIZ AGAIN" at bounding box center [573, 261] width 104 height 26
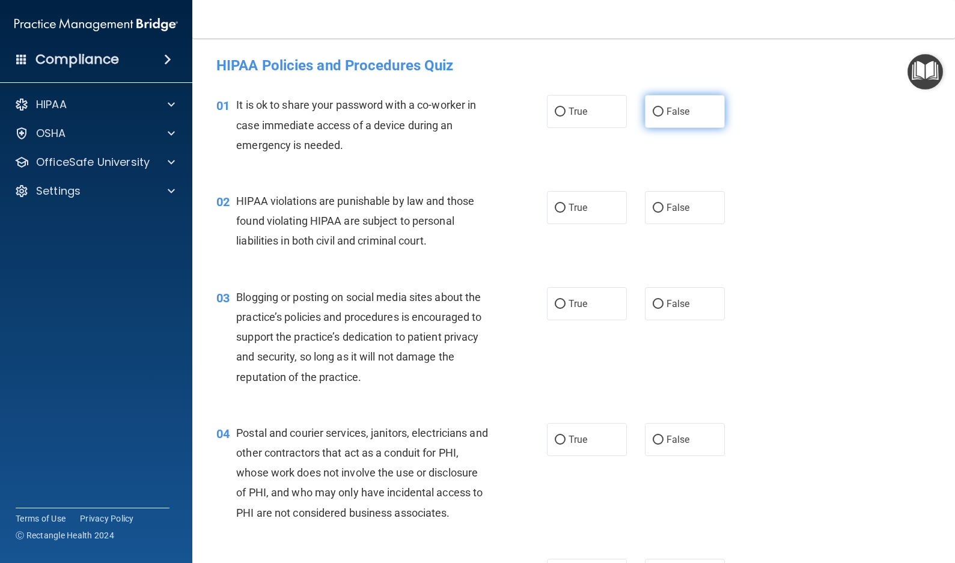
click at [655, 112] on input "False" at bounding box center [657, 112] width 11 height 9
radio input "true"
click at [554, 205] on input "True" at bounding box center [559, 208] width 11 height 9
radio input "true"
click at [654, 300] on input "False" at bounding box center [657, 304] width 11 height 9
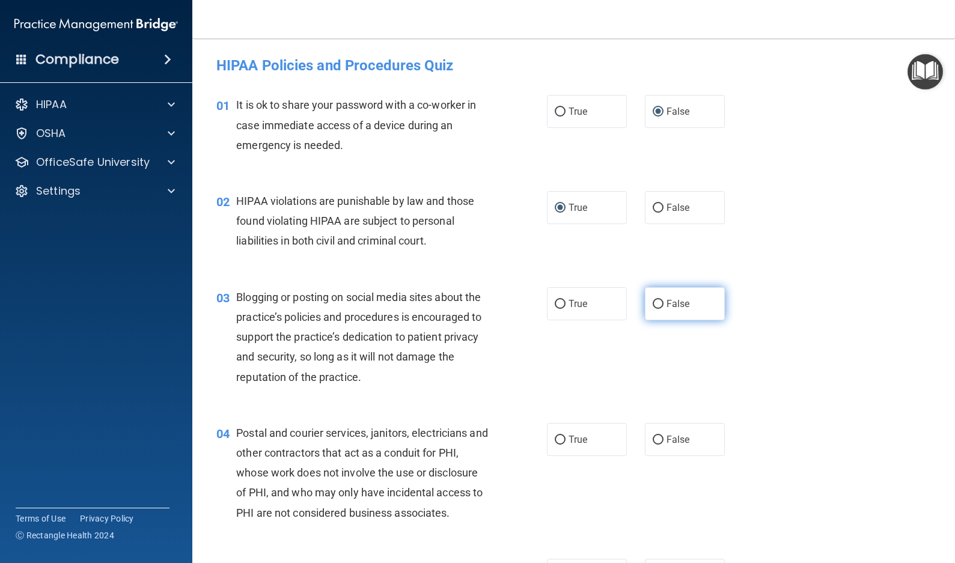
radio input "true"
click at [556, 438] on input "True" at bounding box center [559, 440] width 11 height 9
radio input "true"
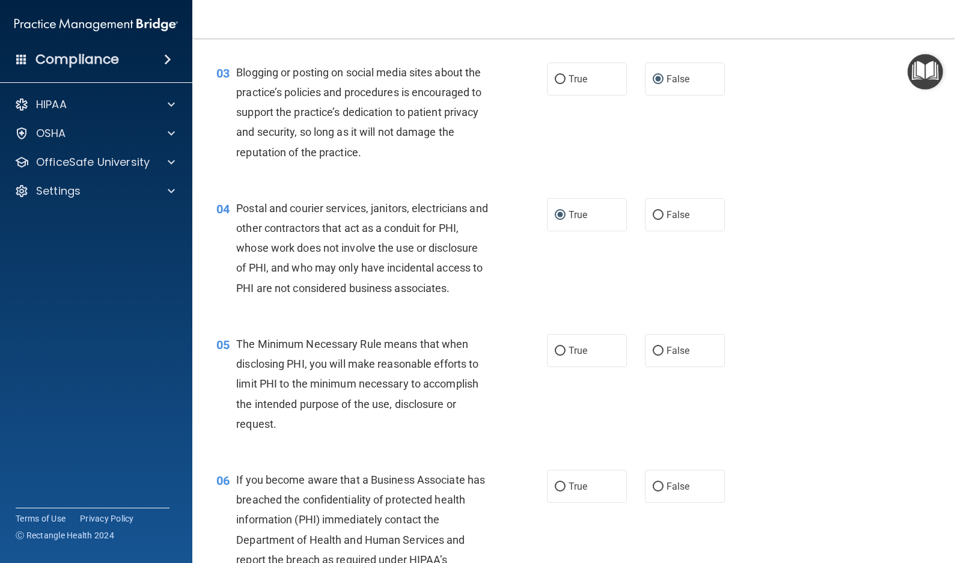
scroll to position [240, 0]
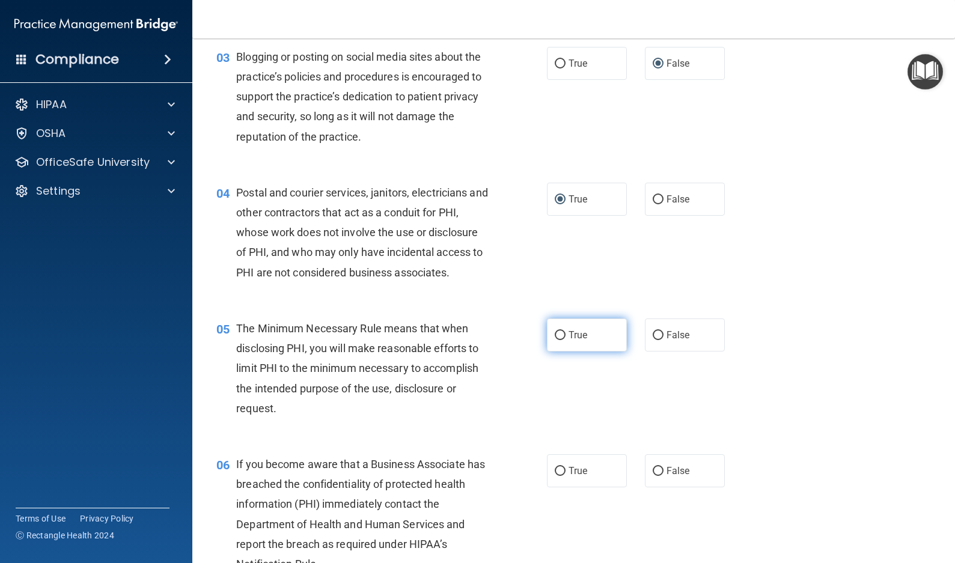
click at [554, 332] on input "True" at bounding box center [559, 335] width 11 height 9
radio input "true"
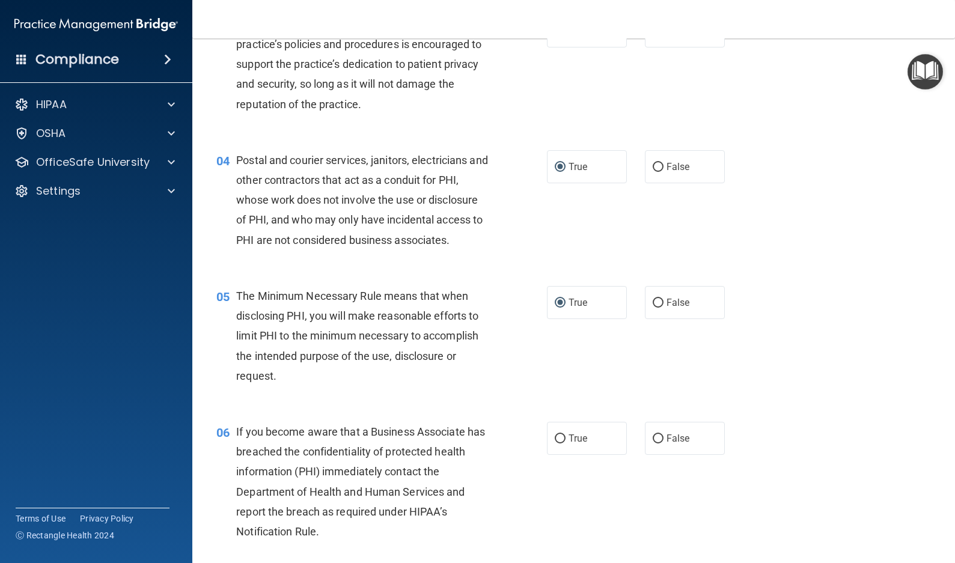
scroll to position [300, 0]
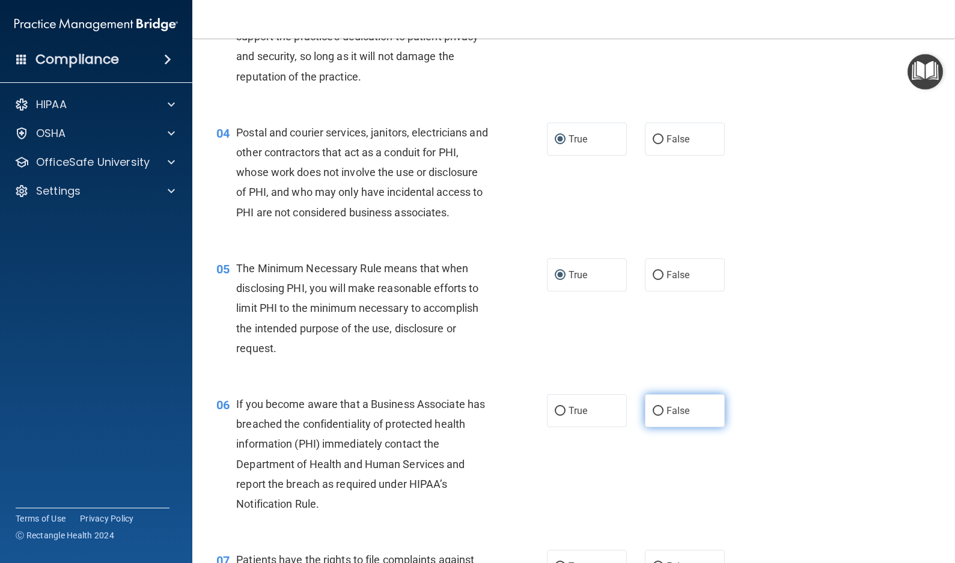
click at [655, 414] on input "False" at bounding box center [657, 411] width 11 height 9
radio input "true"
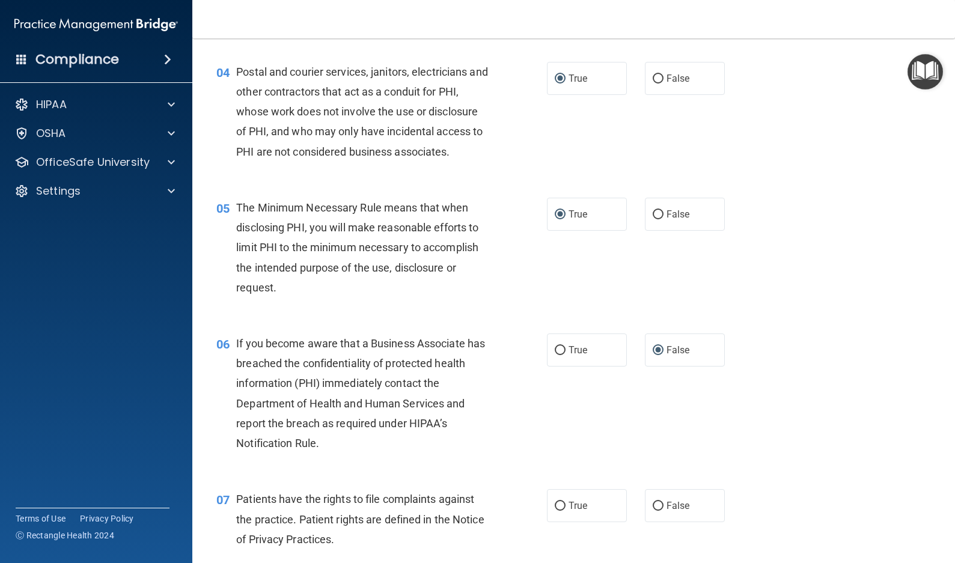
scroll to position [481, 0]
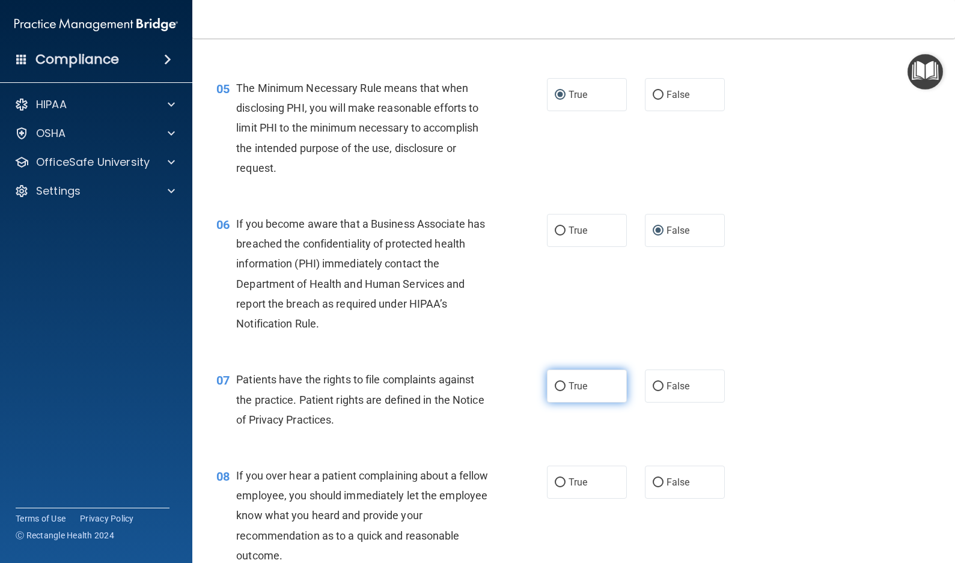
click at [549, 387] on label "True" at bounding box center [587, 385] width 80 height 33
click at [554, 387] on input "True" at bounding box center [559, 386] width 11 height 9
radio input "true"
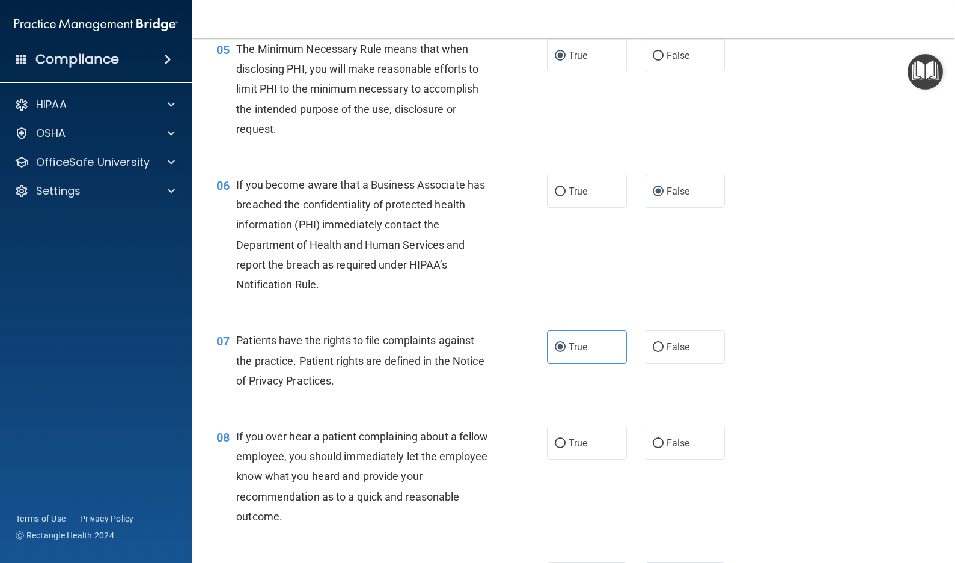
scroll to position [541, 0]
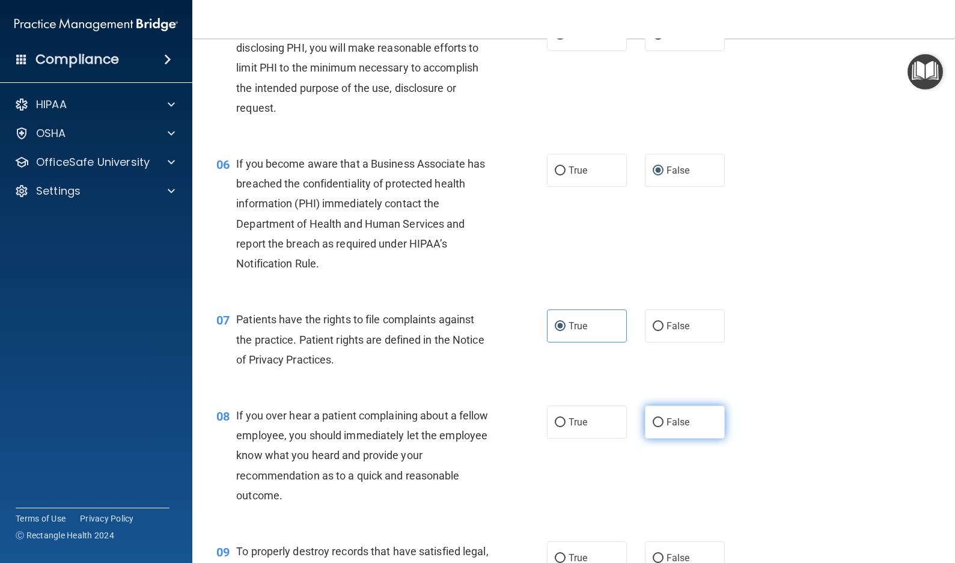
click at [655, 419] on input "False" at bounding box center [657, 422] width 11 height 9
radio input "true"
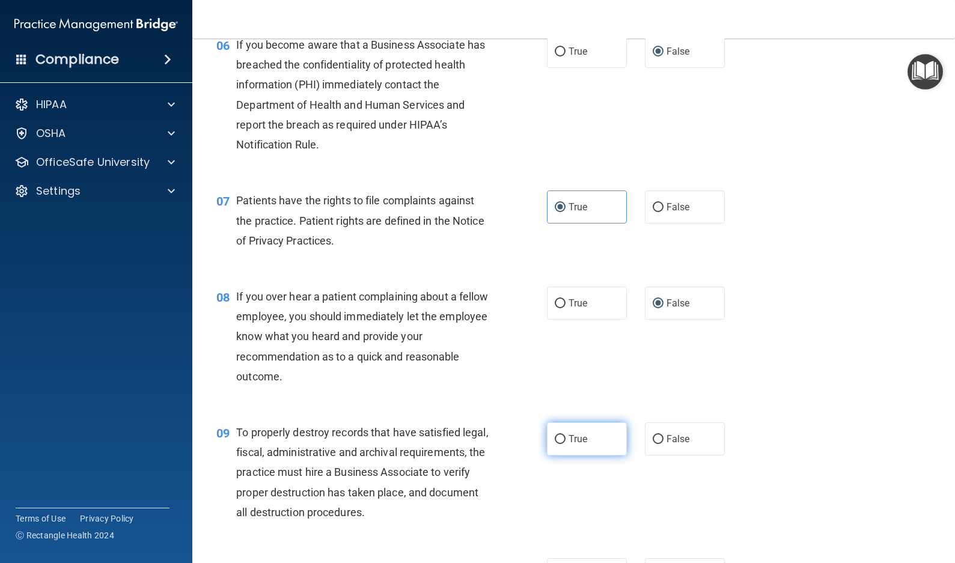
scroll to position [661, 0]
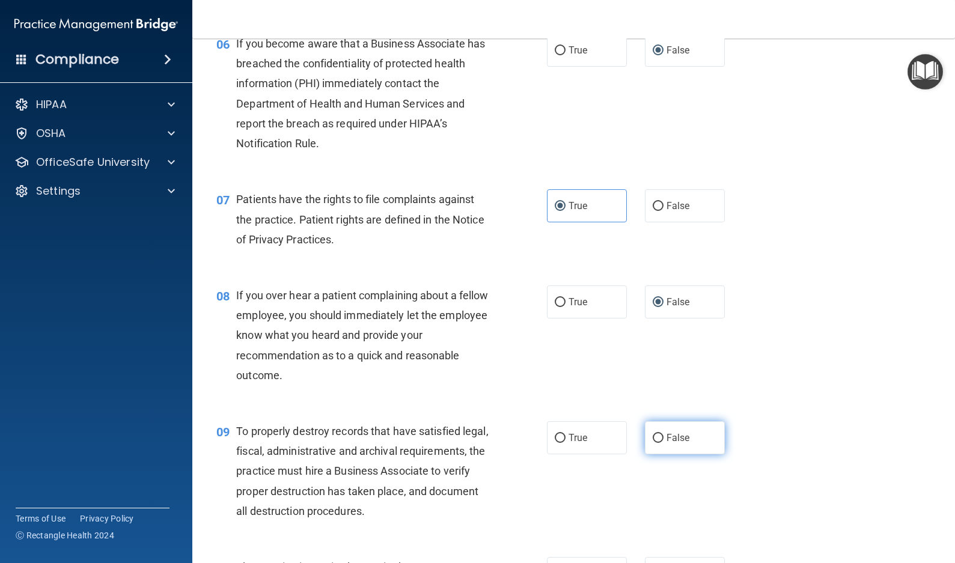
click at [652, 435] on input "False" at bounding box center [657, 438] width 11 height 9
radio input "true"
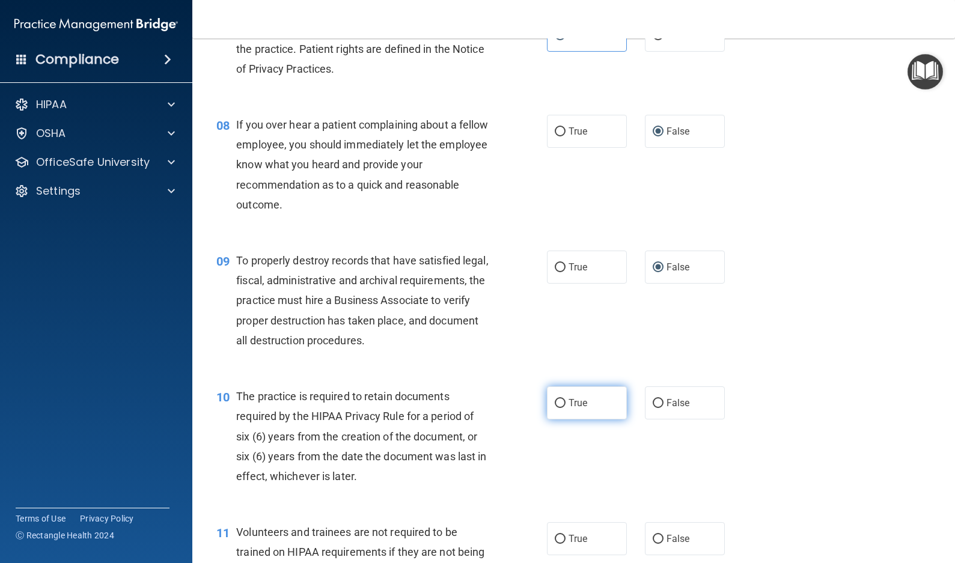
scroll to position [841, 0]
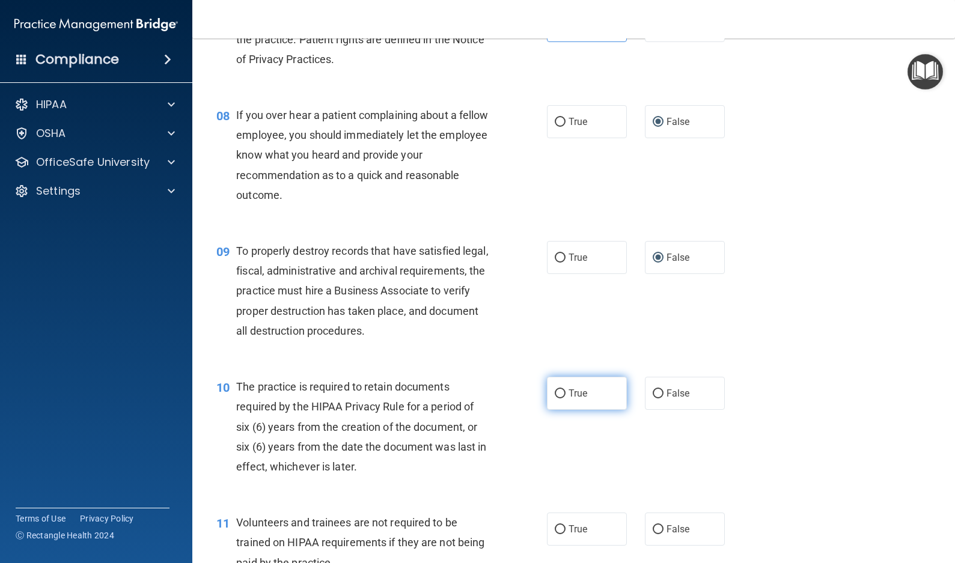
click at [554, 391] on input "True" at bounding box center [559, 393] width 11 height 9
radio input "true"
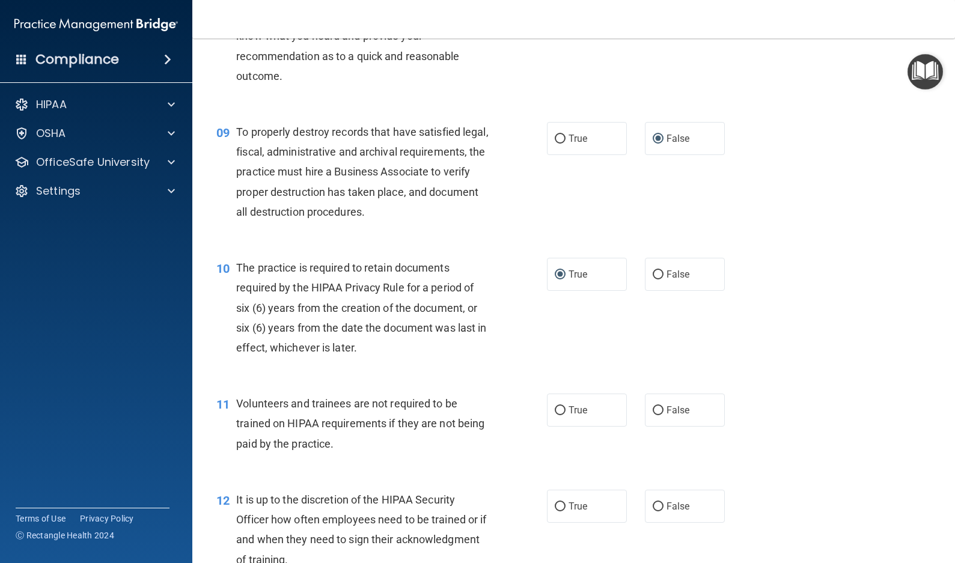
scroll to position [961, 0]
click at [652, 407] on input "False" at bounding box center [657, 409] width 11 height 9
radio input "true"
click at [652, 501] on input "False" at bounding box center [657, 505] width 11 height 9
radio input "true"
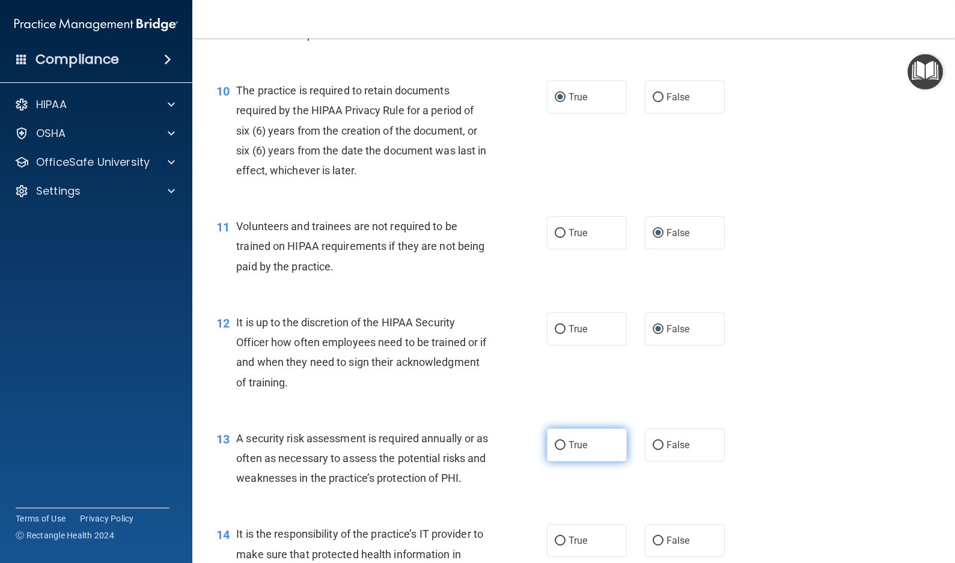
scroll to position [1141, 0]
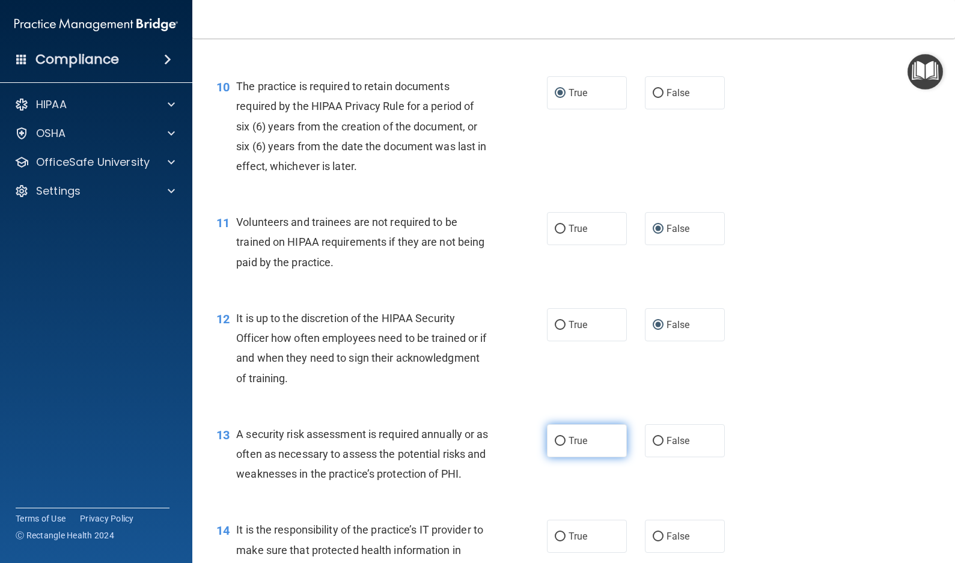
click at [557, 437] on input "True" at bounding box center [559, 441] width 11 height 9
radio input "true"
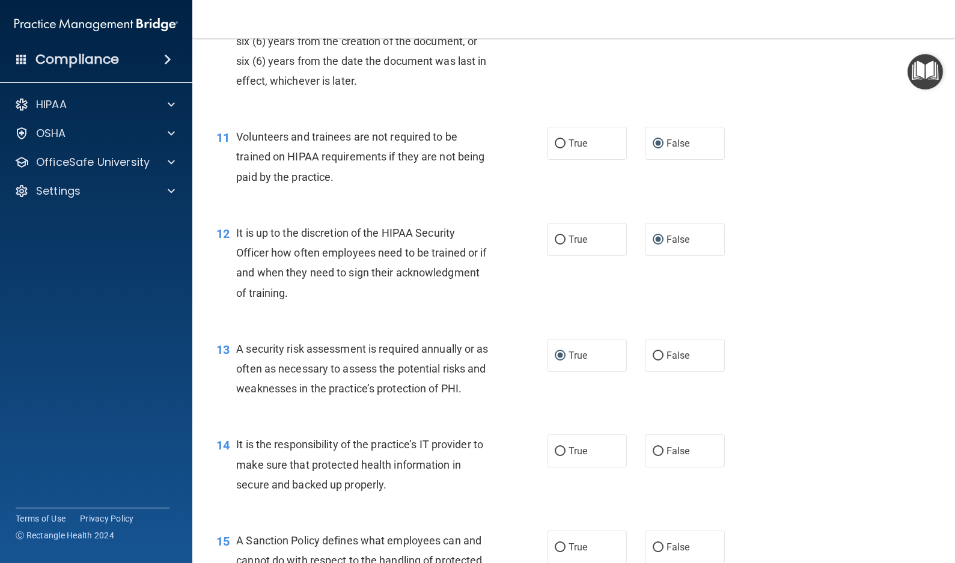
scroll to position [1262, 0]
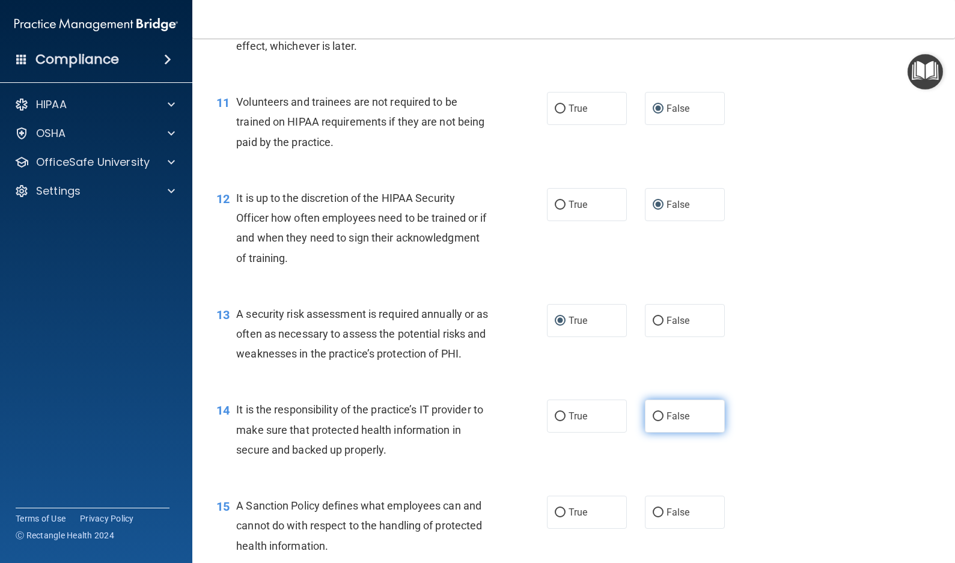
click at [652, 414] on input "False" at bounding box center [657, 416] width 11 height 9
radio input "true"
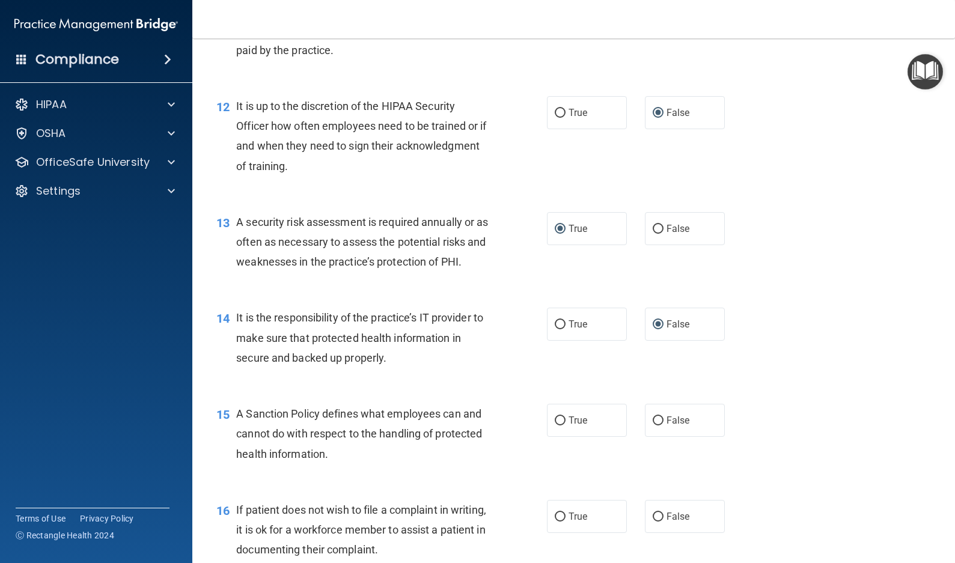
scroll to position [1382, 0]
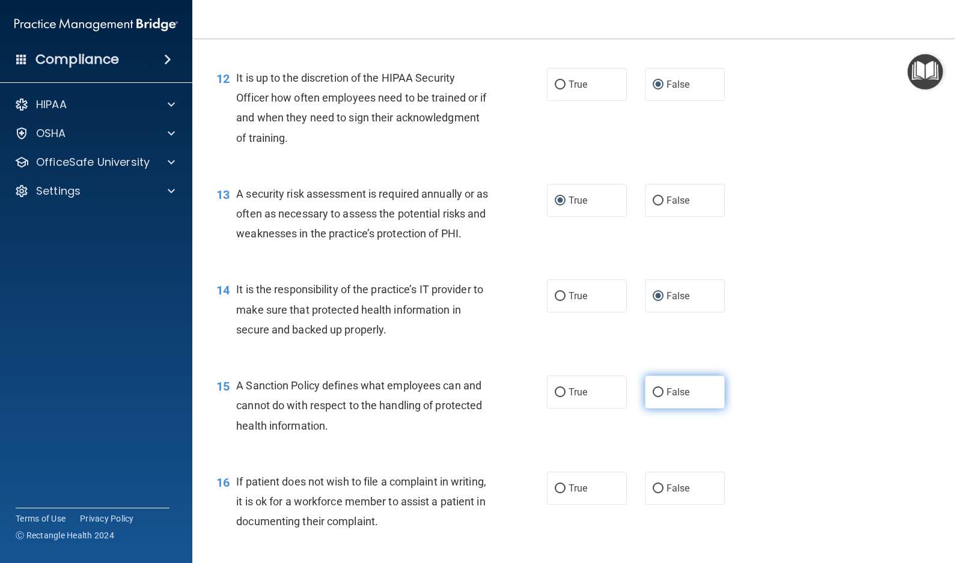
click at [653, 393] on input "False" at bounding box center [657, 392] width 11 height 9
radio input "true"
click at [556, 487] on input "True" at bounding box center [559, 488] width 11 height 9
radio input "true"
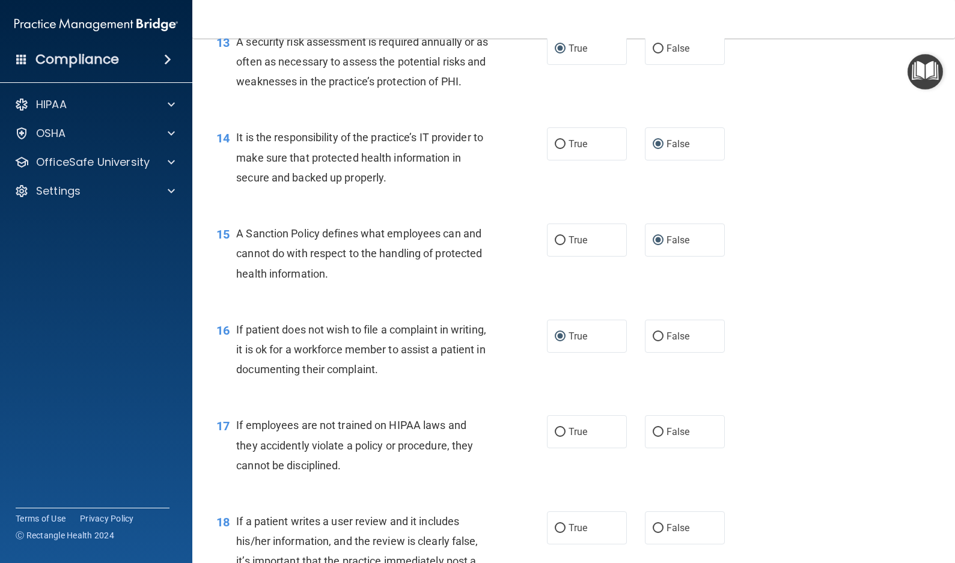
scroll to position [1562, 0]
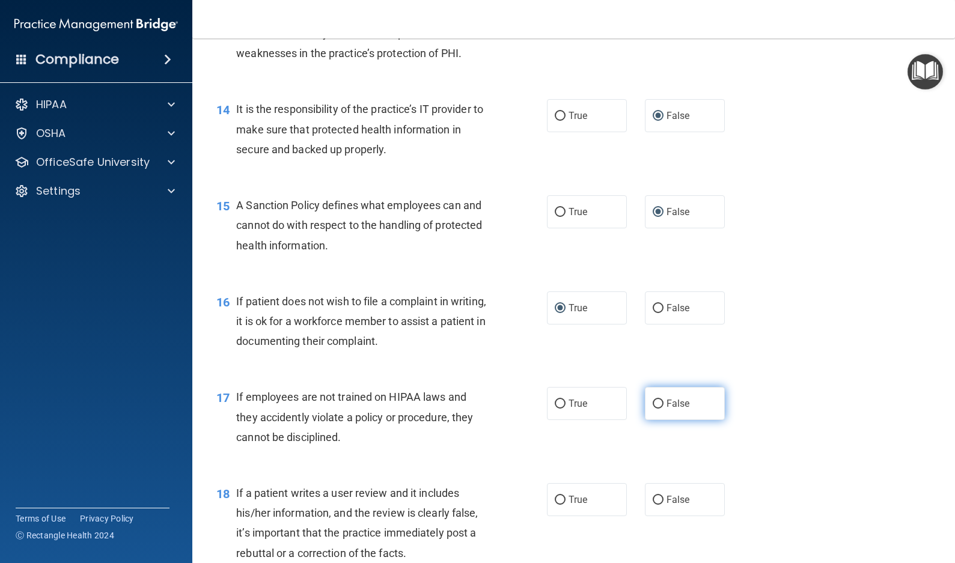
click at [652, 403] on input "False" at bounding box center [657, 404] width 11 height 9
radio input "true"
click at [654, 500] on input "False" at bounding box center [657, 500] width 11 height 9
radio input "true"
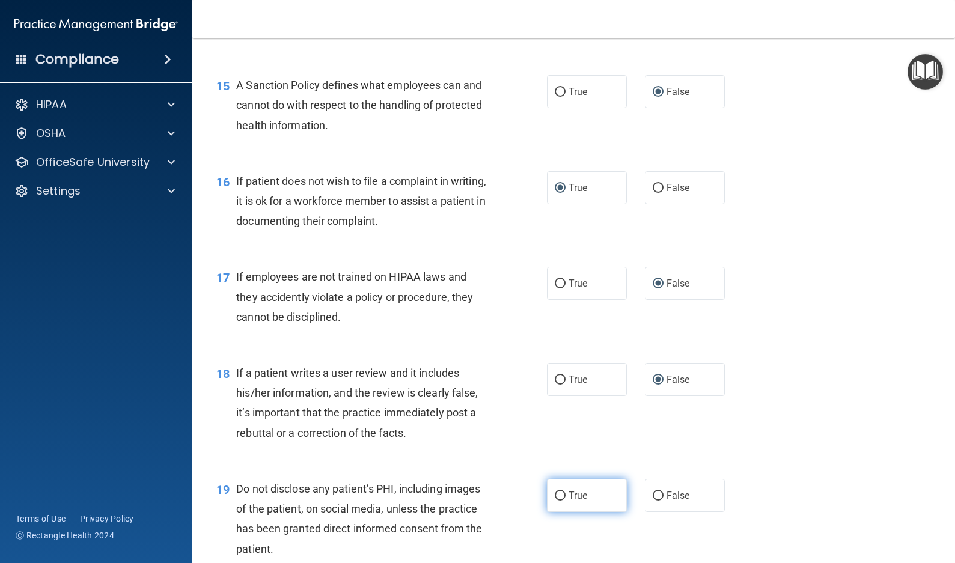
click at [556, 487] on label "True" at bounding box center [587, 495] width 80 height 33
click at [556, 491] on input "True" at bounding box center [559, 495] width 11 height 9
radio input "true"
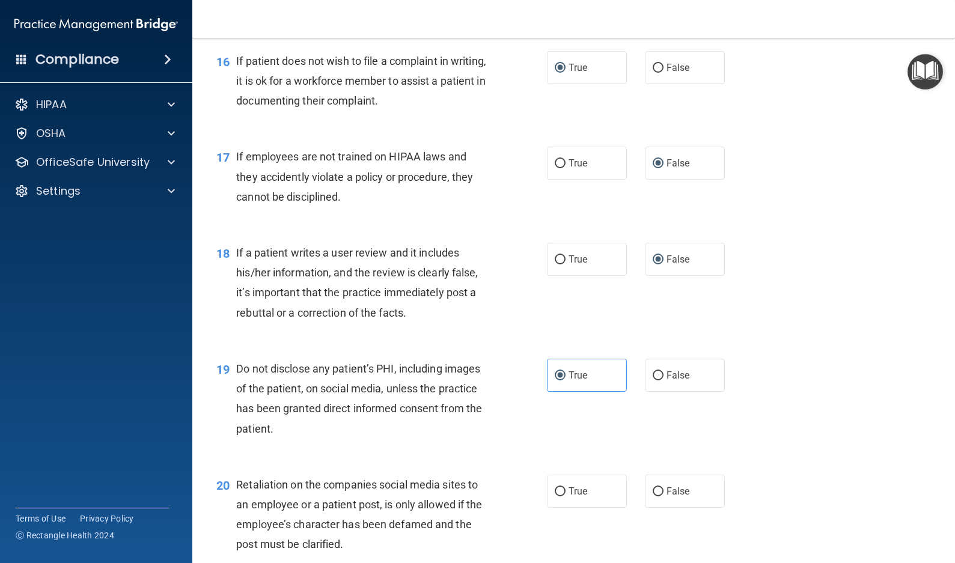
scroll to position [1862, 0]
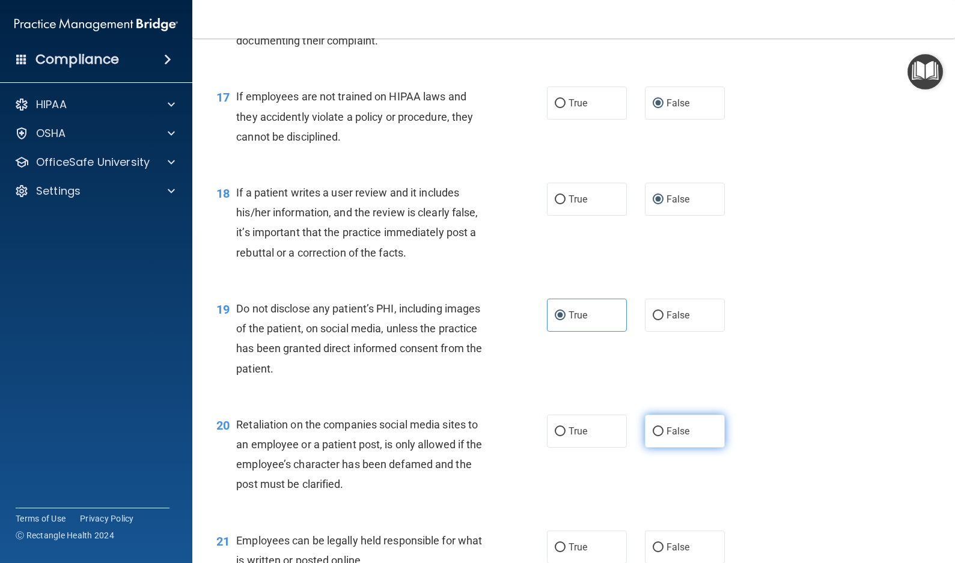
click at [652, 430] on input "False" at bounding box center [657, 431] width 11 height 9
radio input "true"
click at [554, 545] on input "True" at bounding box center [559, 547] width 11 height 9
radio input "true"
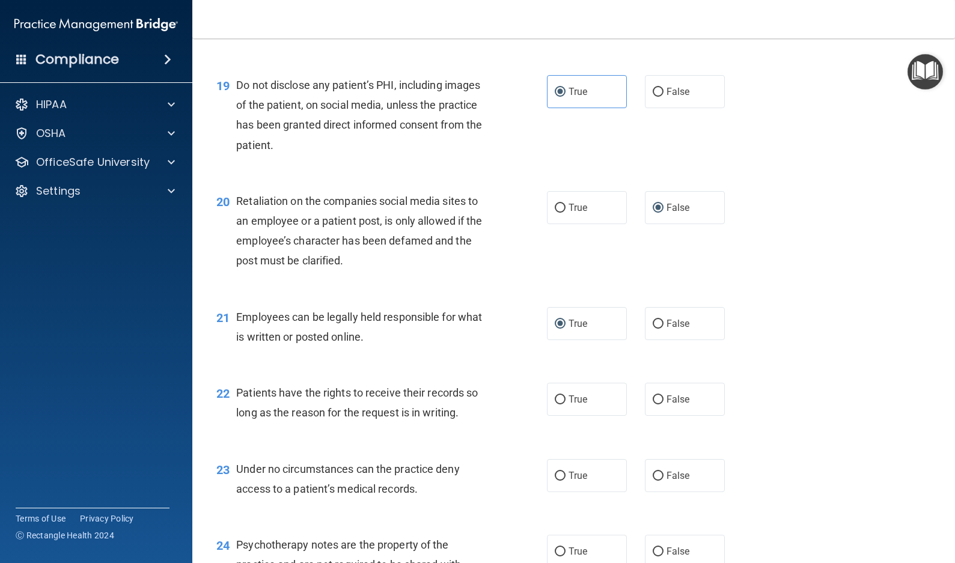
scroll to position [2103, 0]
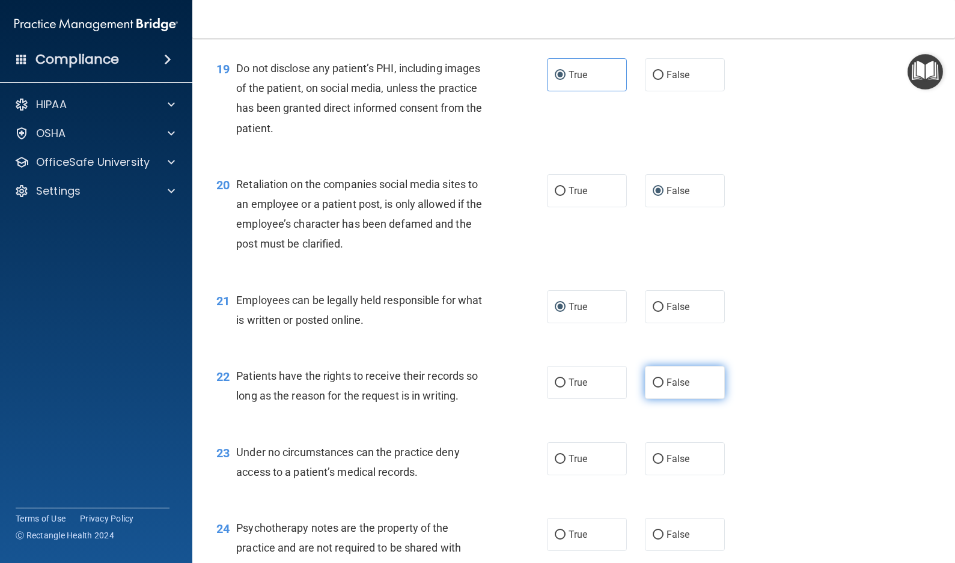
click at [657, 383] on input "False" at bounding box center [657, 382] width 11 height 9
radio input "true"
click at [655, 458] on input "False" at bounding box center [657, 459] width 11 height 9
radio input "true"
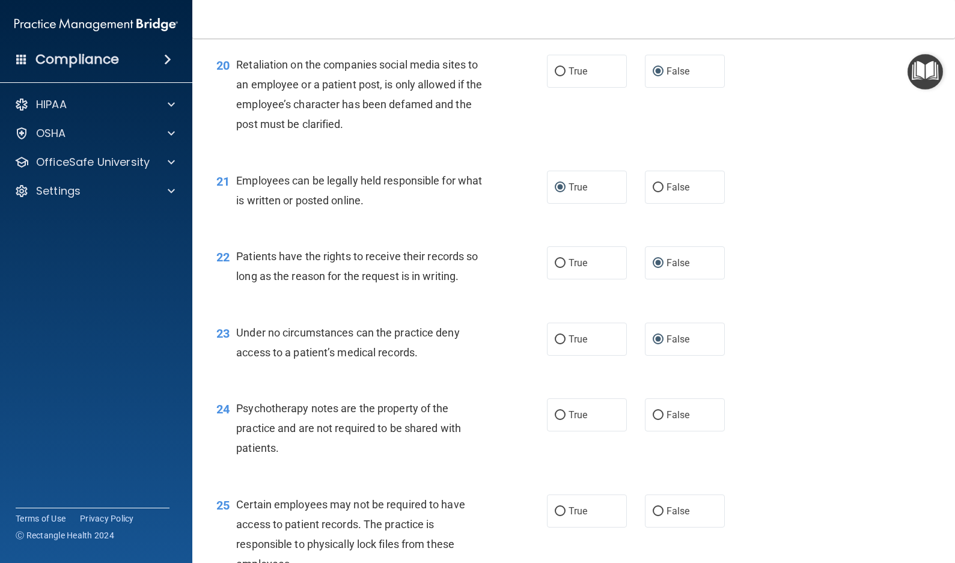
scroll to position [2223, 0]
drag, startPoint x: 553, startPoint y: 413, endPoint x: 562, endPoint y: 412, distance: 9.7
click at [554, 413] on input "True" at bounding box center [559, 414] width 11 height 9
radio input "true"
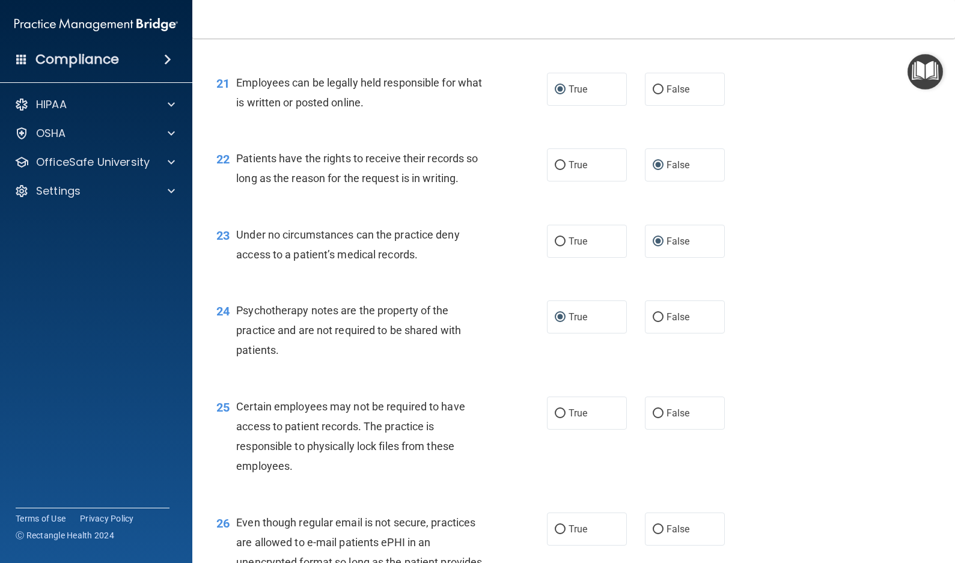
scroll to position [2343, 0]
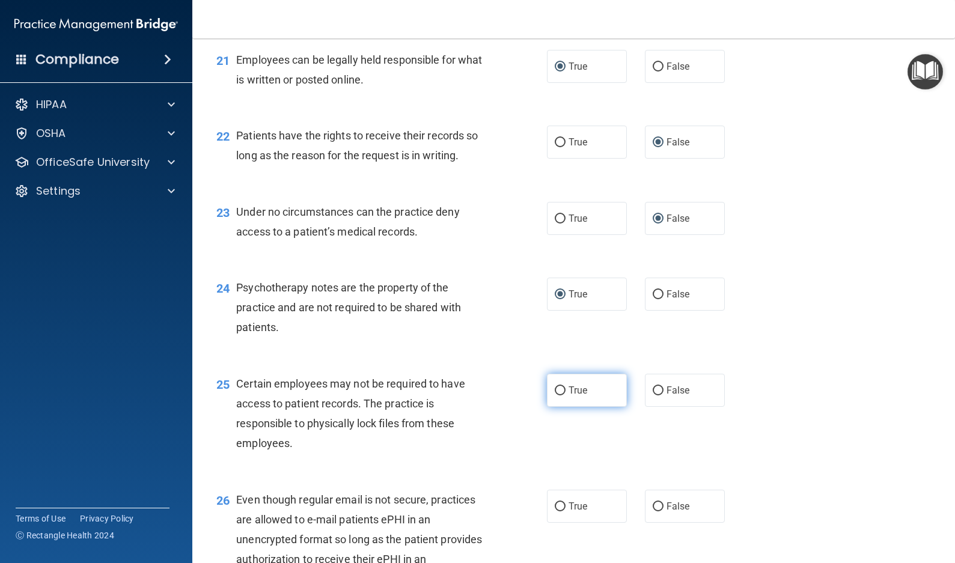
click at [555, 389] on input "True" at bounding box center [559, 390] width 11 height 9
radio input "true"
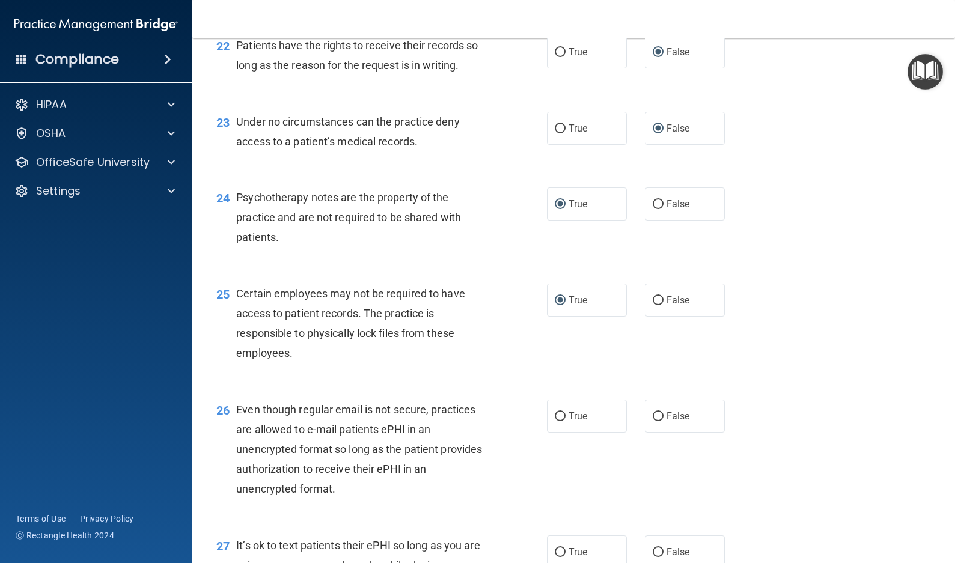
scroll to position [2463, 0]
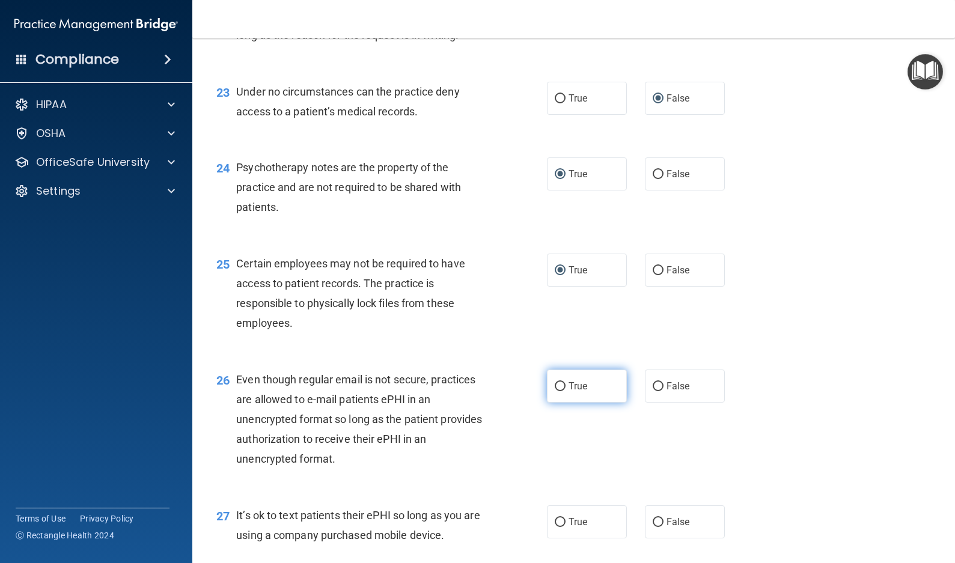
click at [558, 386] on input "True" at bounding box center [559, 386] width 11 height 9
radio input "true"
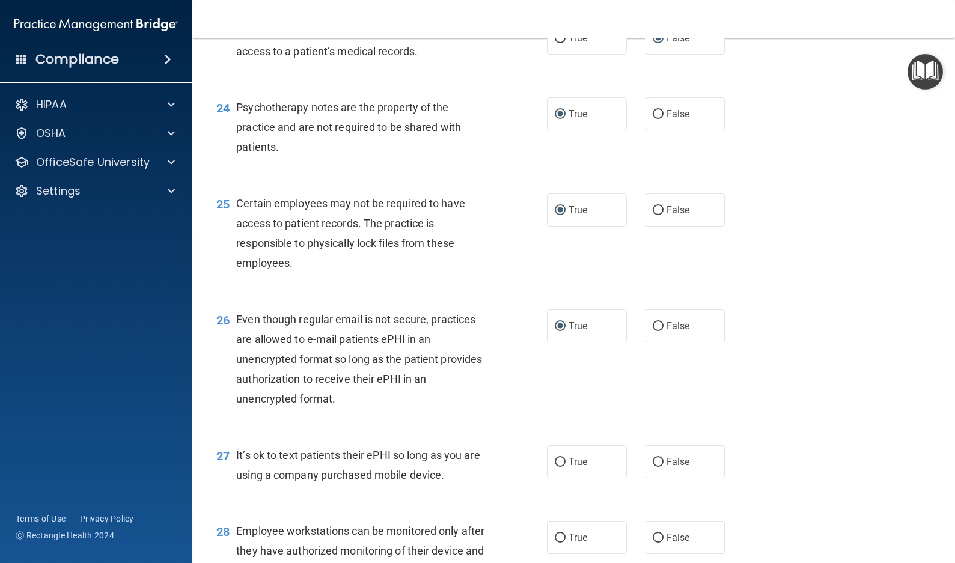
scroll to position [2583, 0]
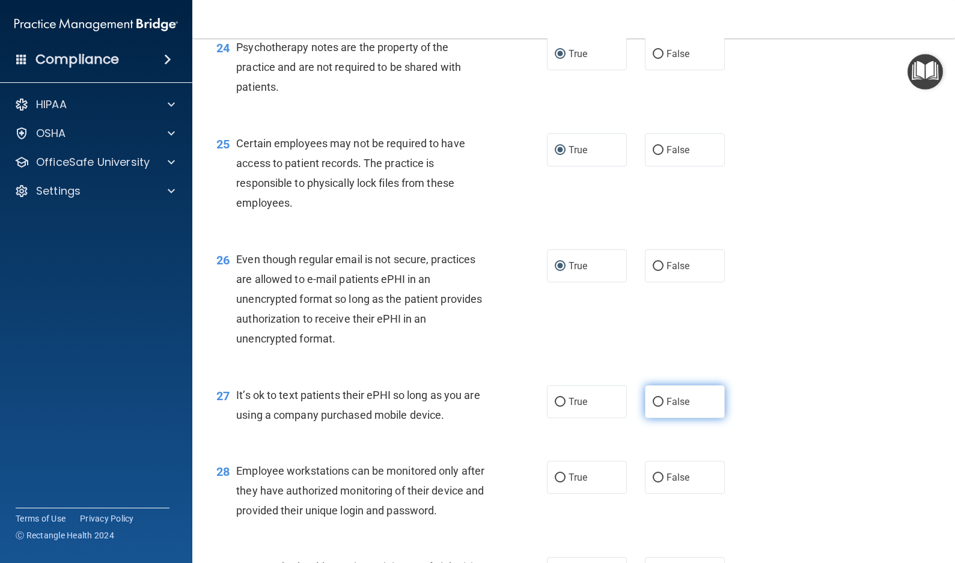
click at [652, 400] on input "False" at bounding box center [657, 402] width 11 height 9
radio input "true"
click at [652, 478] on input "False" at bounding box center [657, 477] width 11 height 9
radio input "true"
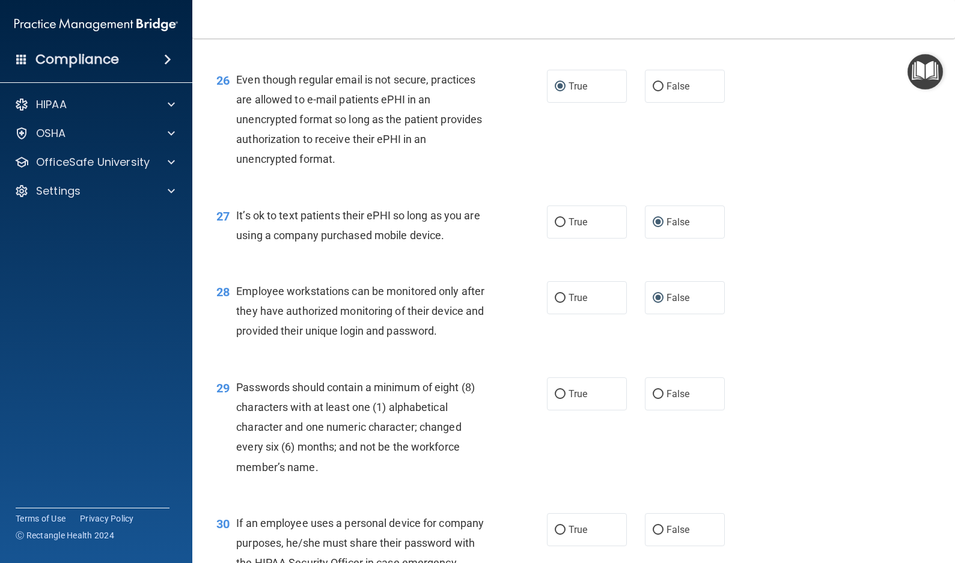
scroll to position [2763, 0]
click at [554, 398] on input "True" at bounding box center [559, 393] width 11 height 9
radio input "true"
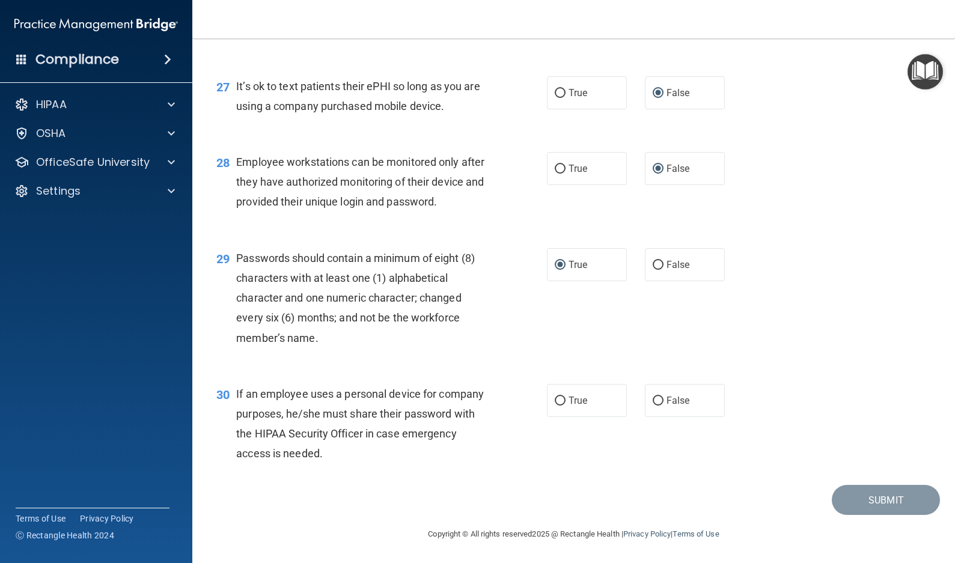
scroll to position [2912, 0]
click at [653, 400] on input "False" at bounding box center [657, 401] width 11 height 9
radio input "true"
click at [866, 493] on button "Submit" at bounding box center [885, 500] width 108 height 31
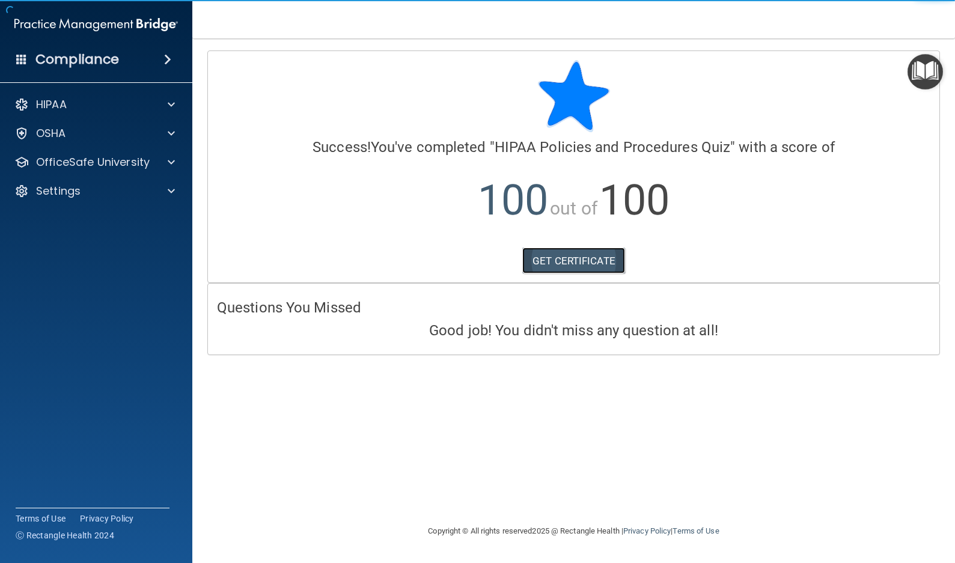
click at [583, 256] on link "GET CERTIFICATE" at bounding box center [573, 261] width 103 height 26
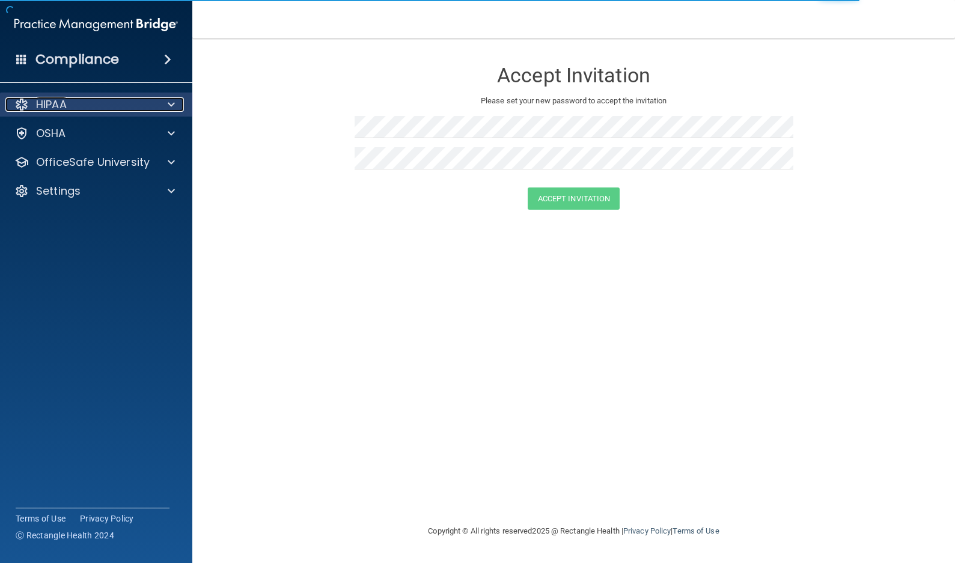
click at [64, 107] on p "HIPAA" at bounding box center [51, 104] width 31 height 14
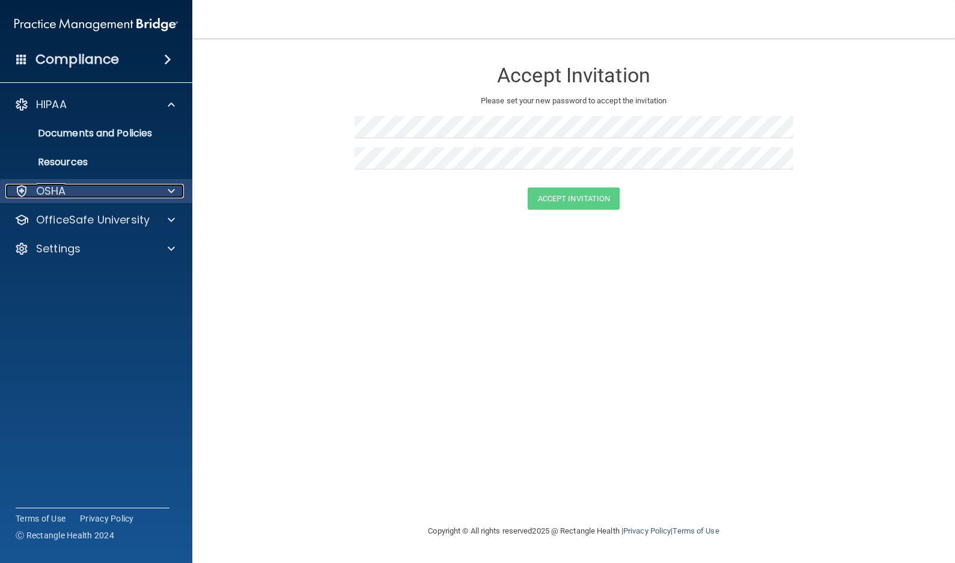
click at [165, 192] on div at bounding box center [169, 191] width 30 height 14
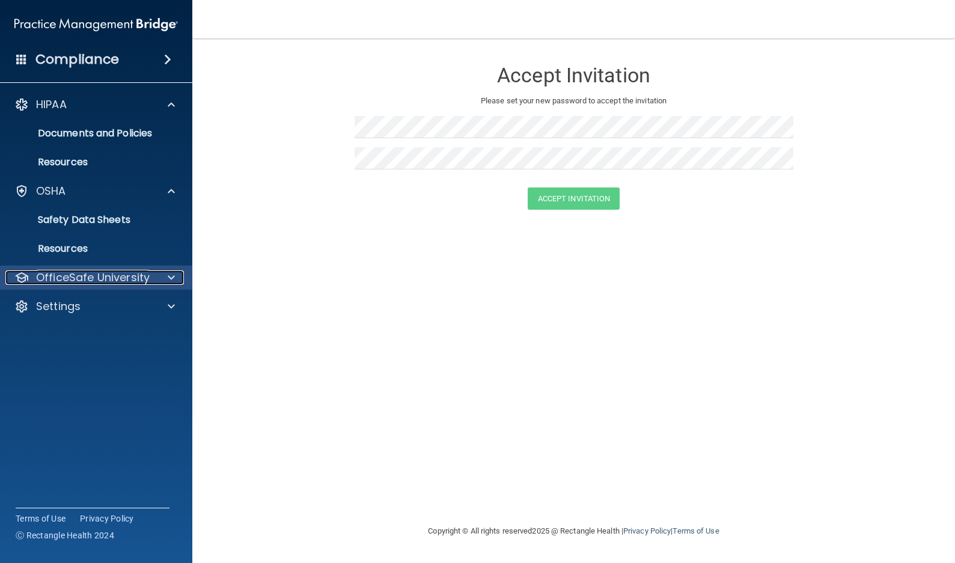
click at [172, 275] on span at bounding box center [171, 277] width 7 height 14
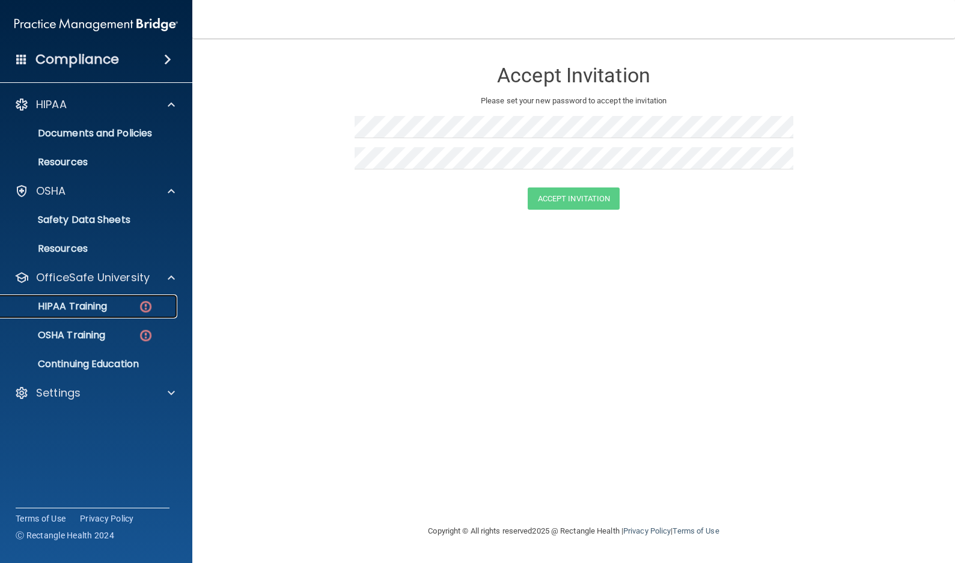
click at [141, 308] on img at bounding box center [145, 306] width 15 height 15
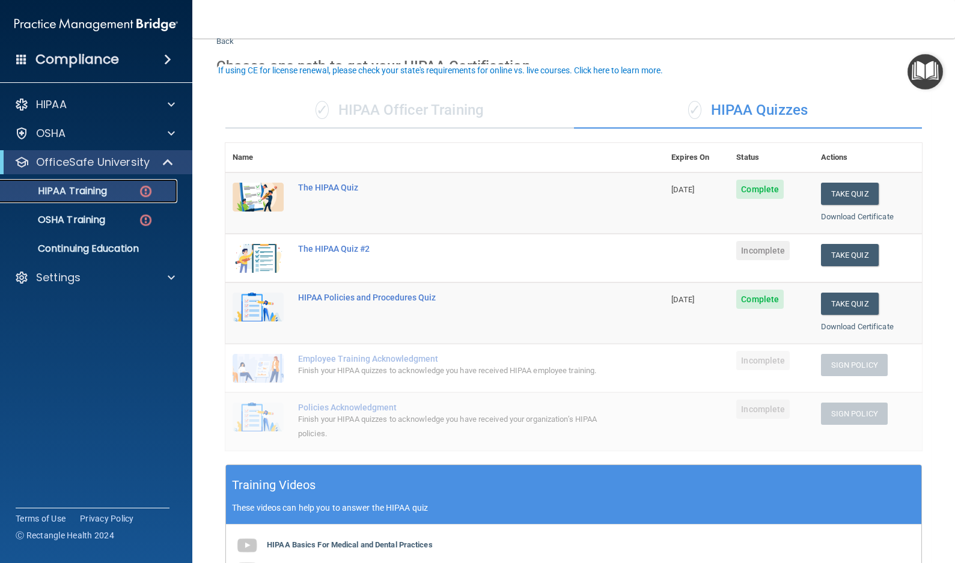
scroll to position [60, 0]
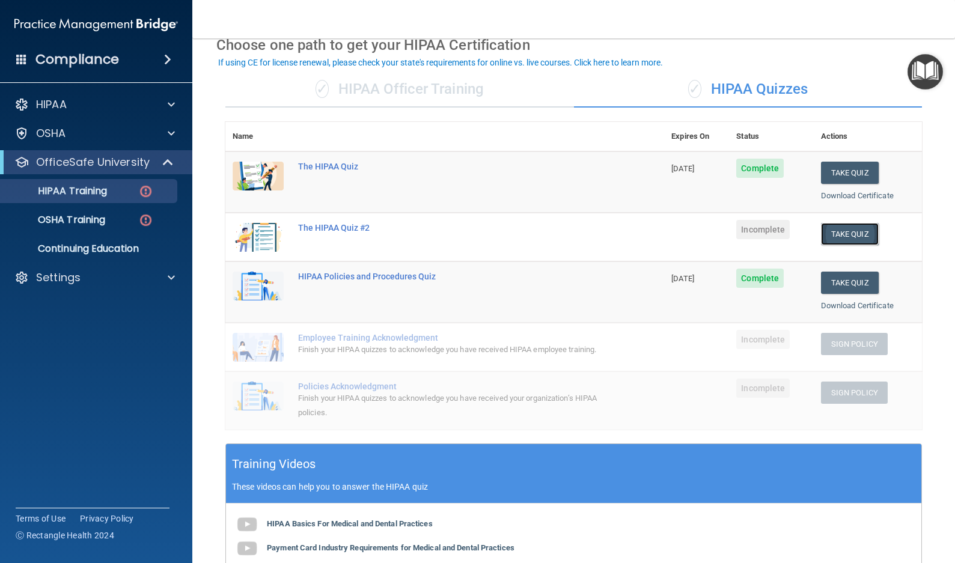
click at [833, 228] on button "Take Quiz" at bounding box center [850, 234] width 58 height 22
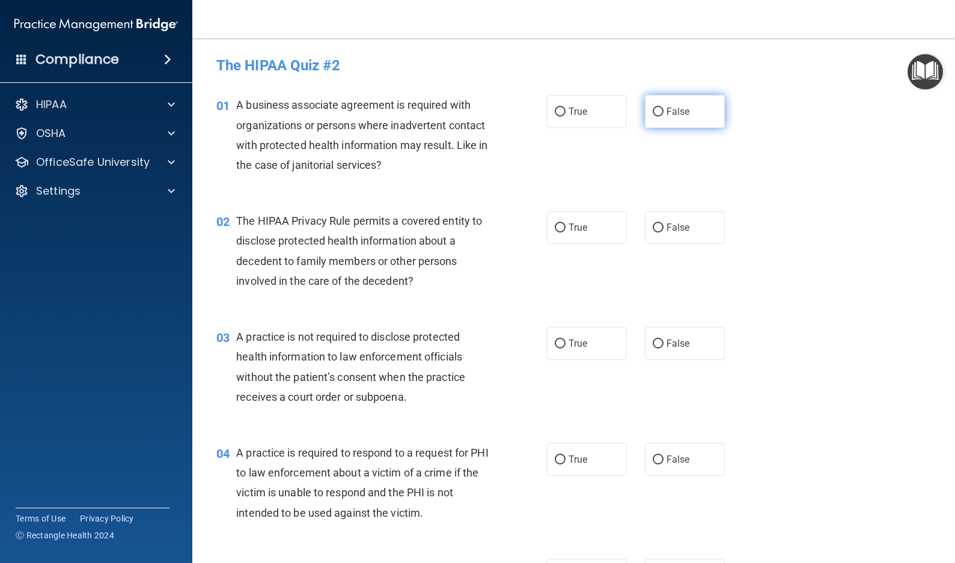
click at [655, 112] on input "False" at bounding box center [657, 112] width 11 height 9
radio input "true"
click at [654, 231] on input "False" at bounding box center [657, 227] width 11 height 9
radio input "true"
click at [652, 342] on input "False" at bounding box center [657, 343] width 11 height 9
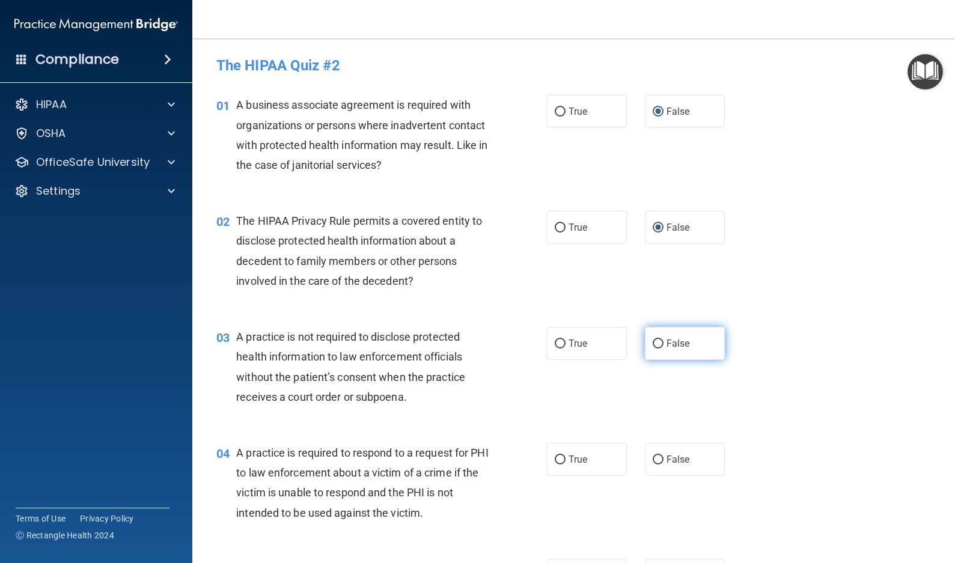
radio input "true"
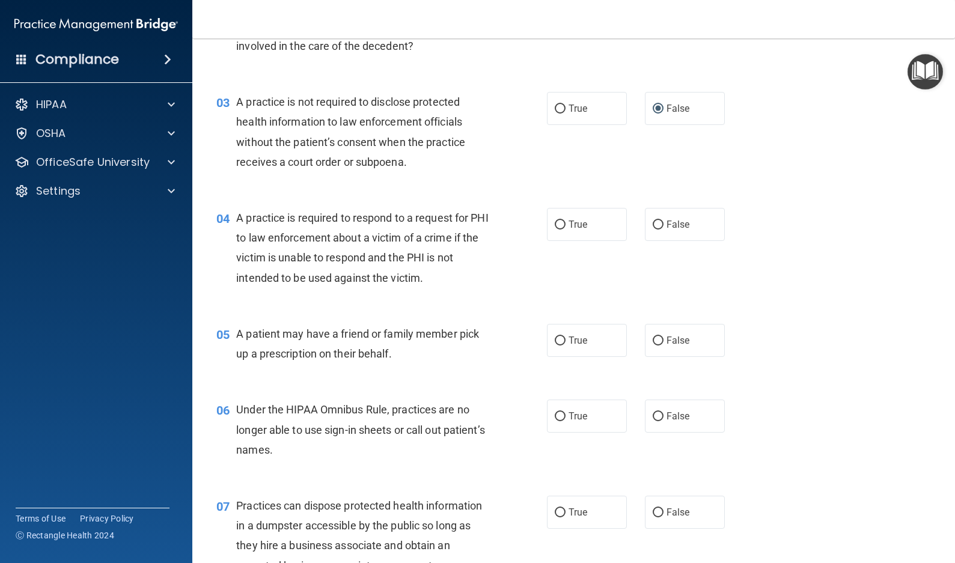
scroll to position [240, 0]
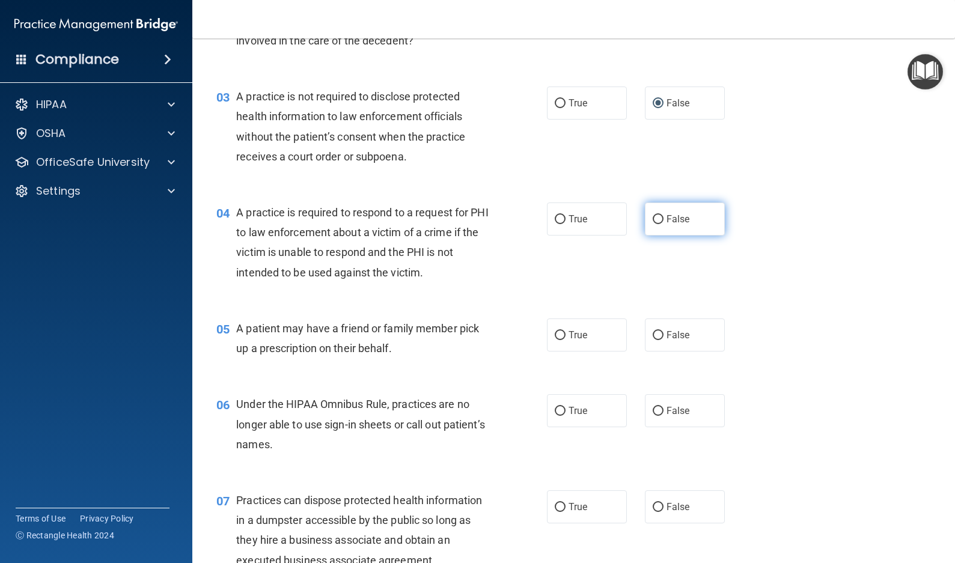
click at [652, 219] on input "False" at bounding box center [657, 219] width 11 height 9
radio input "true"
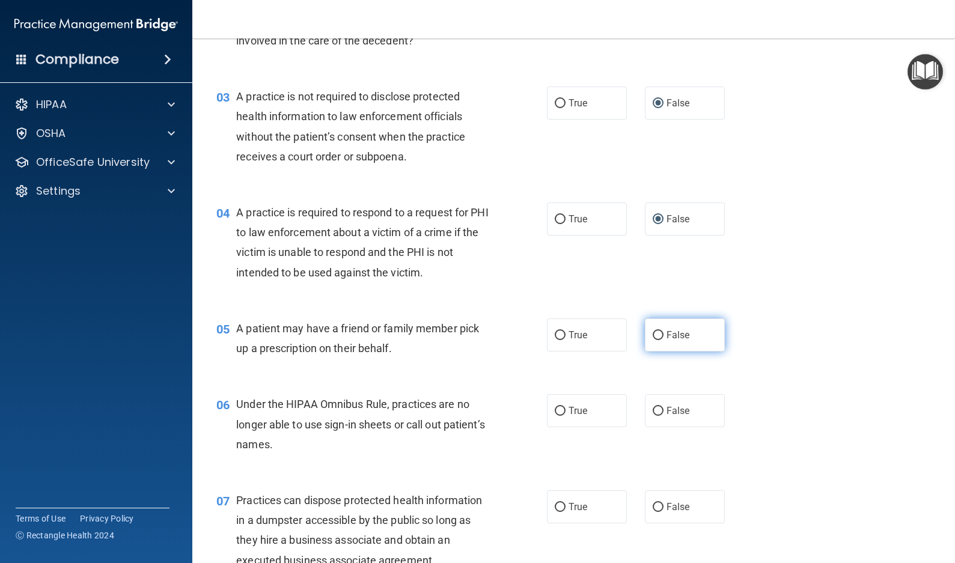
click at [654, 333] on input "False" at bounding box center [657, 335] width 11 height 9
radio input "true"
click at [653, 332] on input "False" at bounding box center [657, 335] width 11 height 9
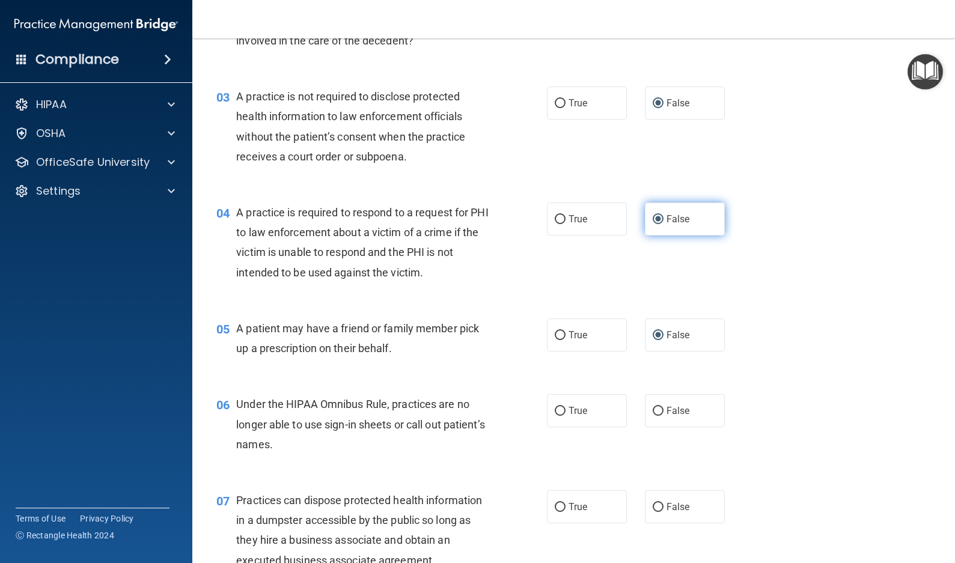
click at [652, 216] on input "False" at bounding box center [657, 219] width 11 height 9
click at [652, 108] on input "False" at bounding box center [657, 103] width 11 height 9
click at [654, 103] on input "False" at bounding box center [657, 103] width 11 height 9
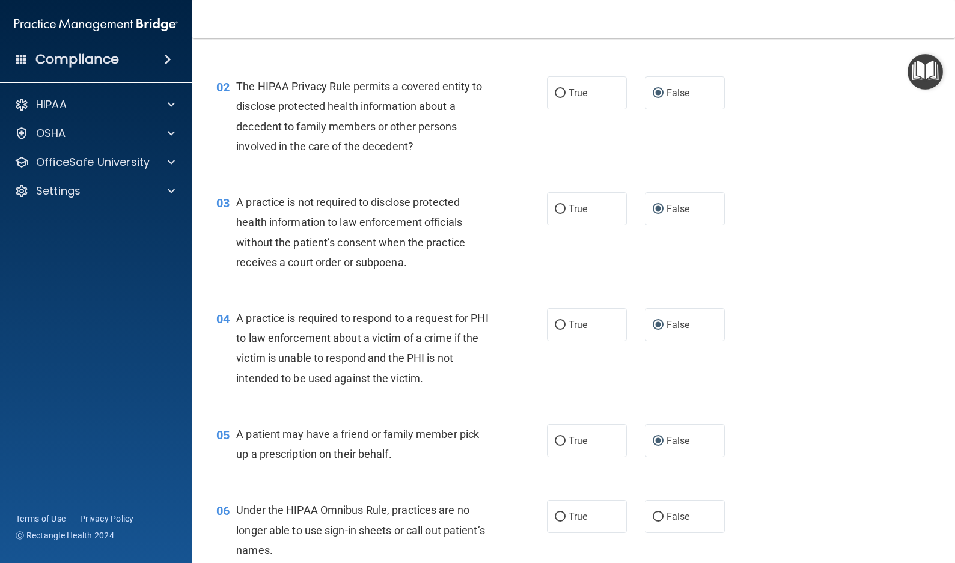
scroll to position [0, 0]
